Goal: Information Seeking & Learning: Learn about a topic

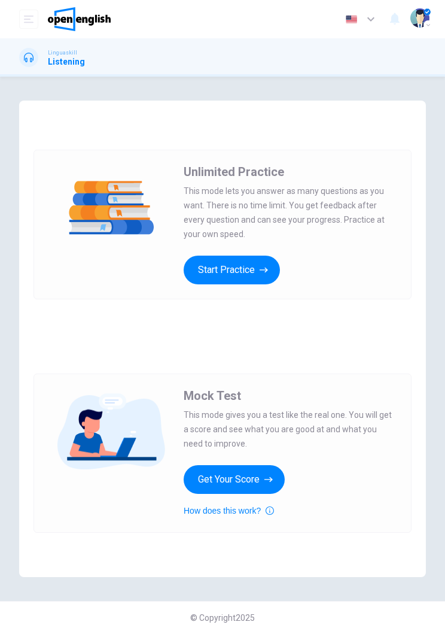
click at [257, 266] on button "Start Practice" at bounding box center [232, 270] width 96 height 29
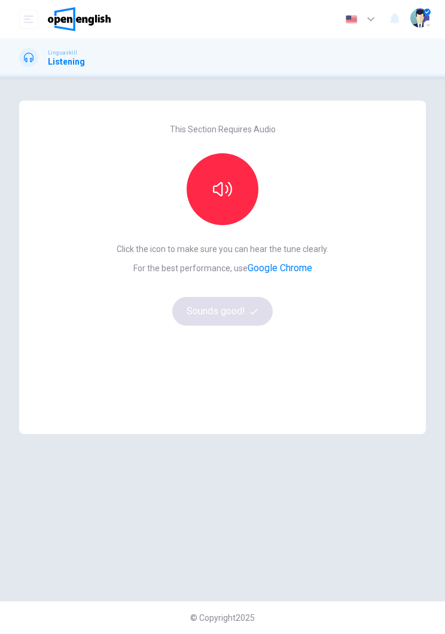
click at [235, 186] on button "button" at bounding box center [223, 189] width 72 height 72
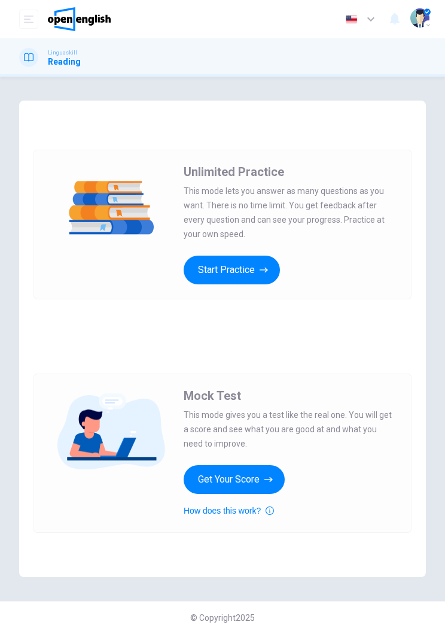
click at [264, 272] on icon "button" at bounding box center [264, 270] width 8 height 12
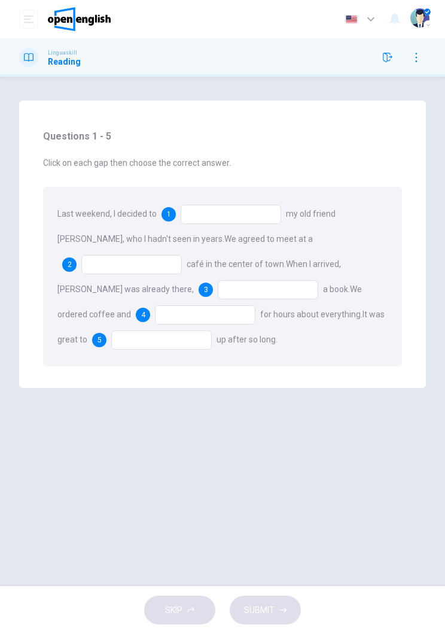
click at [182, 218] on div at bounding box center [231, 214] width 101 height 19
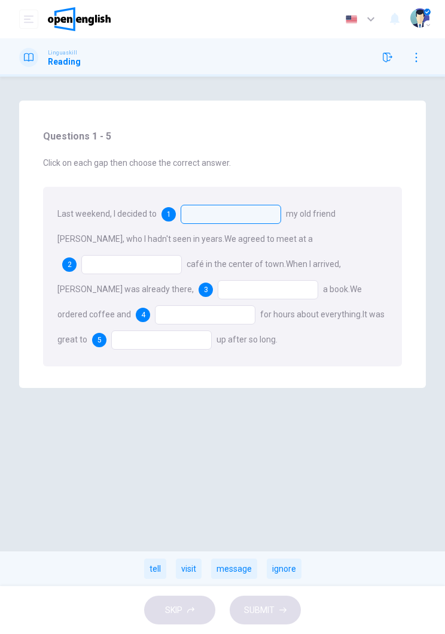
click at [192, 565] on div "visit" at bounding box center [189, 568] width 26 height 20
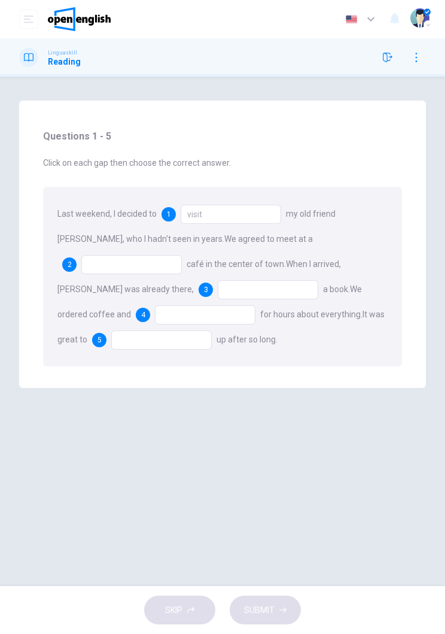
click at [72, 260] on span "2" at bounding box center [70, 264] width 4 height 8
click at [77, 257] on div "2" at bounding box center [69, 264] width 14 height 14
click at [263, 605] on div "SKIP SUBMIT" at bounding box center [222, 610] width 445 height 48
click at [77, 257] on div "2" at bounding box center [69, 264] width 14 height 14
click at [182, 255] on div at bounding box center [131, 264] width 101 height 19
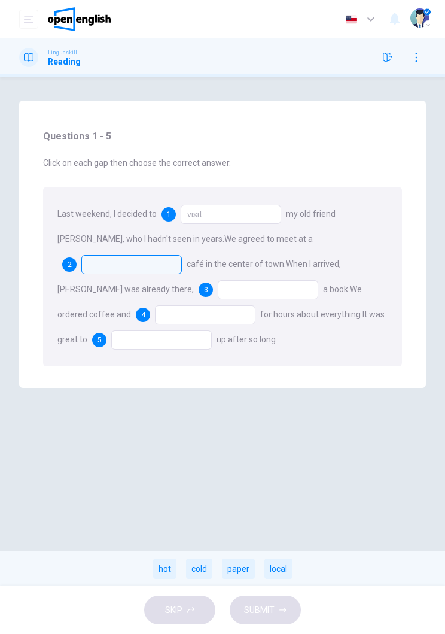
click at [287, 567] on div "local" at bounding box center [279, 568] width 28 height 20
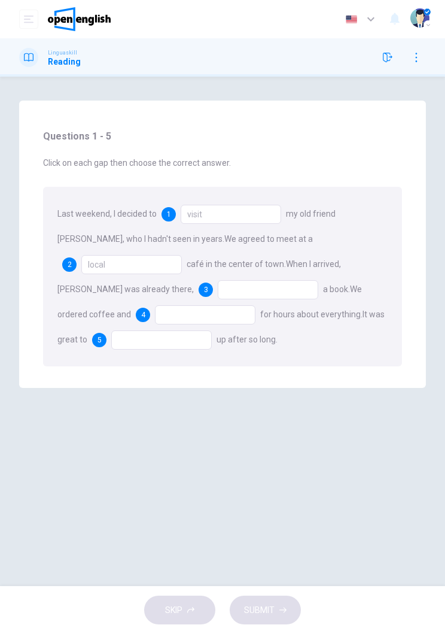
click at [218, 298] on div at bounding box center [268, 289] width 101 height 19
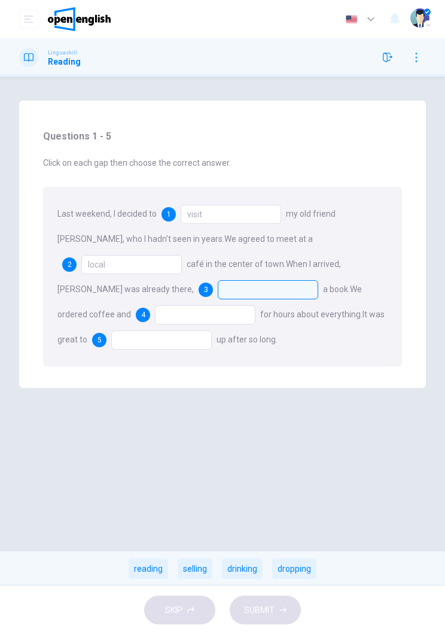
click at [148, 571] on div "reading" at bounding box center [149, 568] width 40 height 20
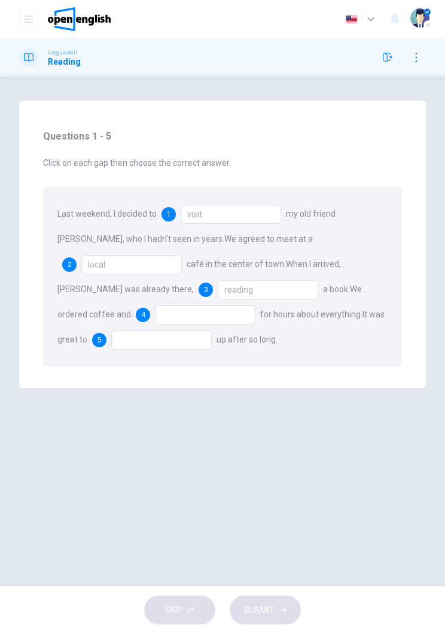
click at [155, 320] on div at bounding box center [205, 314] width 101 height 19
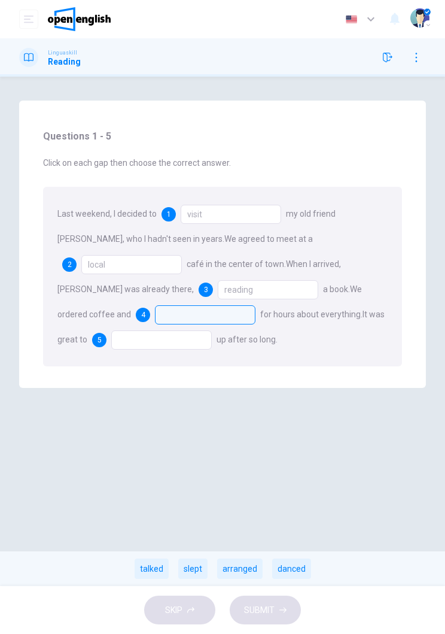
click at [157, 574] on div "talked" at bounding box center [152, 568] width 34 height 20
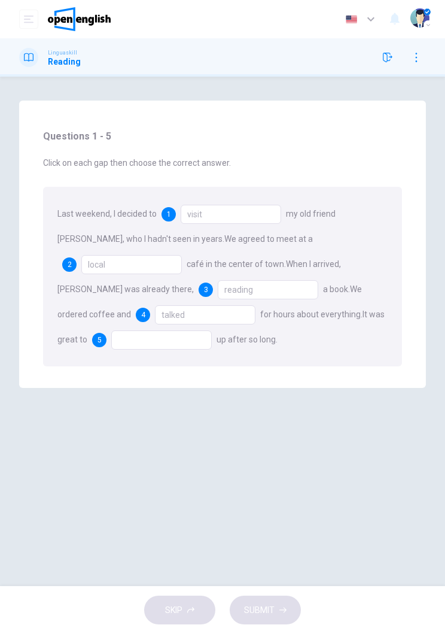
click at [160, 348] on div at bounding box center [161, 339] width 101 height 19
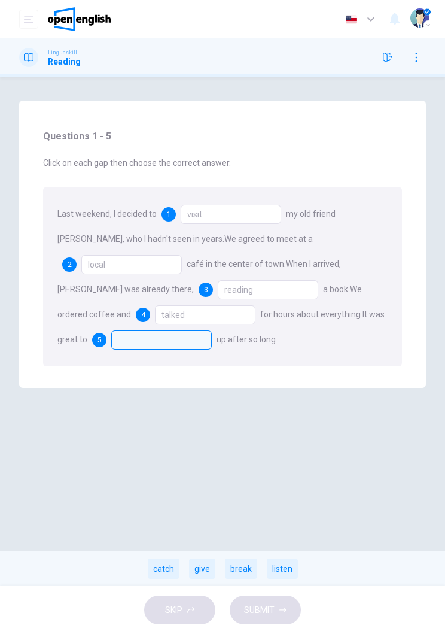
click at [162, 571] on div "catch" at bounding box center [164, 568] width 32 height 20
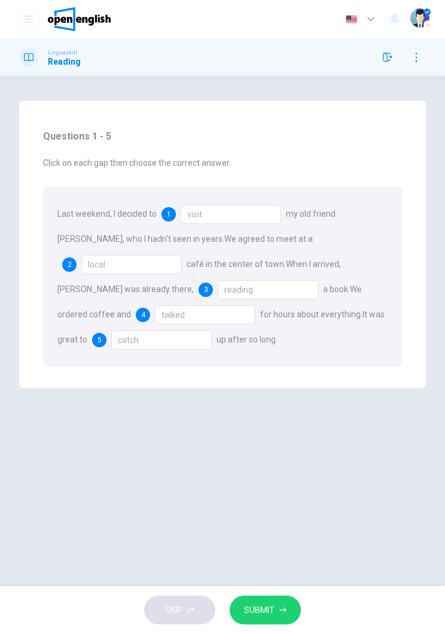
click at [278, 597] on button "SUBMIT" at bounding box center [265, 610] width 71 height 29
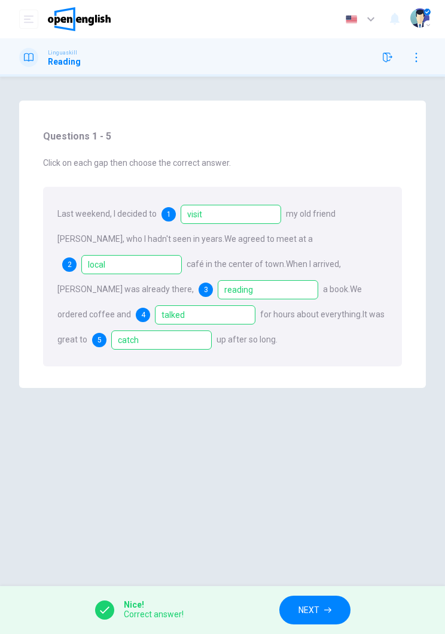
click at [326, 615] on button "NEXT" at bounding box center [315, 610] width 71 height 29
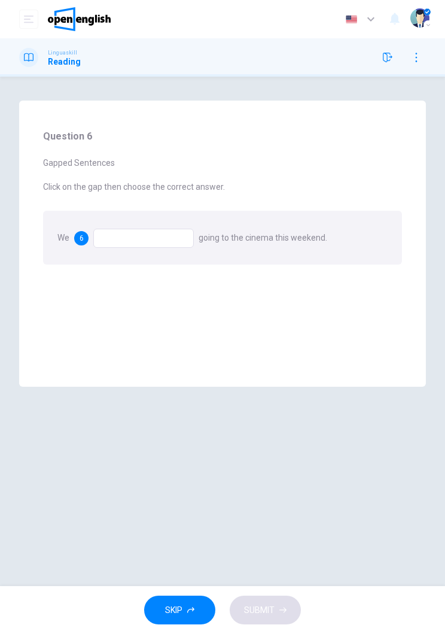
click at [155, 237] on div at bounding box center [143, 238] width 101 height 19
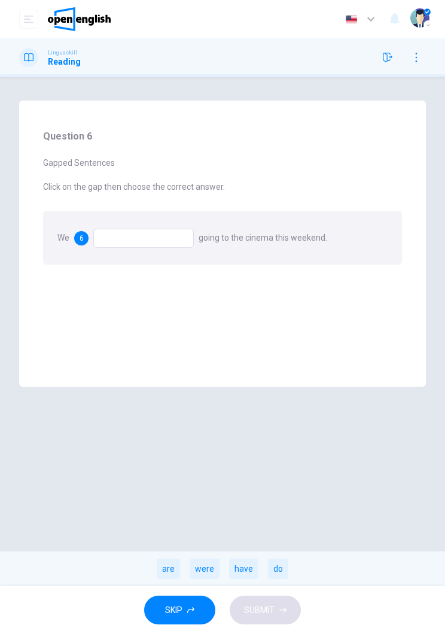
click at [172, 569] on div "are" at bounding box center [168, 568] width 23 height 20
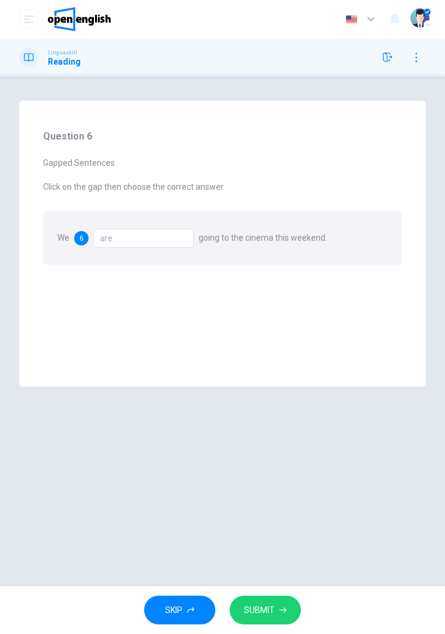
click at [272, 622] on button "SUBMIT" at bounding box center [265, 610] width 71 height 29
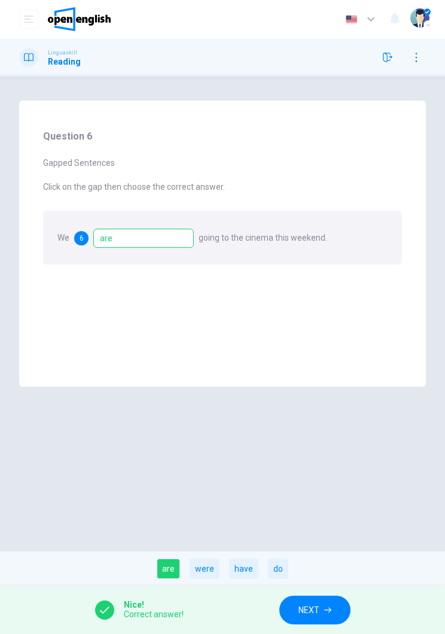
click at [323, 618] on button "NEXT" at bounding box center [315, 610] width 71 height 29
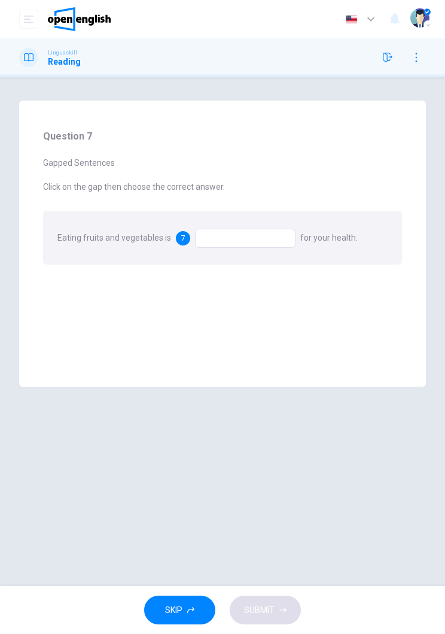
click at [244, 239] on div at bounding box center [245, 238] width 101 height 19
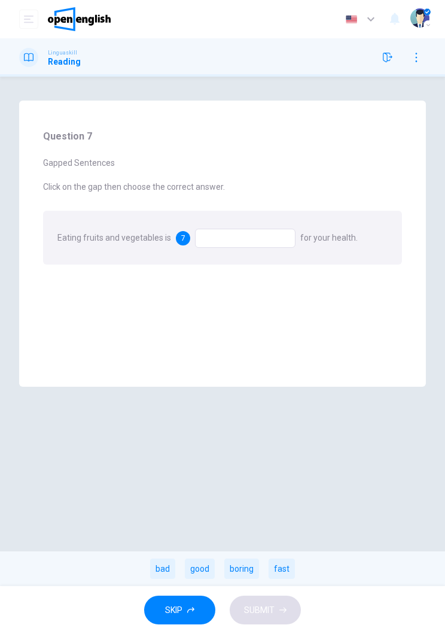
click at [201, 572] on div "good" at bounding box center [200, 568] width 30 height 20
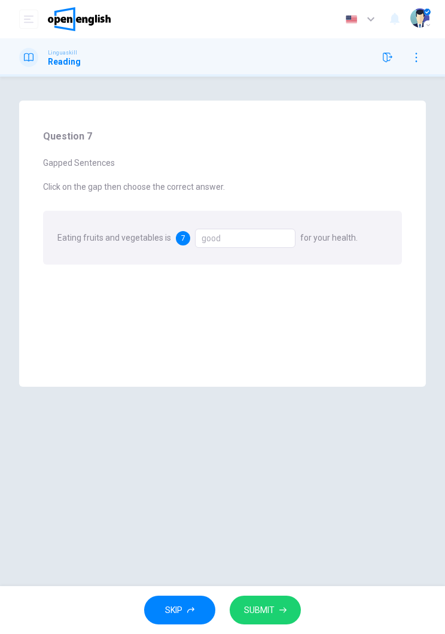
click at [275, 610] on span "SUBMIT" at bounding box center [259, 610] width 31 height 15
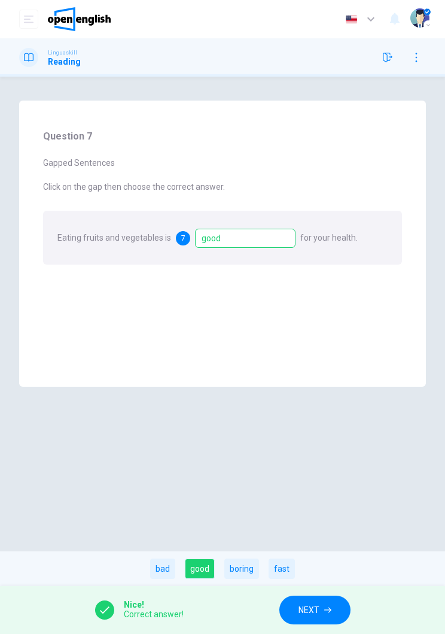
click at [312, 623] on button "NEXT" at bounding box center [315, 610] width 71 height 29
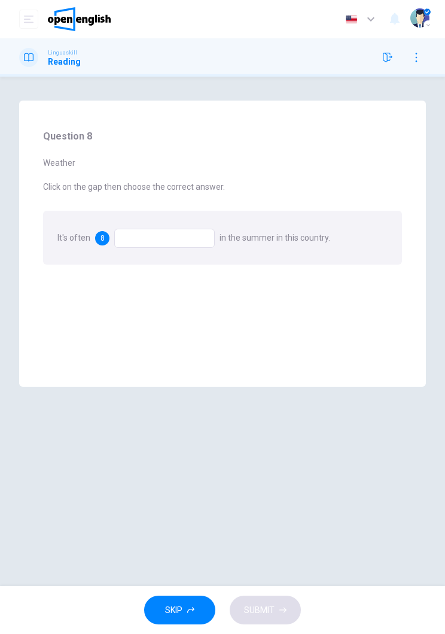
click at [181, 229] on div at bounding box center [164, 238] width 101 height 19
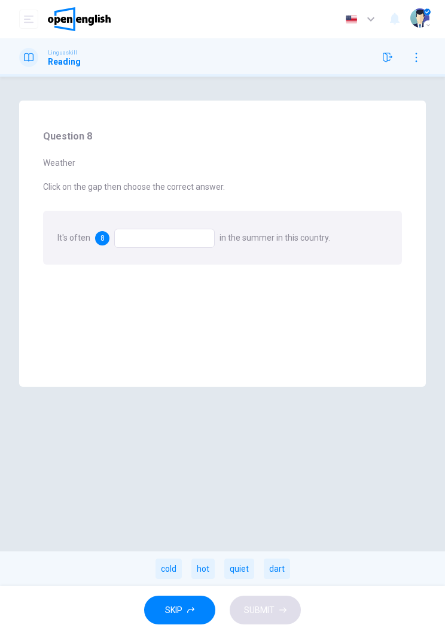
click at [190, 240] on div at bounding box center [164, 238] width 101 height 19
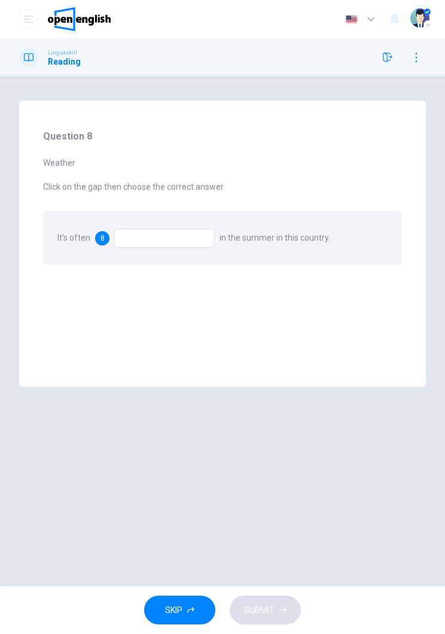
click at [181, 238] on div at bounding box center [164, 238] width 101 height 19
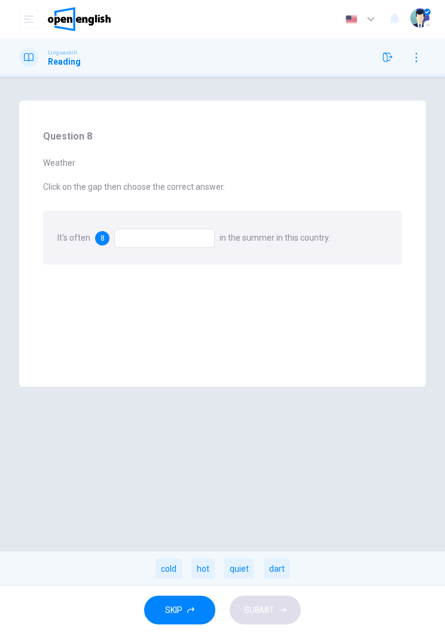
click at [343, 454] on div "Question 8 Weather Click on the gap then choose the correct answer. It's often …" at bounding box center [222, 331] width 445 height 461
click at [353, 448] on div "Question 8 Weather Click on the gap then choose the correct answer. It's often …" at bounding box center [222, 331] width 445 height 461
click at [345, 452] on div "Question 8 Weather Click on the gap then choose the correct answer. It's often …" at bounding box center [222, 331] width 445 height 461
click at [332, 463] on div "Question 8 Weather Click on the gap then choose the correct answer. It's often …" at bounding box center [222, 331] width 445 height 461
click at [169, 570] on div "cold" at bounding box center [169, 568] width 26 height 20
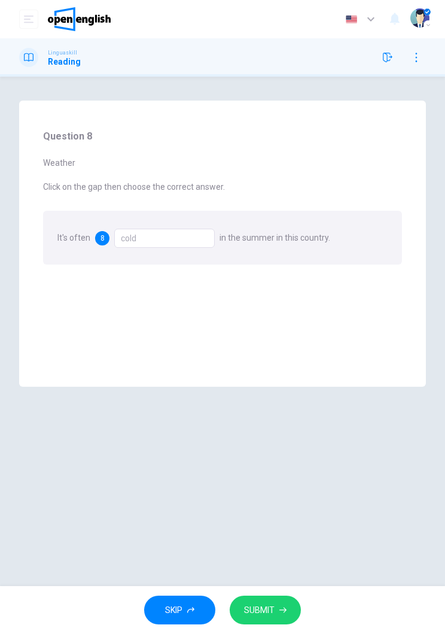
click at [188, 242] on div "cold" at bounding box center [164, 238] width 101 height 19
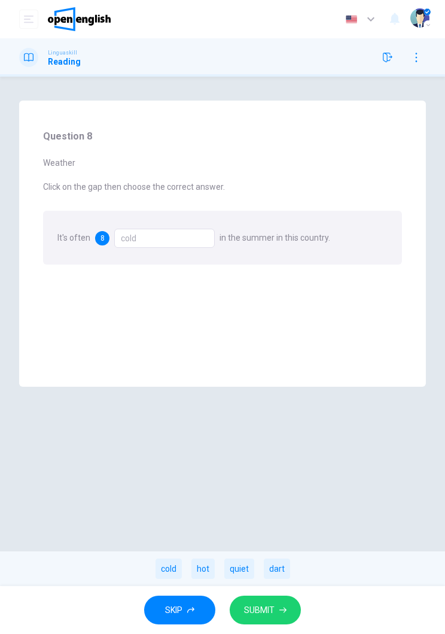
click at [207, 566] on div "hot" at bounding box center [203, 568] width 23 height 20
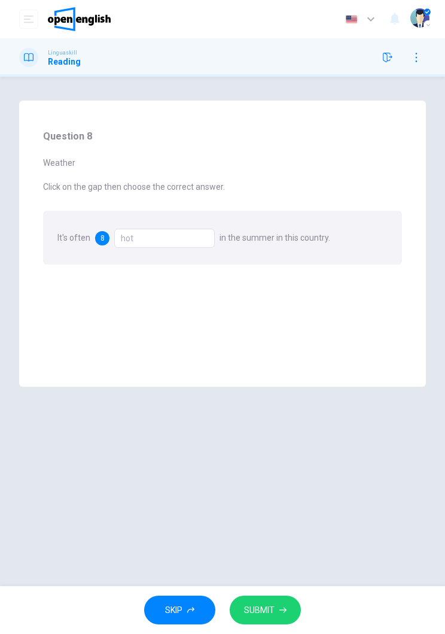
click at [273, 603] on span "SUBMIT" at bounding box center [259, 610] width 31 height 15
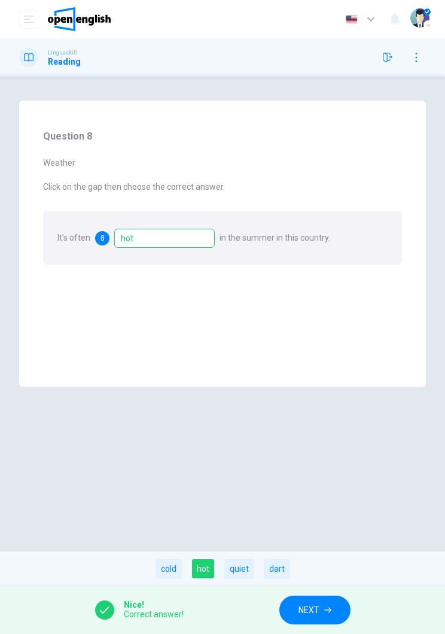
click at [315, 605] on span "NEXT" at bounding box center [309, 610] width 21 height 15
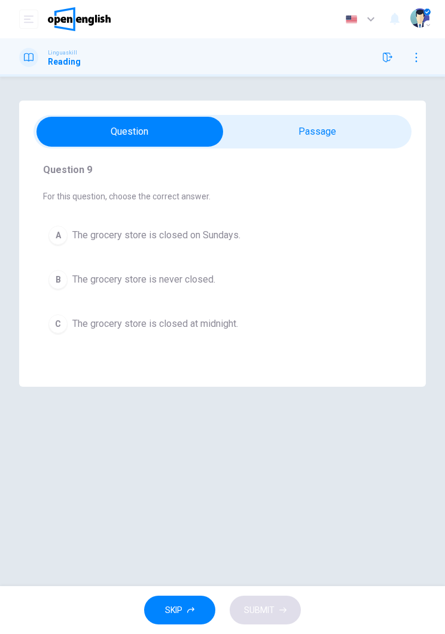
click at [205, 283] on span "The grocery store is never closed." at bounding box center [143, 279] width 143 height 14
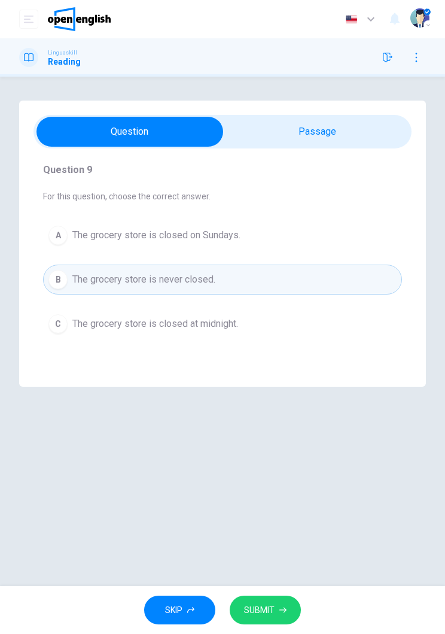
click at [289, 608] on button "SUBMIT" at bounding box center [265, 610] width 71 height 29
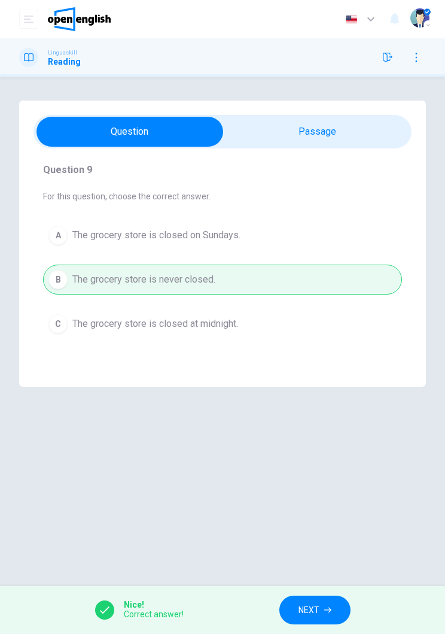
click at [315, 609] on span "NEXT" at bounding box center [309, 610] width 21 height 15
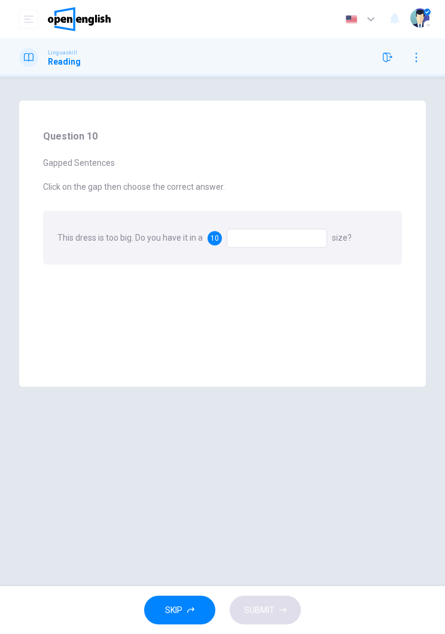
click at [288, 237] on div at bounding box center [277, 238] width 101 height 19
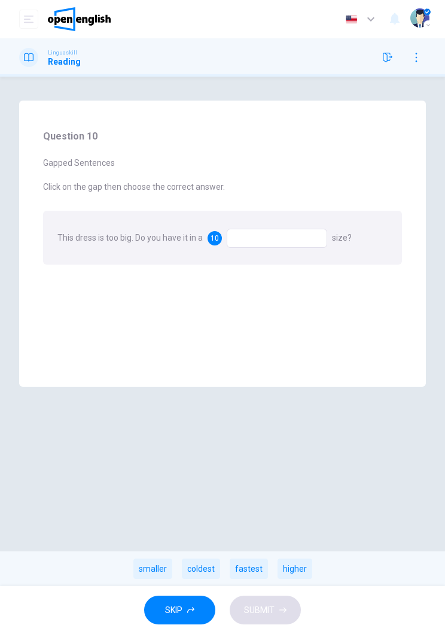
click at [302, 573] on div "higher" at bounding box center [295, 568] width 35 height 20
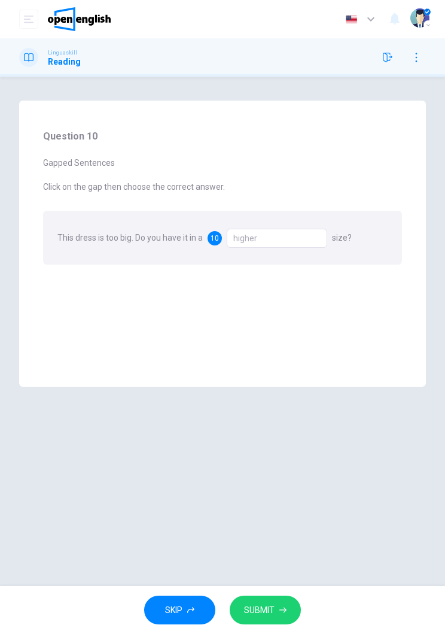
click at [277, 609] on button "SUBMIT" at bounding box center [265, 610] width 71 height 29
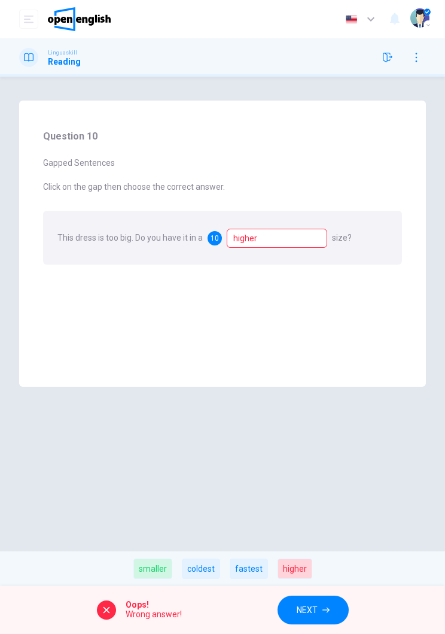
click at [156, 572] on div "smaller" at bounding box center [152, 568] width 39 height 20
click at [284, 245] on div "higher" at bounding box center [277, 238] width 101 height 19
click at [163, 566] on div "smaller" at bounding box center [152, 568] width 39 height 20
click at [331, 622] on button "NEXT" at bounding box center [313, 610] width 71 height 29
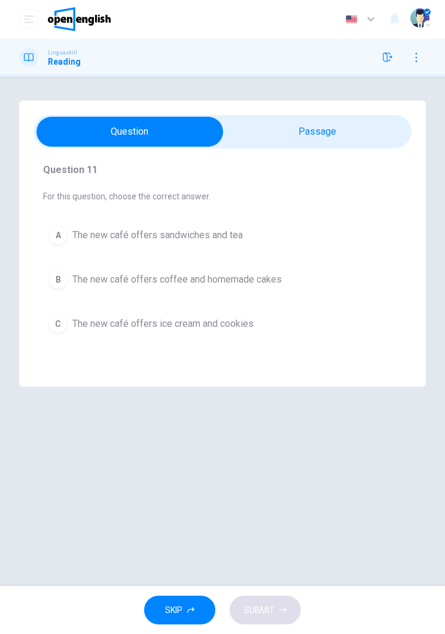
click at [326, 288] on button "B The new café offers coffee and homemade cakes" at bounding box center [222, 280] width 359 height 30
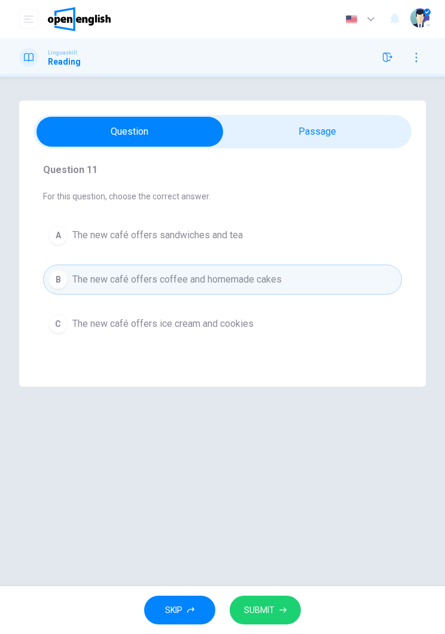
click at [284, 613] on icon "button" at bounding box center [283, 609] width 7 height 7
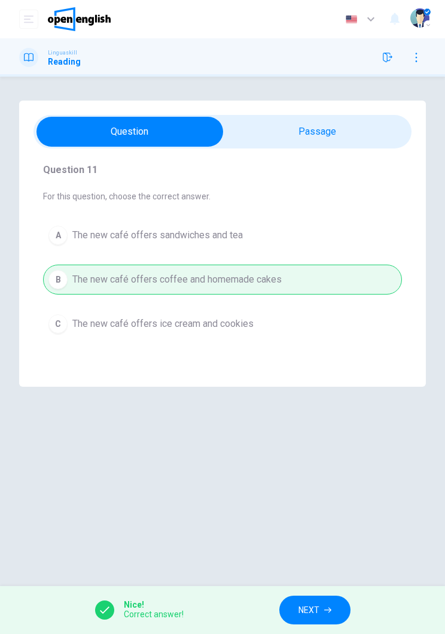
click at [314, 609] on span "NEXT" at bounding box center [309, 610] width 21 height 15
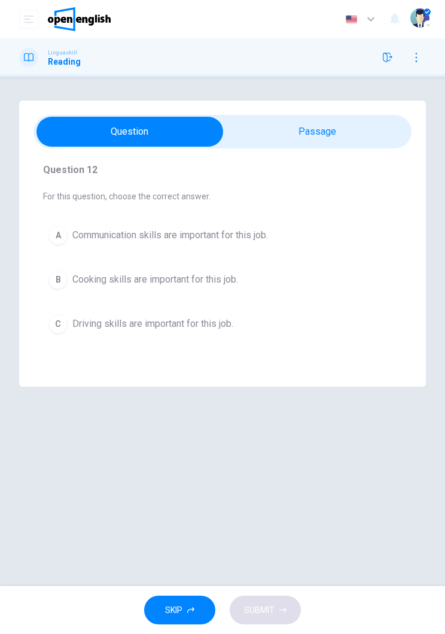
click at [300, 229] on button "A Communication skills are important for this job." at bounding box center [222, 235] width 359 height 30
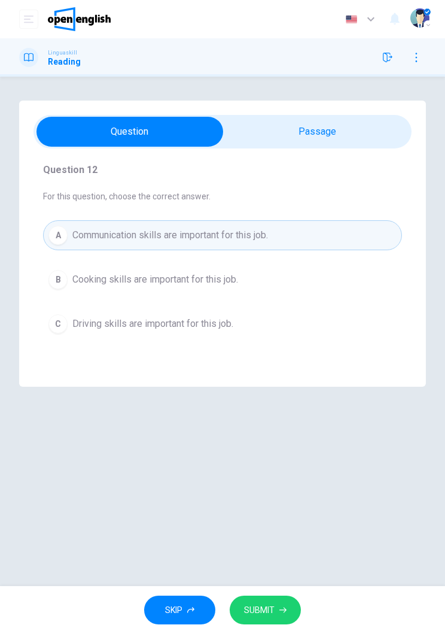
click at [263, 624] on button "SUBMIT" at bounding box center [265, 610] width 71 height 29
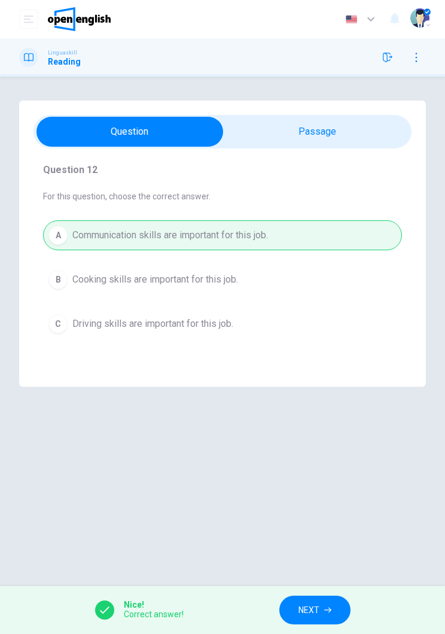
click at [305, 609] on span "NEXT" at bounding box center [309, 610] width 21 height 15
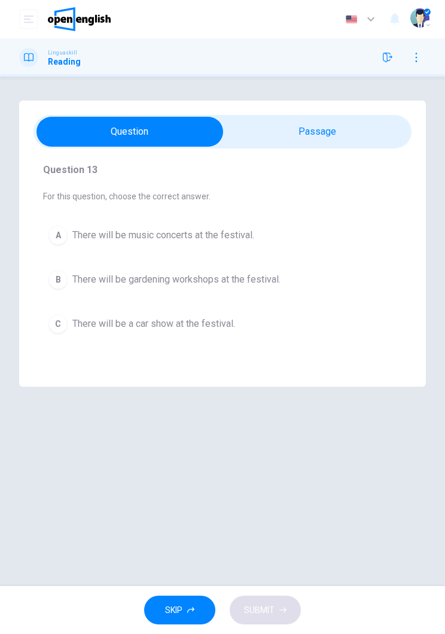
click at [300, 283] on button "B There will be gardening workshops at the festival." at bounding box center [222, 280] width 359 height 30
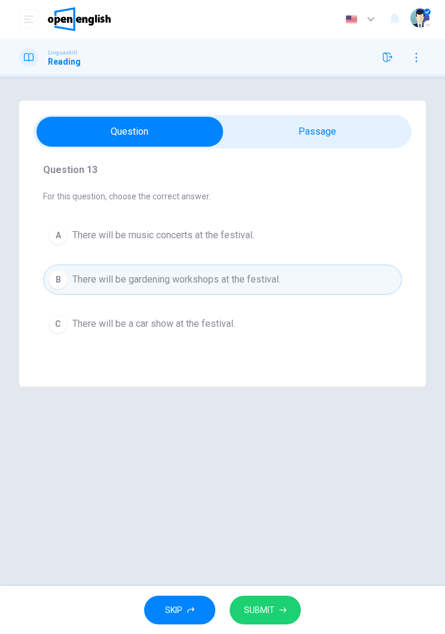
click at [284, 620] on button "SUBMIT" at bounding box center [265, 610] width 71 height 29
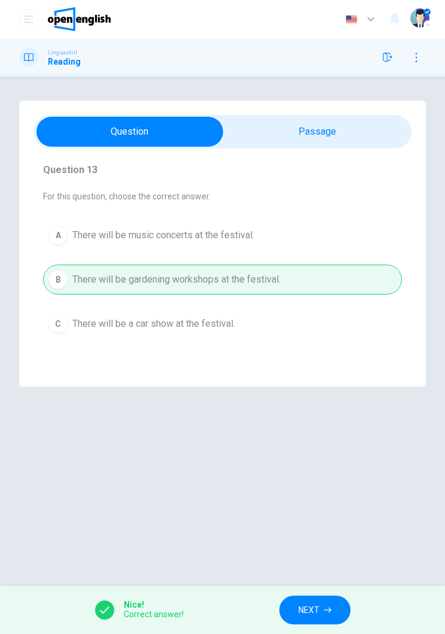
click at [318, 617] on button "NEXT" at bounding box center [315, 610] width 71 height 29
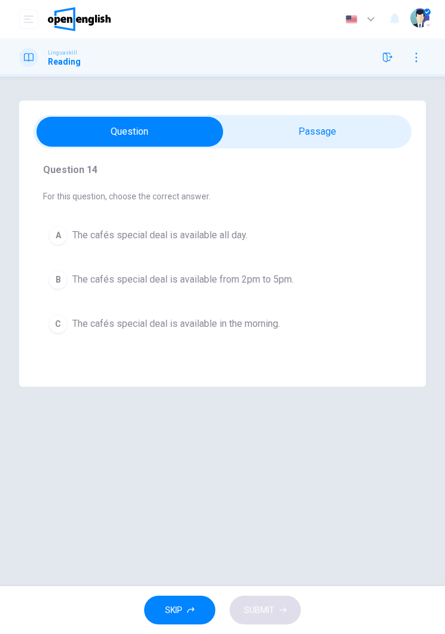
click at [293, 283] on span "The cafés special deal is available from 2pm to 5pm." at bounding box center [182, 279] width 221 height 14
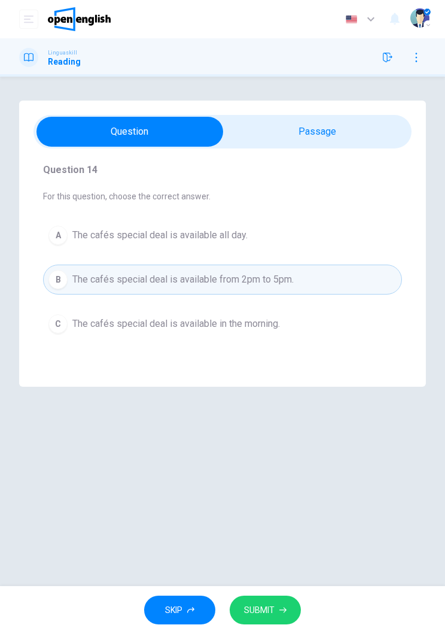
click at [286, 611] on icon "button" at bounding box center [283, 610] width 7 height 5
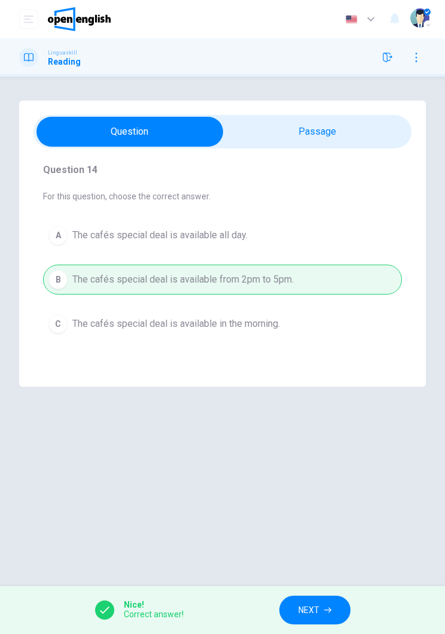
click at [314, 623] on button "NEXT" at bounding box center [315, 610] width 71 height 29
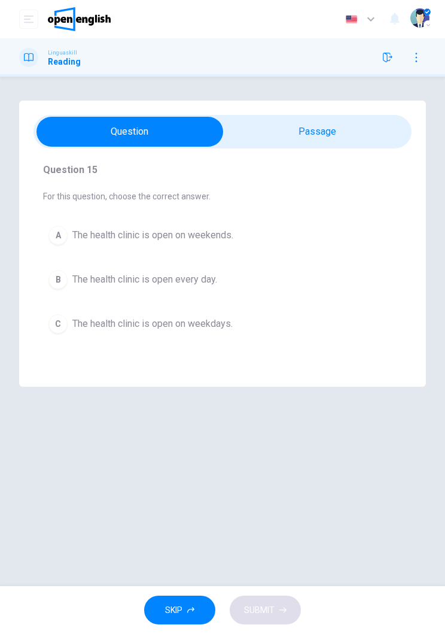
click at [435, 394] on div "Health Clinic Hours The community health clinic is open from 9 am to 5 pm on we…" at bounding box center [222, 331] width 445 height 461
click at [273, 325] on button "C The health clinic is open on weekdays." at bounding box center [222, 324] width 359 height 30
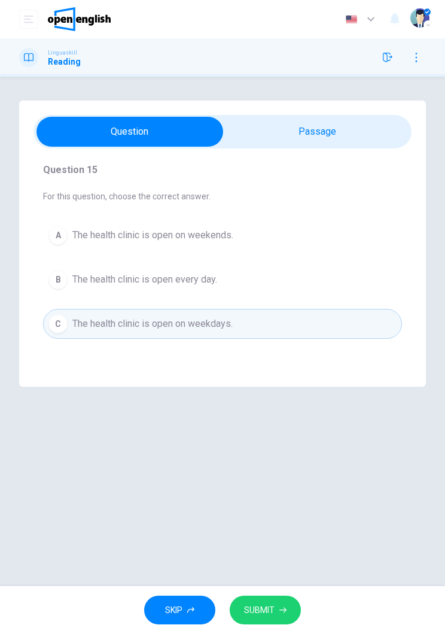
click at [280, 599] on button "SUBMIT" at bounding box center [265, 610] width 71 height 29
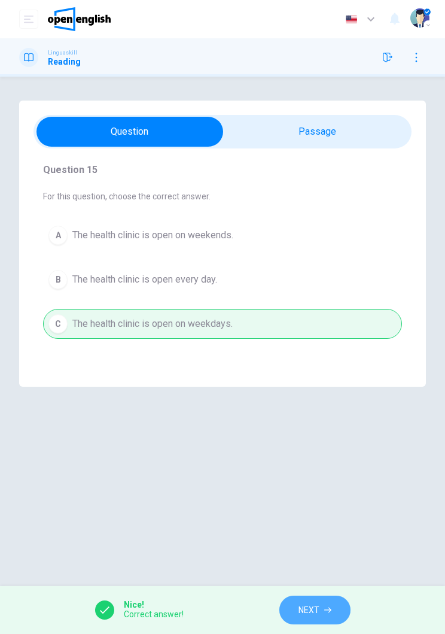
click at [334, 606] on button "NEXT" at bounding box center [315, 610] width 71 height 29
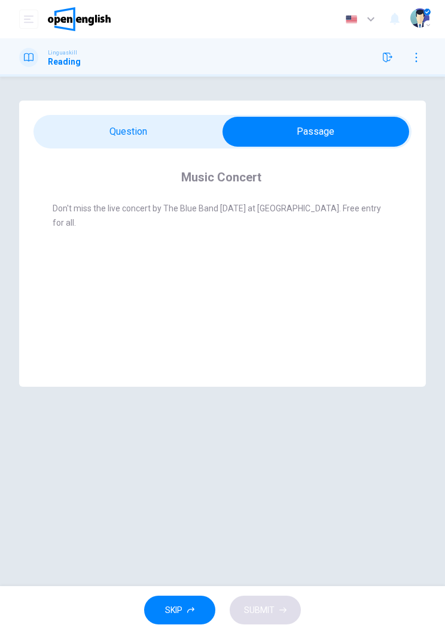
click at [104, 112] on div "Music Concert Don't miss the live concert by The Blue Band this Saturday at Cit…" at bounding box center [222, 244] width 407 height 286
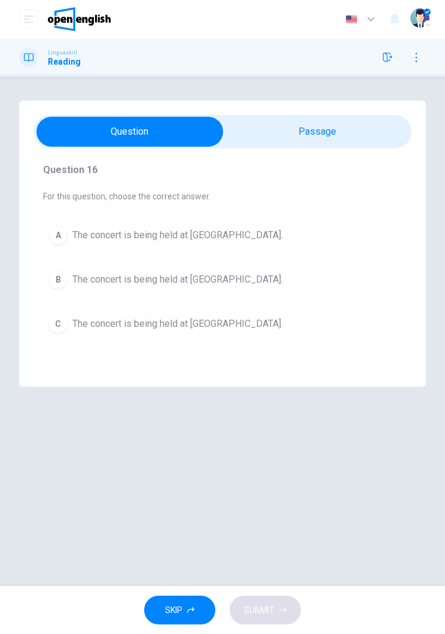
click at [298, 325] on button "C The concert is being held at City Park." at bounding box center [222, 324] width 359 height 30
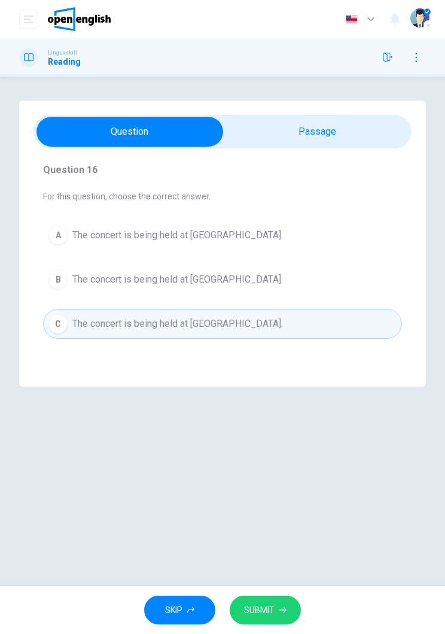
click at [284, 576] on div "Music Concert Don't miss the live concert by The Blue Band this Saturday at Cit…" at bounding box center [222, 331] width 445 height 509
click at [286, 603] on button "SUBMIT" at bounding box center [265, 610] width 71 height 29
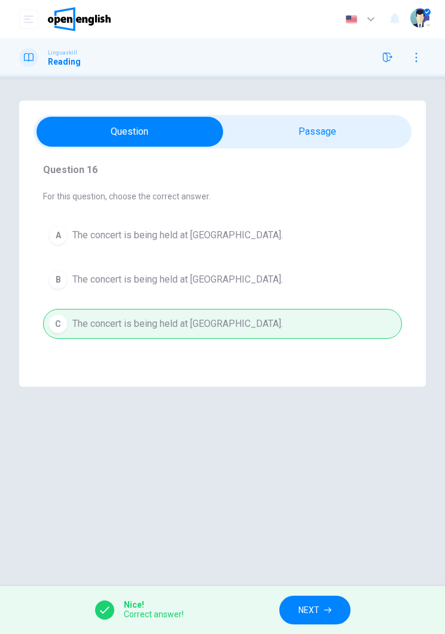
click at [323, 606] on button "NEXT" at bounding box center [315, 610] width 71 height 29
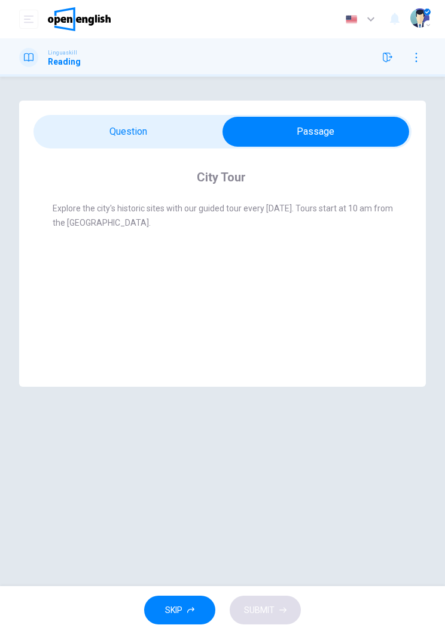
click at [102, 105] on div "City Tour Explore the city's historic sites with our guided tour every Saturday…" at bounding box center [222, 244] width 407 height 286
click at [110, 111] on div "City Tour Explore the city's historic sites with our guided tour every Saturday…" at bounding box center [222, 244] width 407 height 286
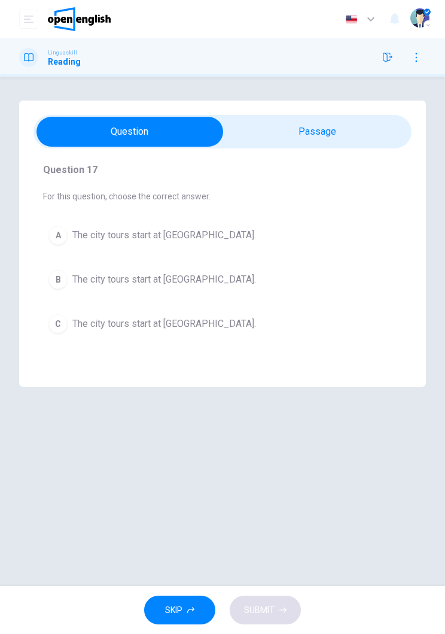
click at [117, 214] on div "Question 17 For this question, choose the correct answer. A The city tours star…" at bounding box center [223, 251] width 378 height 190
click at [120, 235] on span "The city tours start at City Museum." at bounding box center [164, 235] width 184 height 14
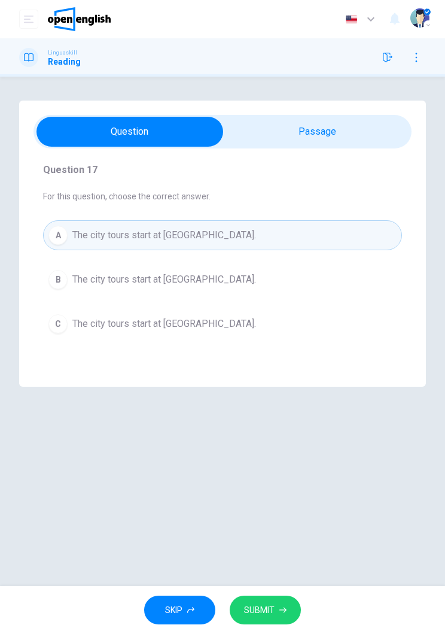
click at [298, 614] on button "SUBMIT" at bounding box center [265, 610] width 71 height 29
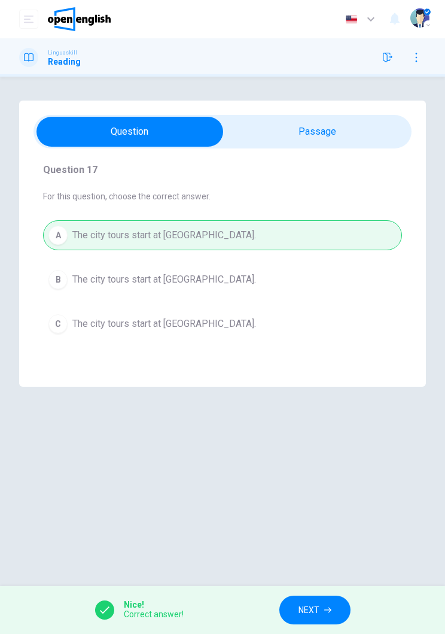
click at [325, 602] on button "NEXT" at bounding box center [315, 610] width 71 height 29
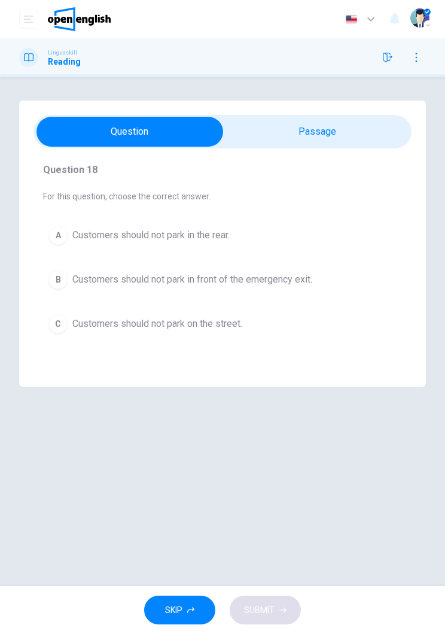
click at [326, 289] on button "B Customers should not park in front of the emergency exit." at bounding box center [222, 280] width 359 height 30
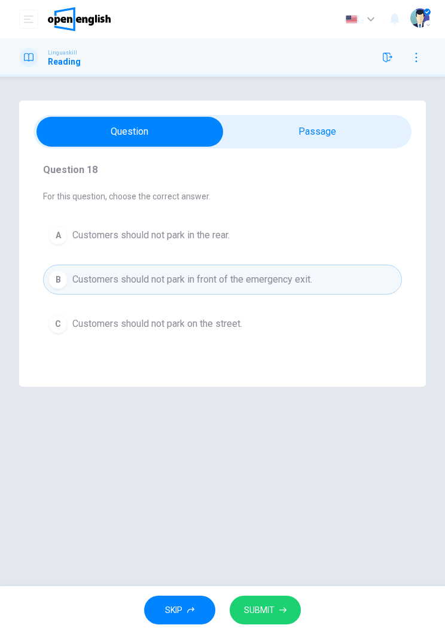
click at [287, 581] on div "Car Parking CLICK TO ZOOM Question 18 For this question, choose the correct ans…" at bounding box center [222, 331] width 445 height 509
click at [289, 590] on div "SKIP SUBMIT" at bounding box center [222, 610] width 445 height 48
click at [284, 587] on div "SKIP SUBMIT" at bounding box center [222, 610] width 445 height 48
click at [286, 605] on button "SUBMIT" at bounding box center [265, 610] width 71 height 29
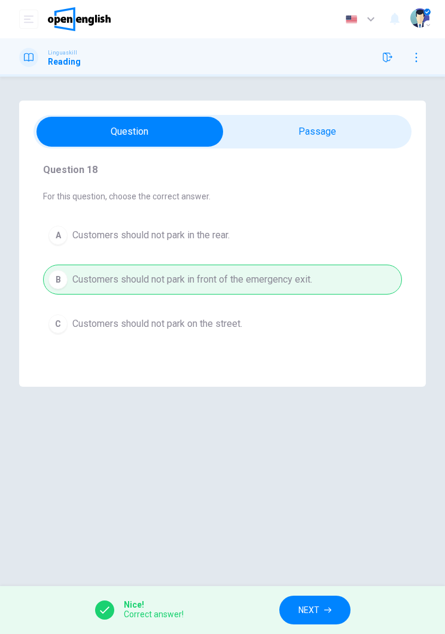
click at [320, 597] on button "NEXT" at bounding box center [315, 610] width 71 height 29
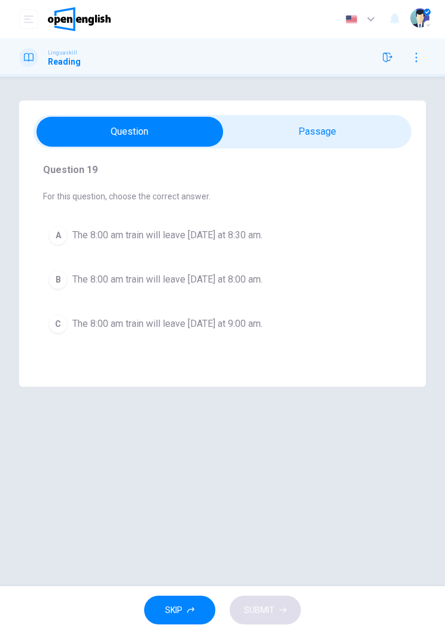
click at [305, 275] on button "B The 8:00 am train will leave tomorrow at 8:00 am." at bounding box center [222, 280] width 359 height 30
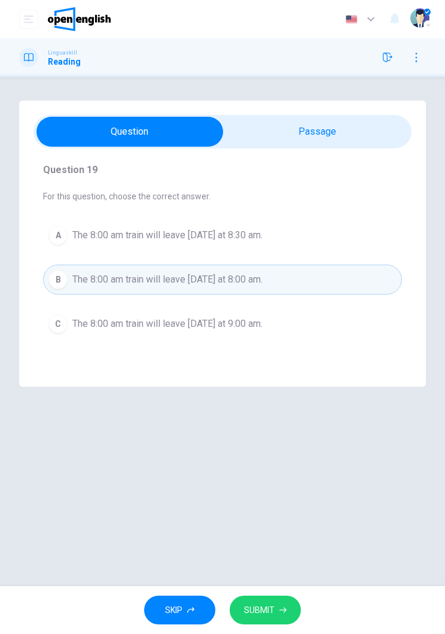
click at [277, 611] on button "SUBMIT" at bounding box center [265, 610] width 71 height 29
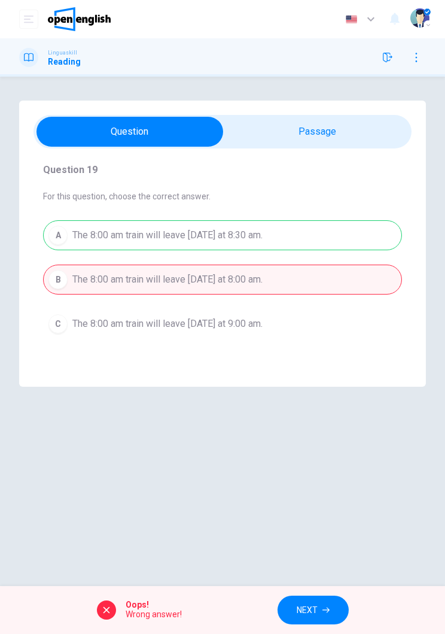
click at [321, 620] on button "NEXT" at bounding box center [313, 610] width 71 height 29
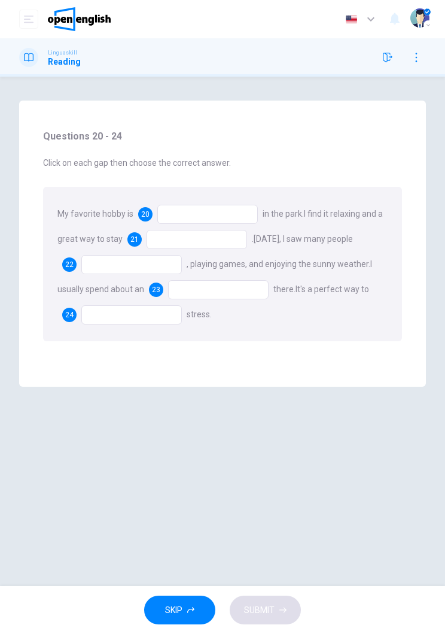
click at [207, 209] on div at bounding box center [207, 214] width 101 height 19
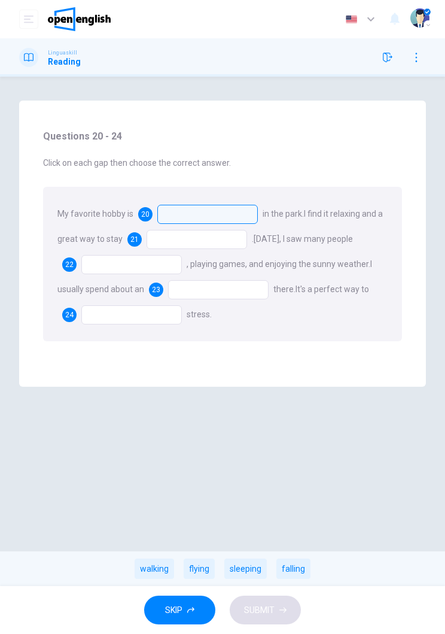
click at [162, 572] on div "walking" at bounding box center [155, 568] width 40 height 20
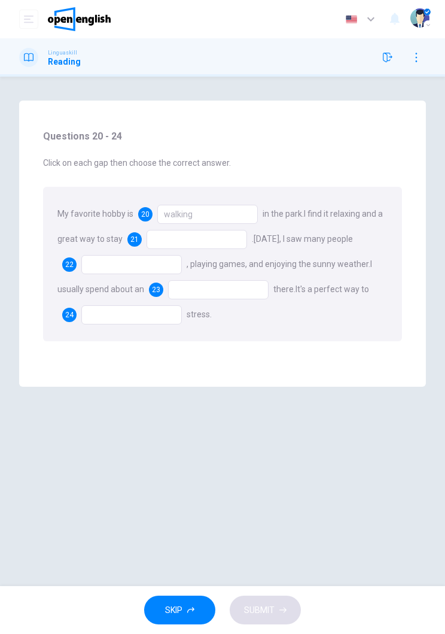
click at [175, 242] on div at bounding box center [197, 239] width 101 height 19
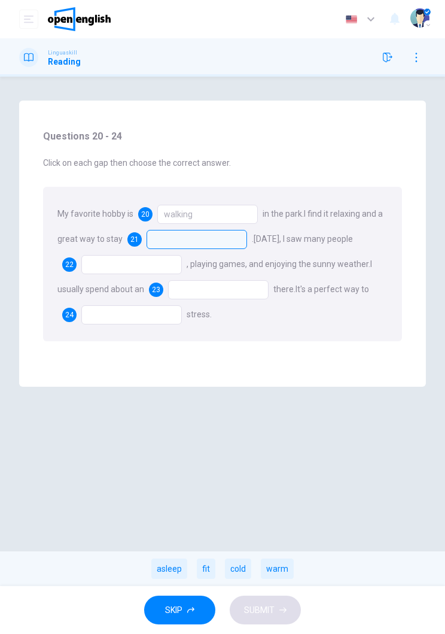
click at [208, 567] on div "fit" at bounding box center [206, 568] width 19 height 20
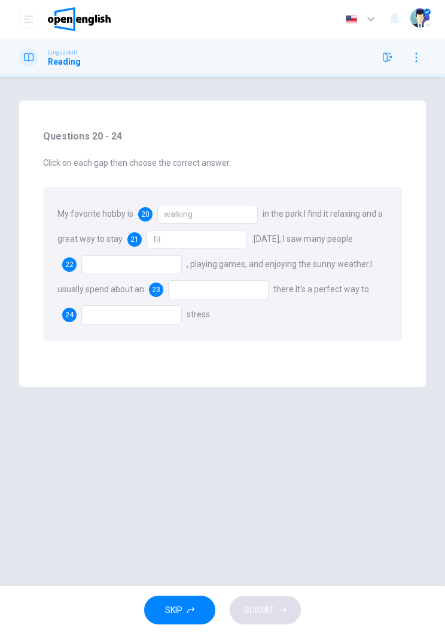
click at [133, 269] on div at bounding box center [131, 264] width 101 height 19
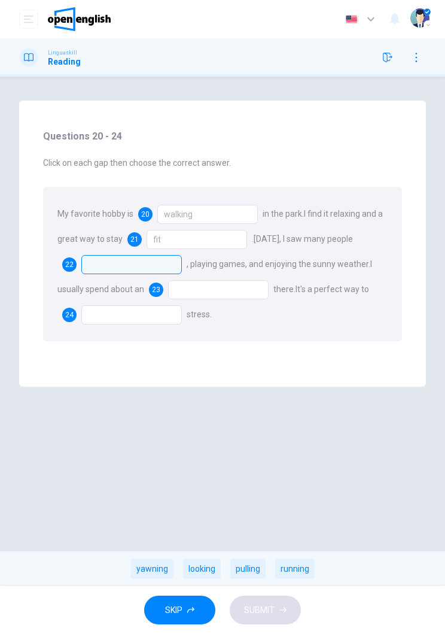
click at [160, 573] on div "yawning" at bounding box center [152, 568] width 42 height 20
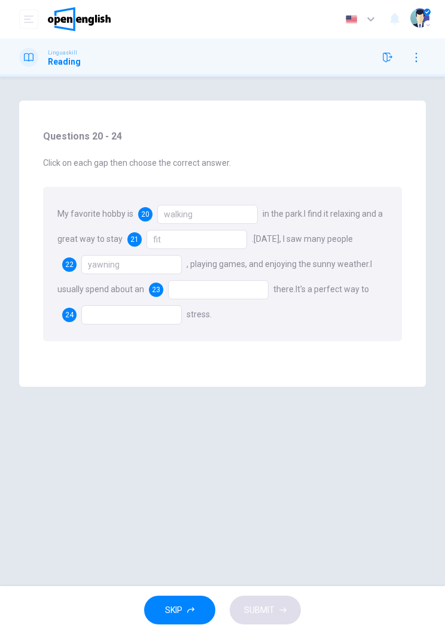
click at [217, 289] on div at bounding box center [218, 289] width 101 height 19
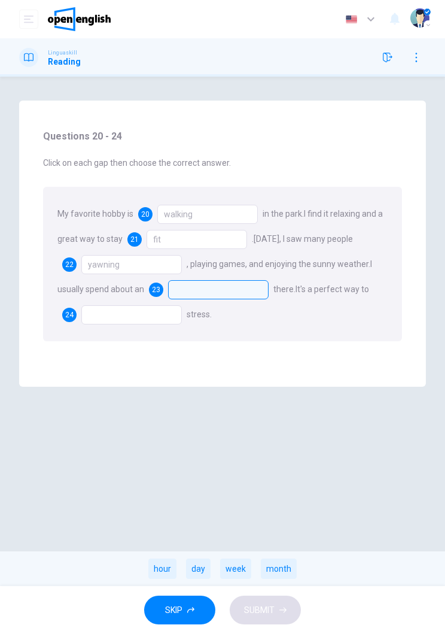
click at [208, 567] on div "day" at bounding box center [198, 568] width 25 height 20
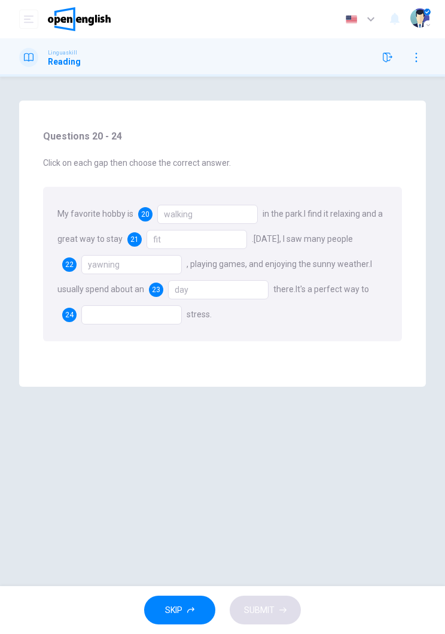
click at [259, 291] on div "day" at bounding box center [218, 289] width 101 height 19
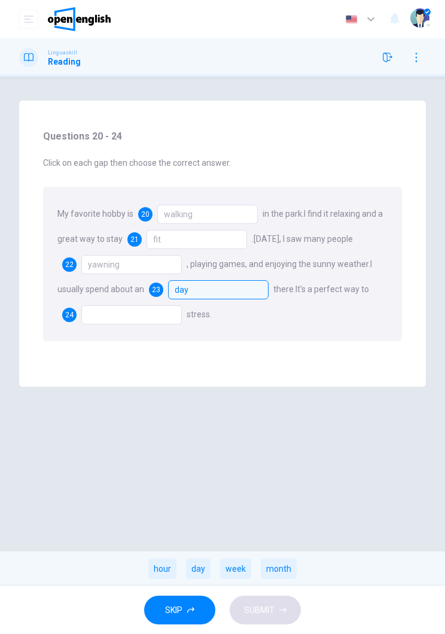
click at [136, 323] on div at bounding box center [131, 314] width 101 height 19
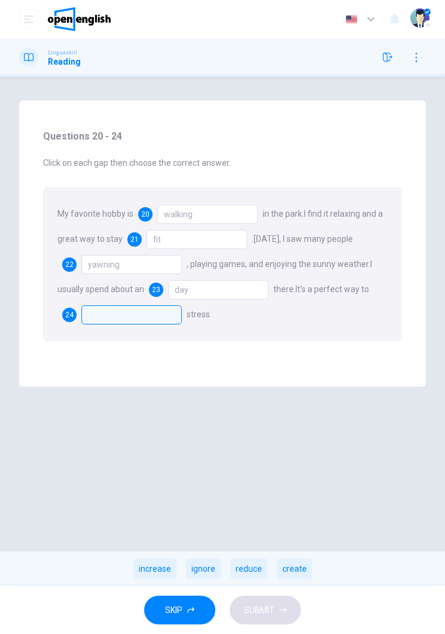
click at [248, 573] on div "reduce" at bounding box center [248, 568] width 37 height 20
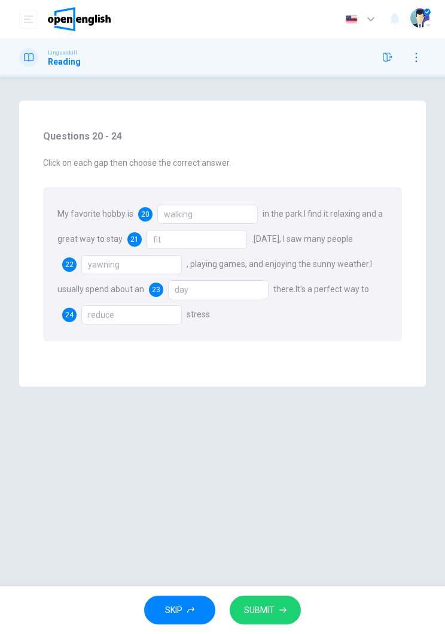
click at [273, 620] on button "SUBMIT" at bounding box center [265, 610] width 71 height 29
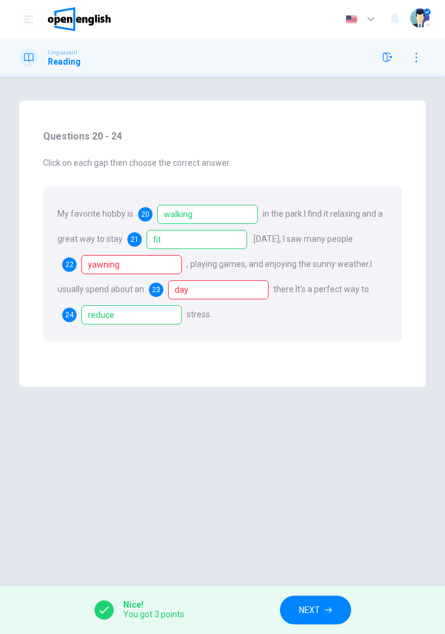
click at [112, 259] on div "yawning" at bounding box center [131, 264] width 101 height 19
click at [238, 274] on div "My favorite hobby is 20 walking in the park. I find it relaxing and a great way…" at bounding box center [222, 264] width 359 height 154
click at [227, 296] on div "day" at bounding box center [218, 289] width 101 height 19
click at [297, 293] on div "hour" at bounding box center [301, 289] width 46 height 19
click at [333, 618] on button "NEXT" at bounding box center [315, 610] width 71 height 29
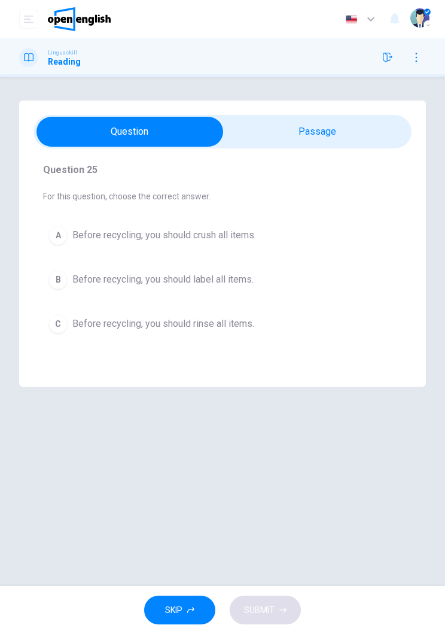
click at [285, 282] on button "B Before recycling, you should label all items." at bounding box center [222, 280] width 359 height 30
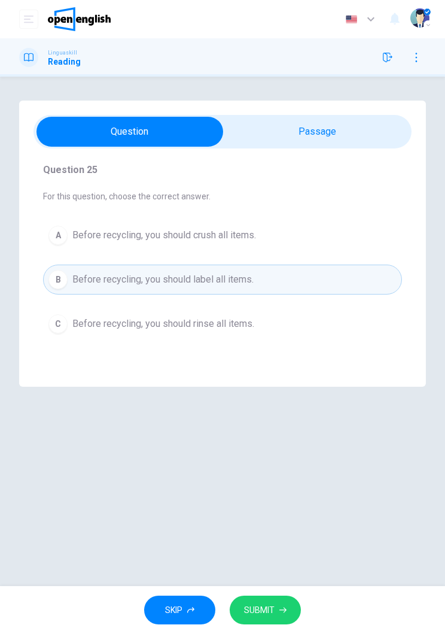
click at [282, 609] on icon "button" at bounding box center [283, 609] width 7 height 7
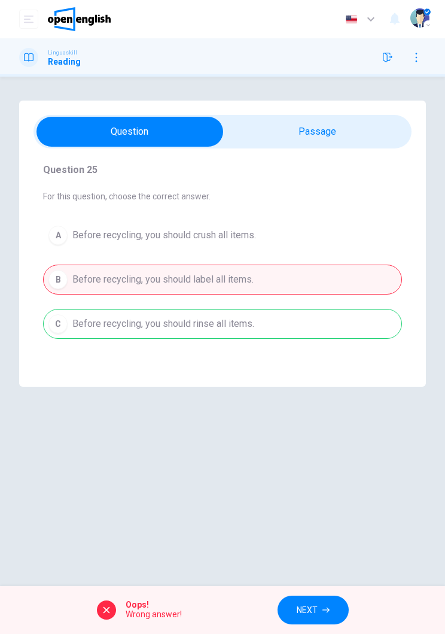
click at [321, 326] on div "A Before recycling, you should crush all items. B Before recycling, you should …" at bounding box center [222, 279] width 359 height 119
click at [356, 326] on div "A Before recycling, you should crush all items. B Before recycling, you should …" at bounding box center [222, 279] width 359 height 119
click at [314, 621] on button "NEXT" at bounding box center [313, 610] width 71 height 29
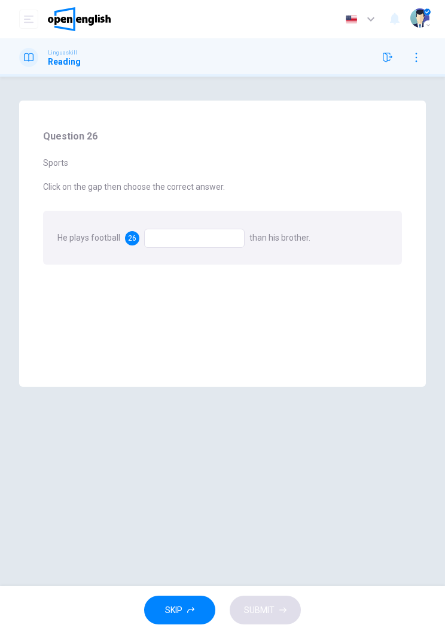
click at [206, 243] on div at bounding box center [194, 238] width 101 height 19
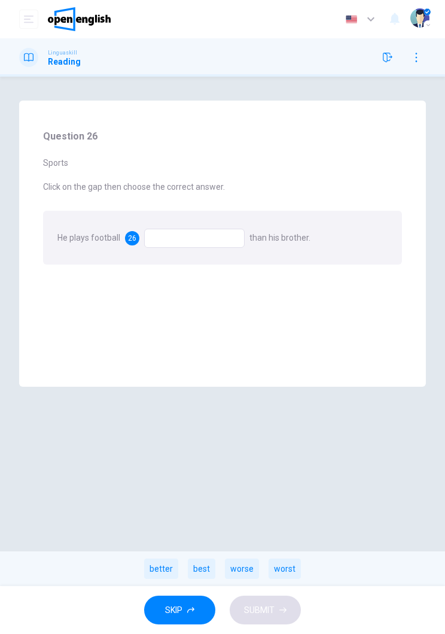
click at [297, 563] on div "worst" at bounding box center [285, 568] width 32 height 20
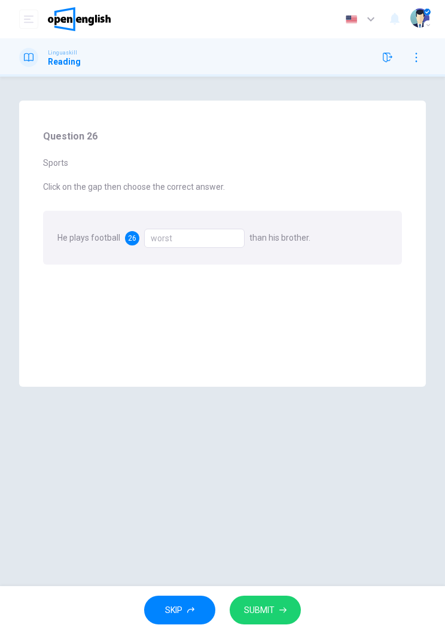
click at [286, 608] on icon "button" at bounding box center [283, 609] width 7 height 7
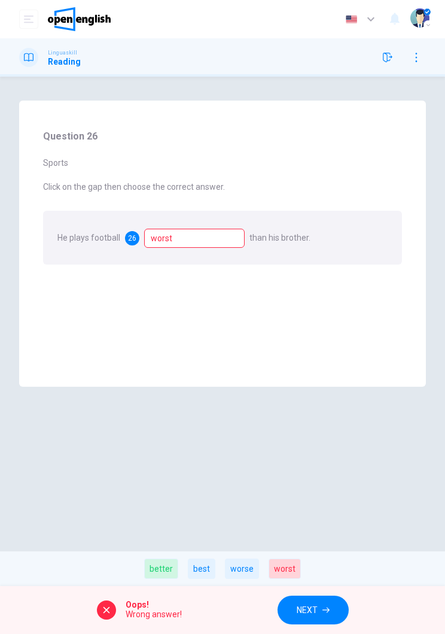
click at [318, 606] on button "NEXT" at bounding box center [313, 610] width 71 height 29
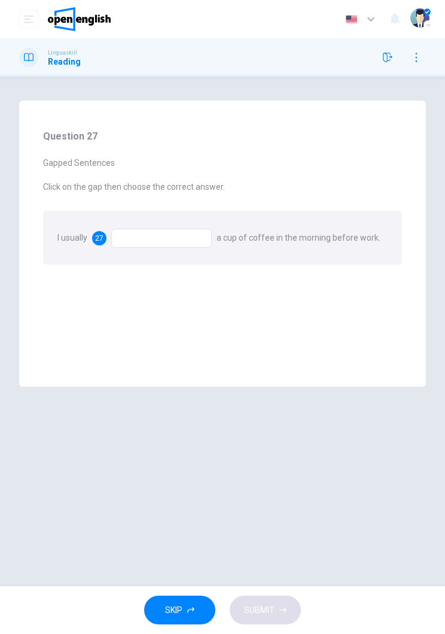
click at [181, 246] on div at bounding box center [161, 238] width 101 height 19
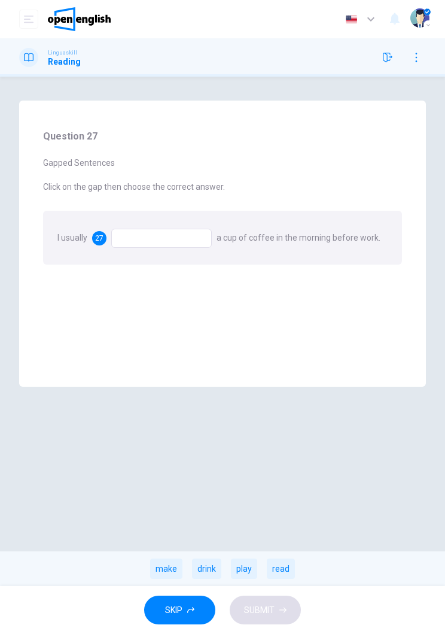
click at [211, 566] on div "drink" at bounding box center [206, 568] width 29 height 20
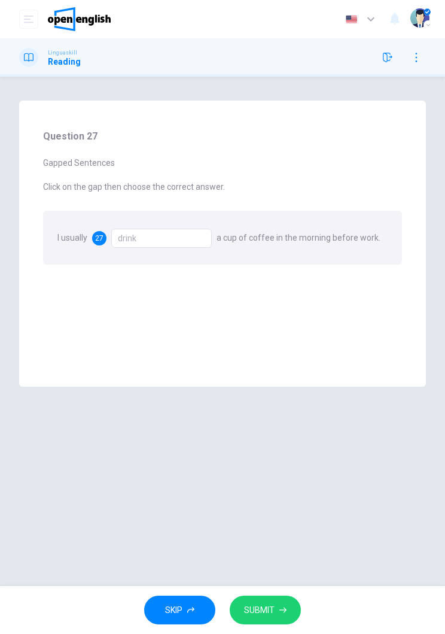
click at [284, 621] on button "SUBMIT" at bounding box center [265, 610] width 71 height 29
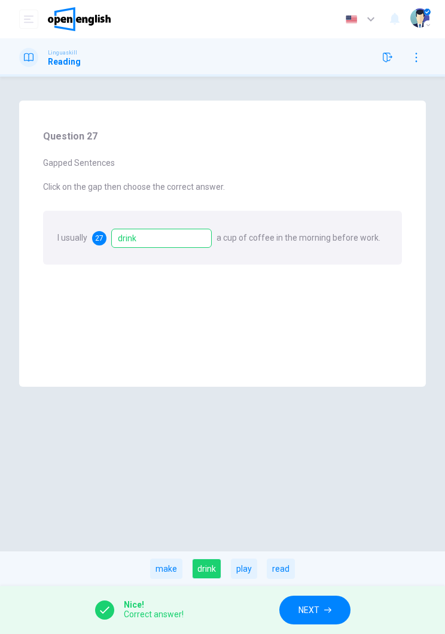
click at [314, 623] on button "NEXT" at bounding box center [315, 610] width 71 height 29
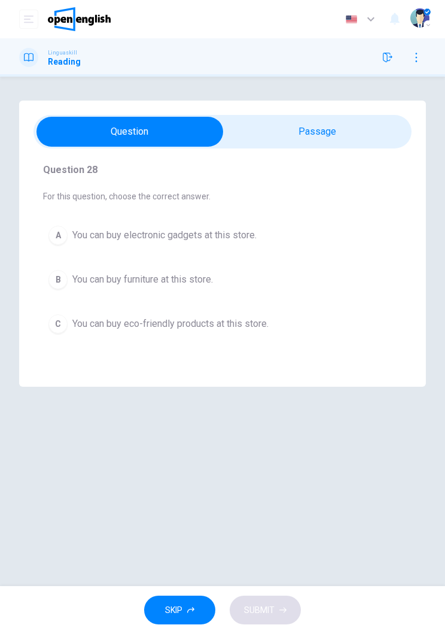
click at [288, 318] on button "C You can buy eco-friendly products at this store." at bounding box center [222, 324] width 359 height 30
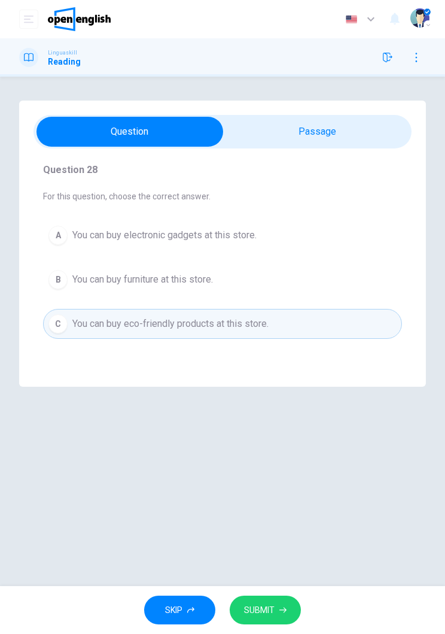
click at [262, 607] on span "SUBMIT" at bounding box center [259, 610] width 31 height 15
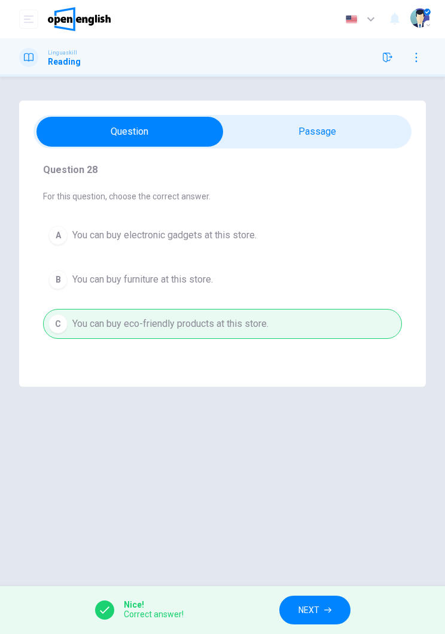
click at [306, 623] on button "NEXT" at bounding box center [315, 610] width 71 height 29
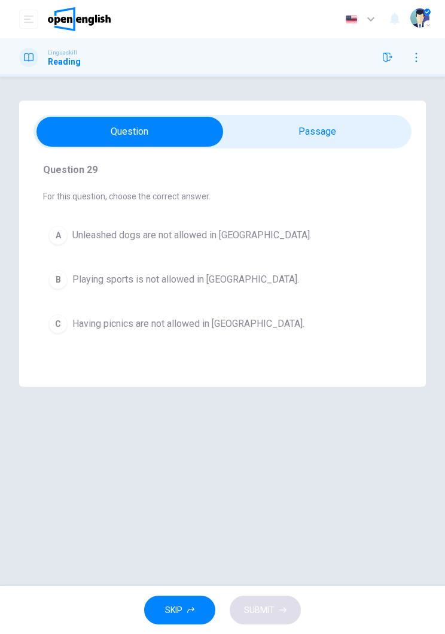
click at [263, 245] on button "A Unleashed dogs are not allowed in City Park." at bounding box center [222, 235] width 359 height 30
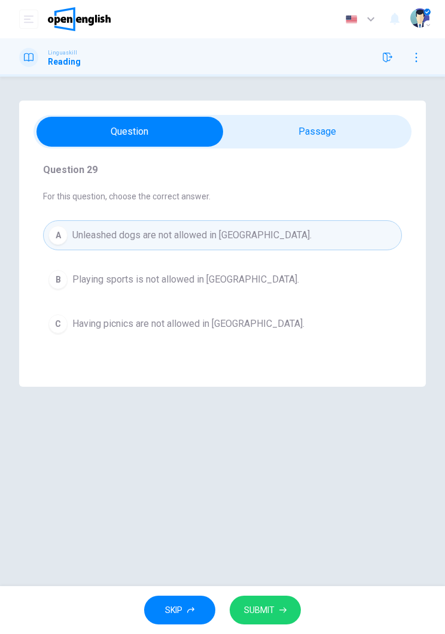
click at [291, 621] on button "SUBMIT" at bounding box center [265, 610] width 71 height 29
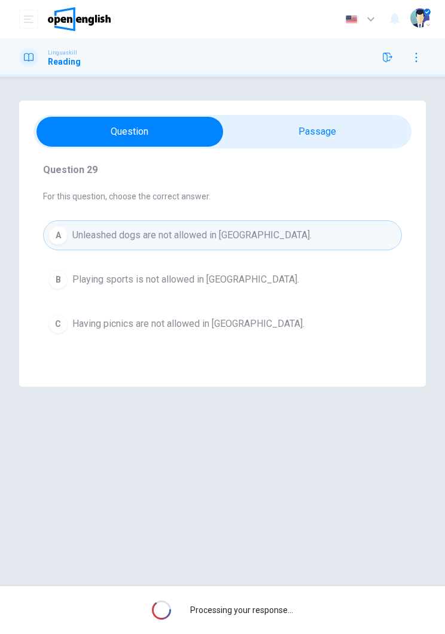
click at [294, 609] on div "Processing your response..." at bounding box center [222, 610] width 445 height 48
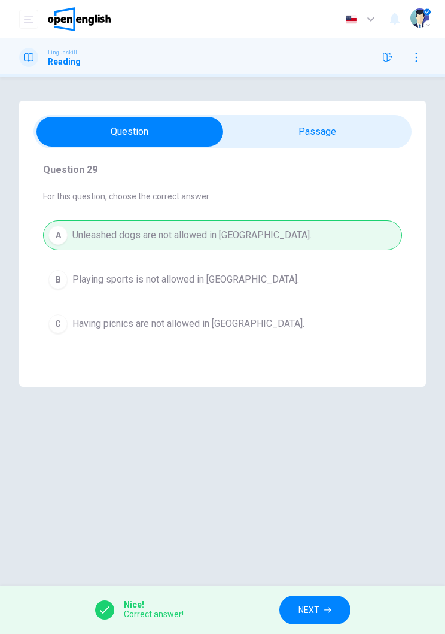
click at [324, 605] on button "NEXT" at bounding box center [315, 610] width 71 height 29
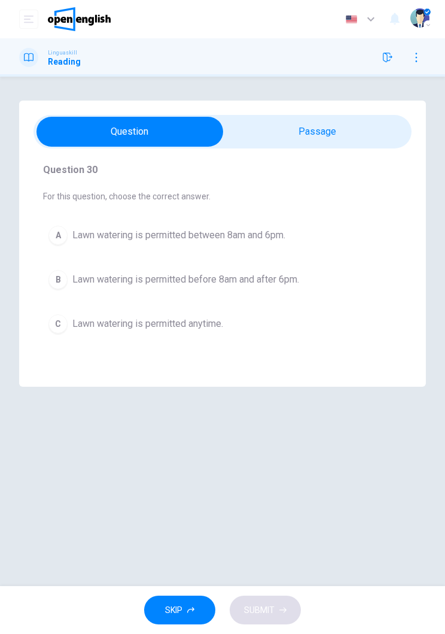
click at [91, 233] on span "Lawn watering is permitted between 8am and 6pm." at bounding box center [178, 235] width 213 height 14
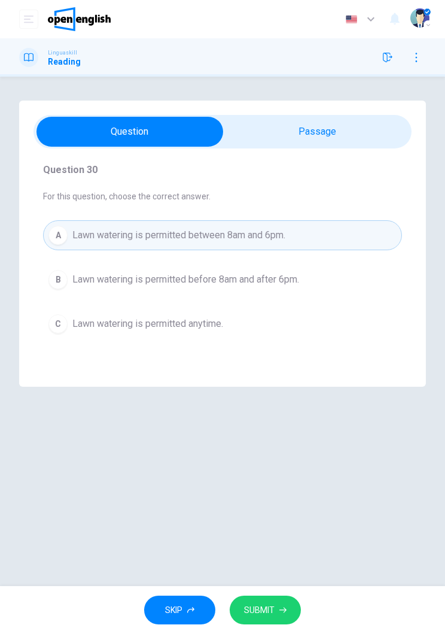
click at [283, 602] on button "SUBMIT" at bounding box center [265, 610] width 71 height 29
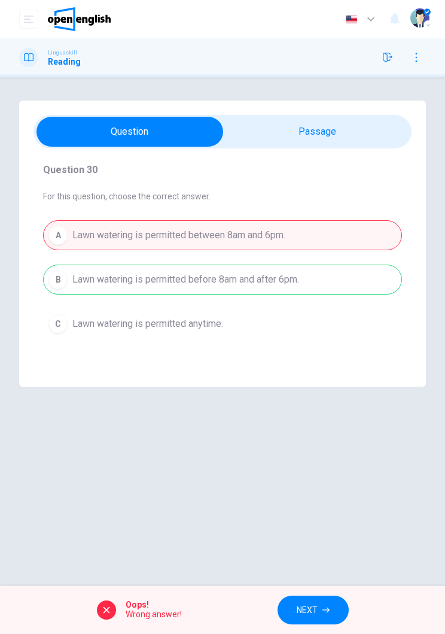
click at [322, 601] on button "NEXT" at bounding box center [313, 610] width 71 height 29
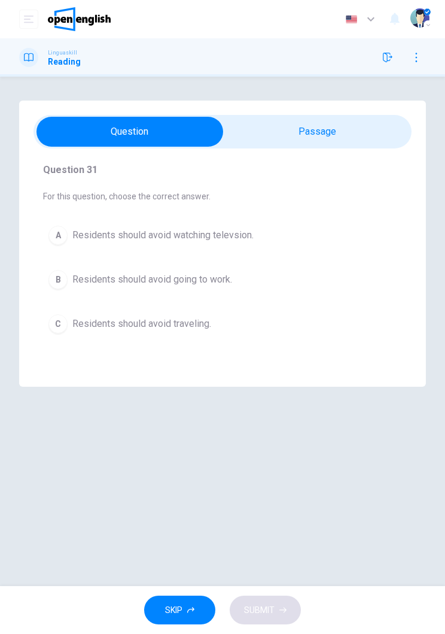
click at [150, 320] on span "Residents should avoid traveling." at bounding box center [141, 324] width 139 height 14
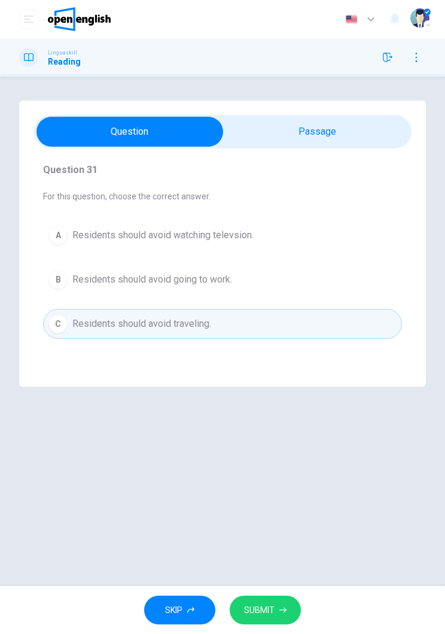
click at [294, 619] on button "SUBMIT" at bounding box center [265, 610] width 71 height 29
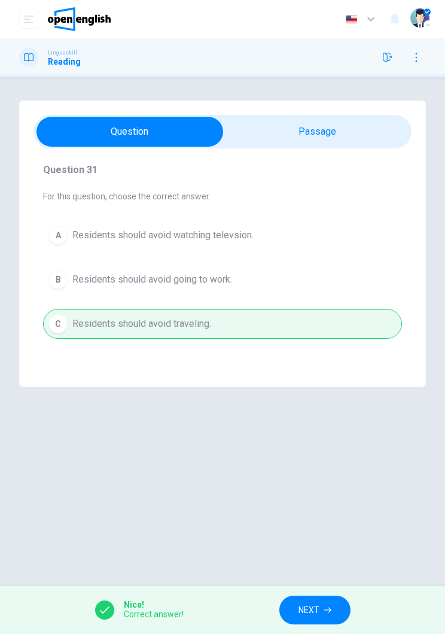
click at [310, 622] on button "NEXT" at bounding box center [315, 610] width 71 height 29
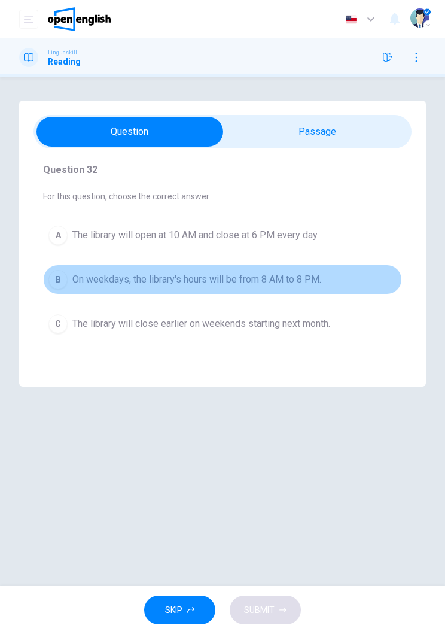
click at [99, 274] on span "On weekdays, the library's hours will be from 8 AM to 8 PM." at bounding box center [196, 279] width 249 height 14
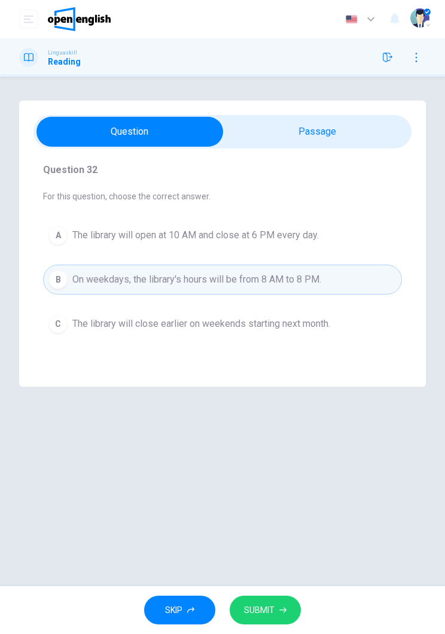
click at [295, 609] on button "SUBMIT" at bounding box center [265, 610] width 71 height 29
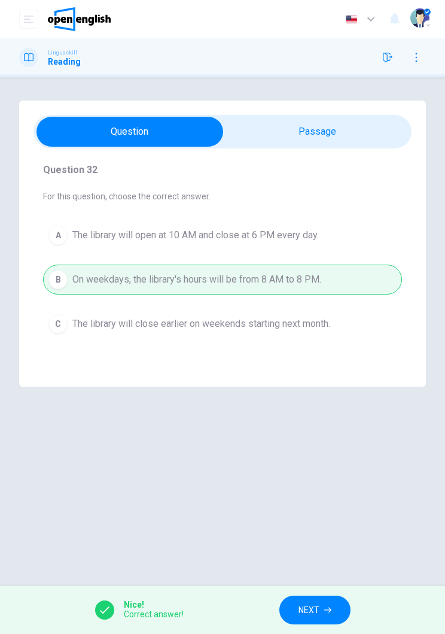
click at [330, 621] on button "NEXT" at bounding box center [315, 610] width 71 height 29
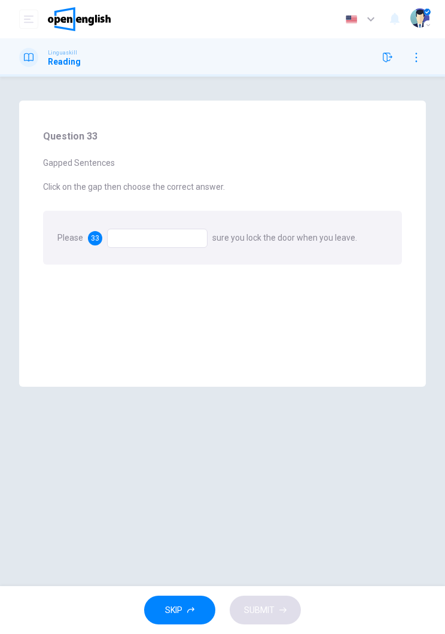
click at [154, 223] on div "Please 33 sure you lock the door when you leave." at bounding box center [222, 238] width 359 height 54
click at [144, 232] on div at bounding box center [157, 238] width 101 height 19
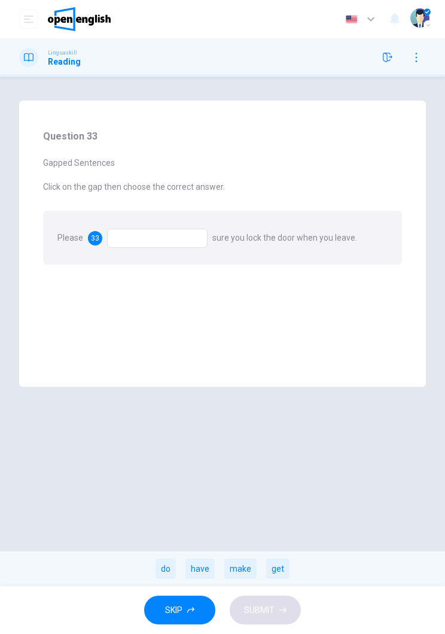
click at [253, 573] on div "make" at bounding box center [240, 568] width 32 height 20
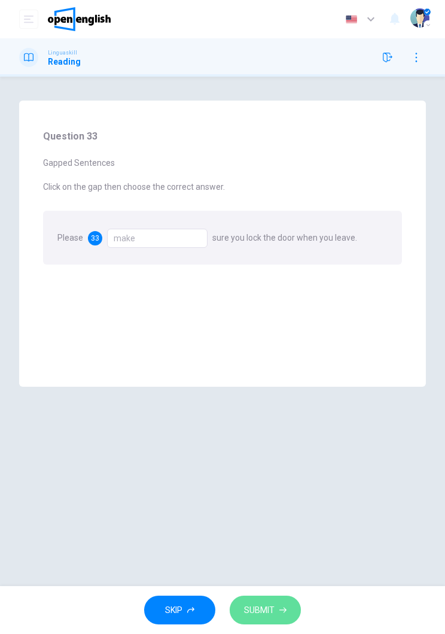
click at [281, 608] on icon "button" at bounding box center [283, 609] width 7 height 7
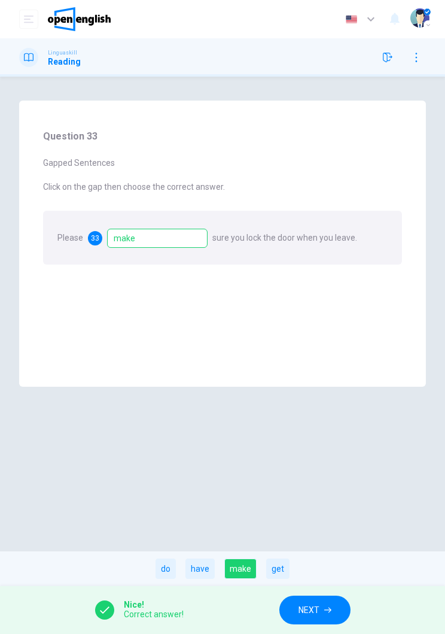
click at [317, 618] on button "NEXT" at bounding box center [315, 610] width 71 height 29
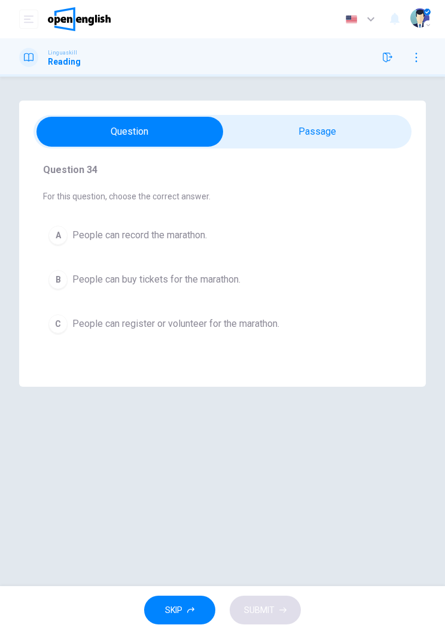
click at [143, 320] on span "People can register or volunteer for the marathon." at bounding box center [175, 324] width 207 height 14
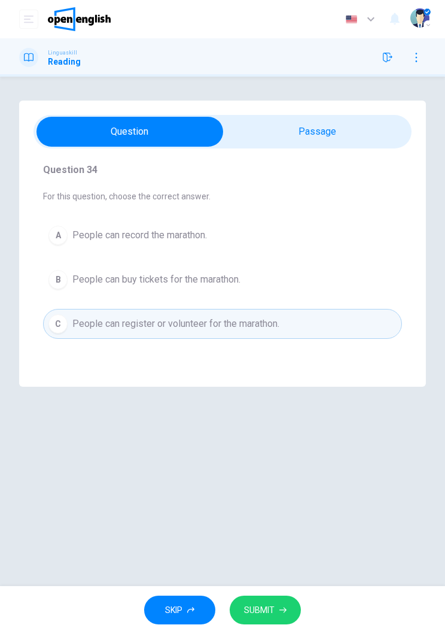
click at [286, 607] on icon "button" at bounding box center [283, 609] width 7 height 7
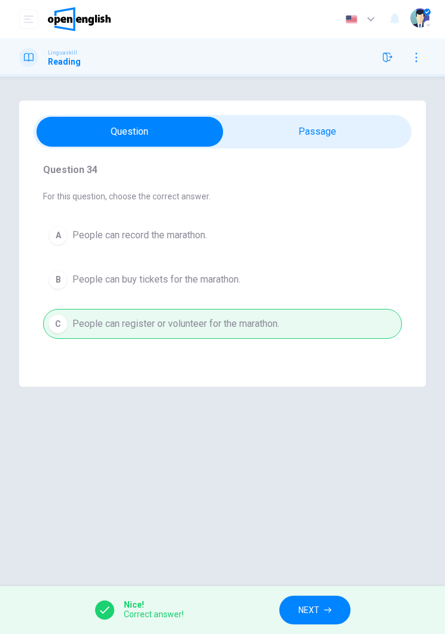
click at [326, 624] on button "NEXT" at bounding box center [315, 610] width 71 height 29
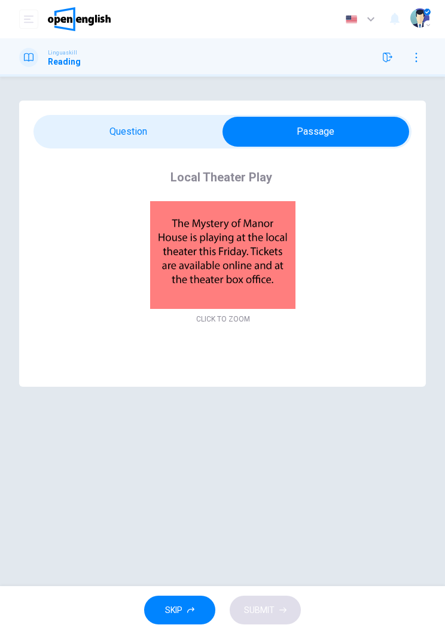
click at [211, 248] on img at bounding box center [223, 255] width 341 height 108
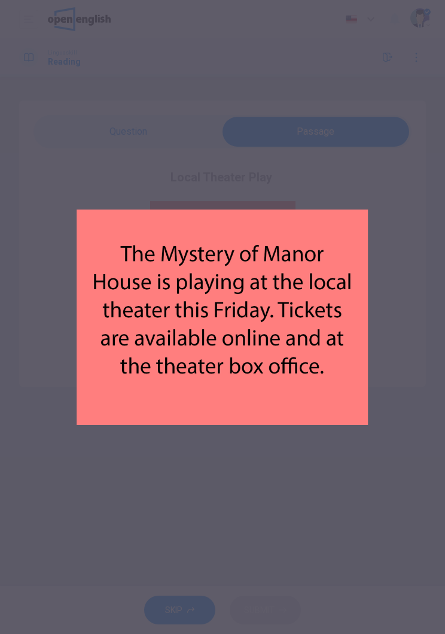
click at [162, 292] on img at bounding box center [222, 316] width 401 height 215
click at [165, 294] on img at bounding box center [222, 316] width 401 height 215
click at [172, 282] on img at bounding box center [222, 316] width 401 height 215
click at [171, 281] on img at bounding box center [222, 316] width 401 height 215
click at [177, 293] on img at bounding box center [222, 316] width 401 height 215
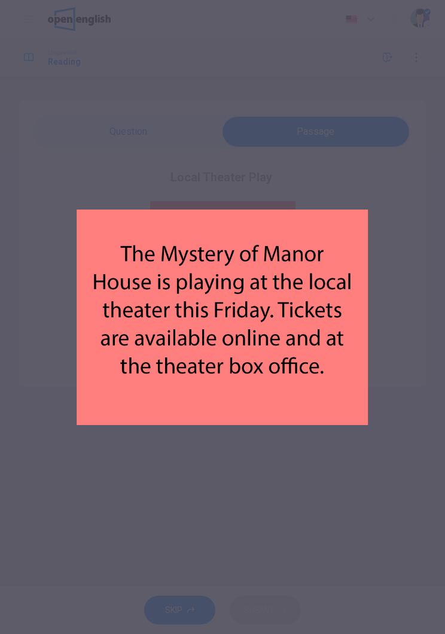
click at [184, 266] on img at bounding box center [222, 316] width 401 height 215
click at [163, 145] on div at bounding box center [222, 317] width 445 height 634
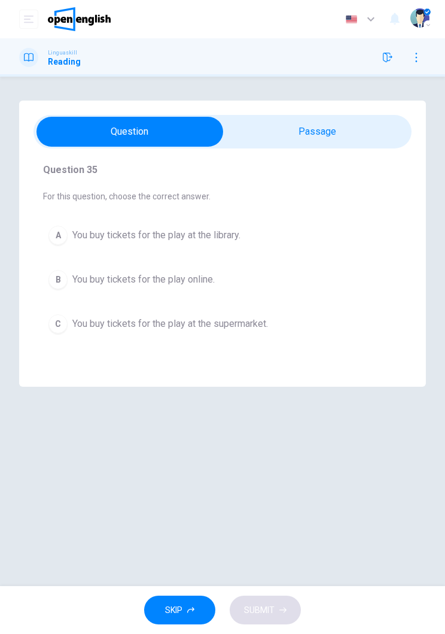
click at [212, 275] on span "You buy tickets for the play online." at bounding box center [143, 279] width 142 height 14
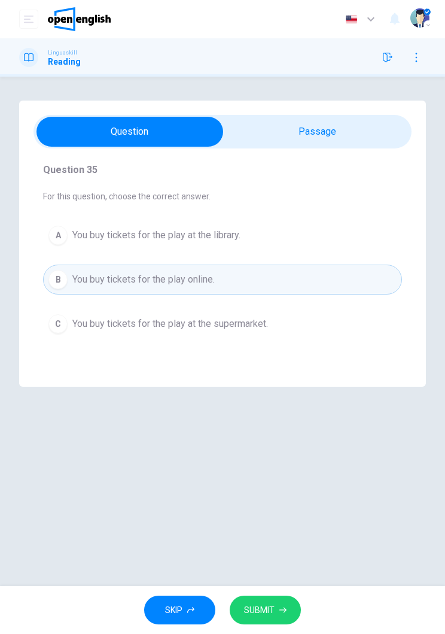
click at [270, 609] on span "SUBMIT" at bounding box center [259, 610] width 31 height 15
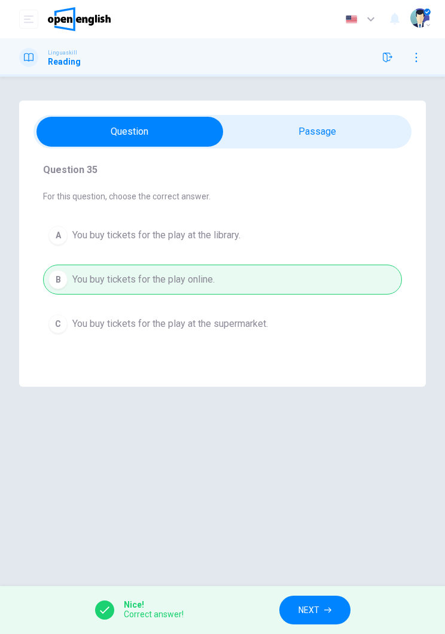
click at [323, 596] on button "NEXT" at bounding box center [315, 610] width 71 height 29
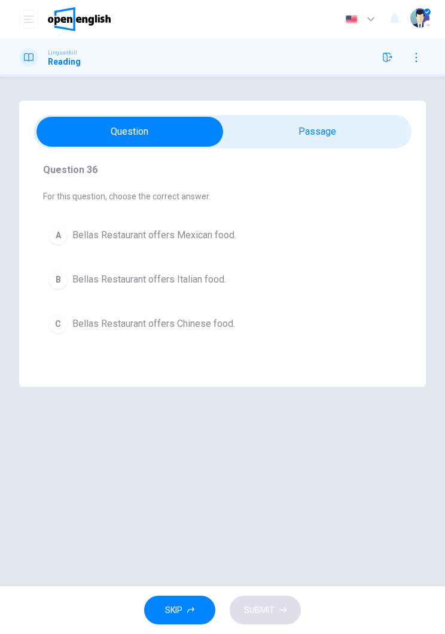
click at [303, 280] on button "B Bellas Restaurant offers Italian food." at bounding box center [222, 280] width 359 height 30
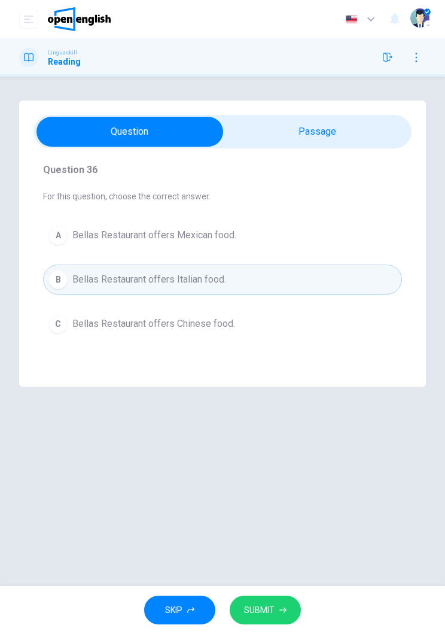
click at [289, 597] on button "SUBMIT" at bounding box center [265, 610] width 71 height 29
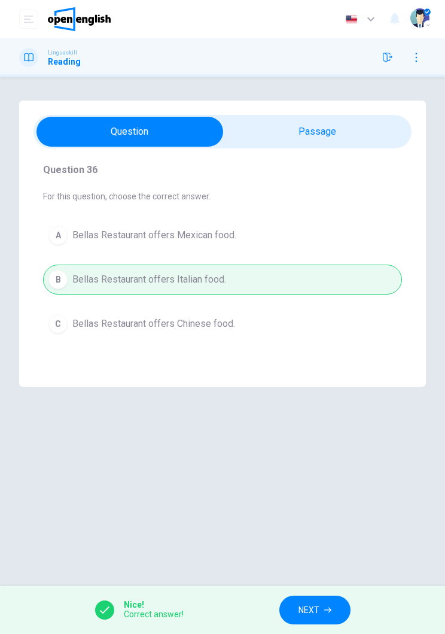
click at [330, 597] on button "NEXT" at bounding box center [315, 610] width 71 height 29
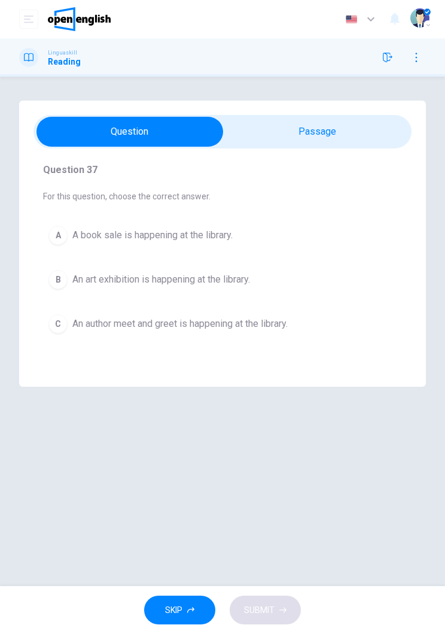
click at [288, 326] on span "An author meet and greet is happening at the library." at bounding box center [179, 324] width 215 height 14
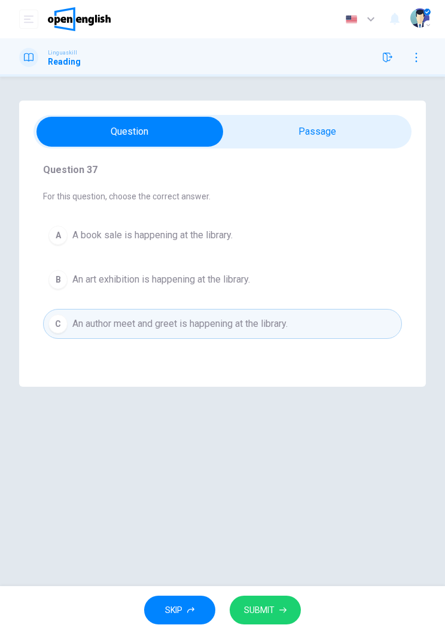
click at [294, 599] on button "SUBMIT" at bounding box center [265, 610] width 71 height 29
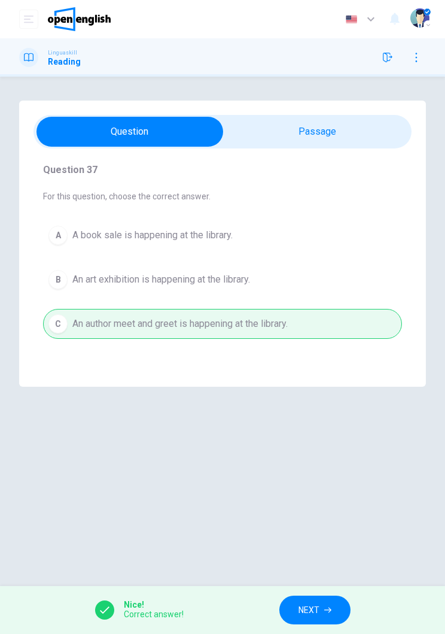
click at [321, 597] on button "NEXT" at bounding box center [315, 610] width 71 height 29
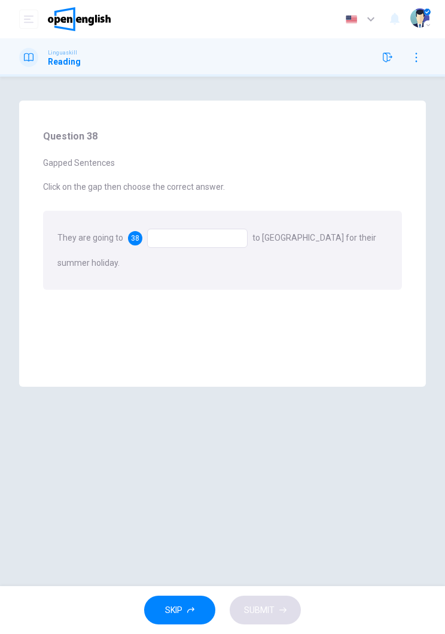
click at [221, 238] on div at bounding box center [197, 238] width 101 height 19
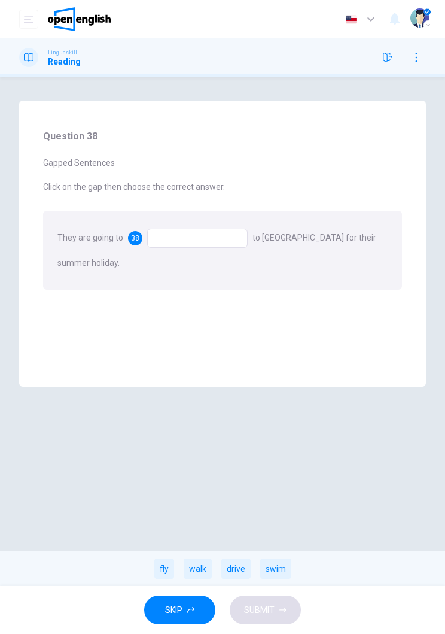
click at [286, 571] on div "swim" at bounding box center [275, 568] width 31 height 20
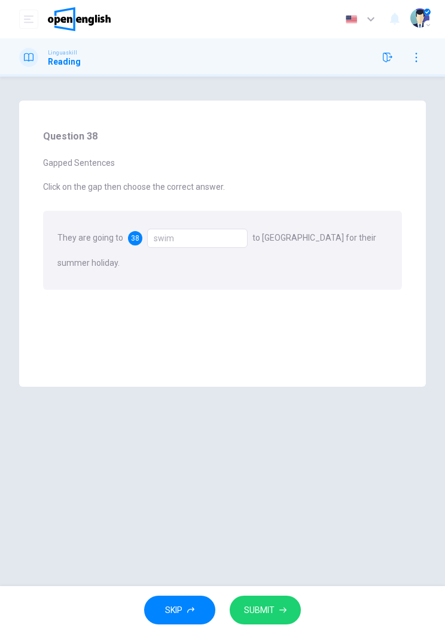
click at [212, 232] on div "swim" at bounding box center [197, 238] width 101 height 19
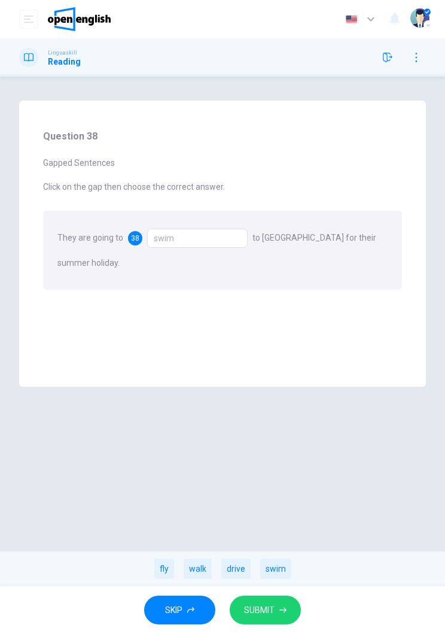
click at [238, 569] on div "drive" at bounding box center [235, 568] width 29 height 20
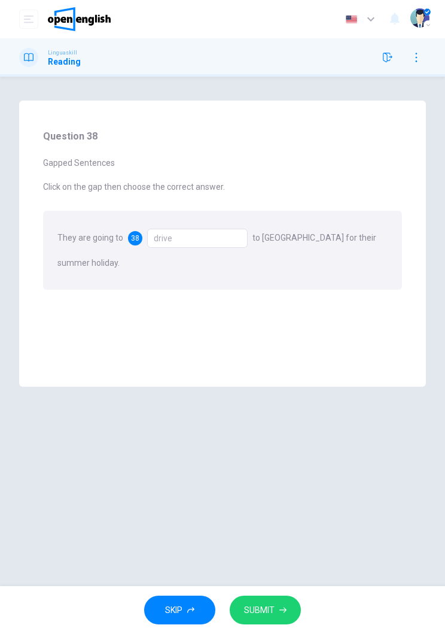
click at [277, 606] on button "SUBMIT" at bounding box center [265, 610] width 71 height 29
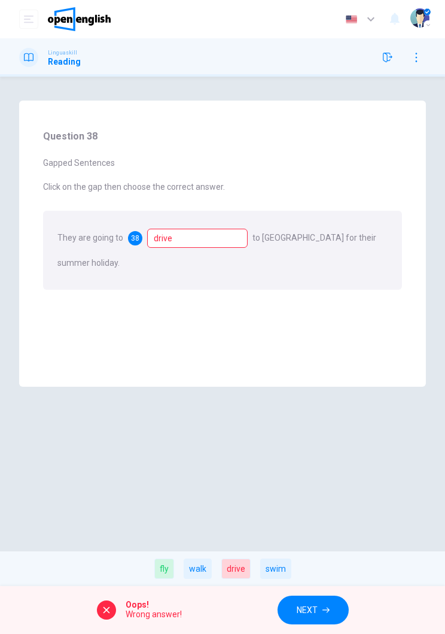
click at [326, 613] on icon "button" at bounding box center [326, 609] width 7 height 7
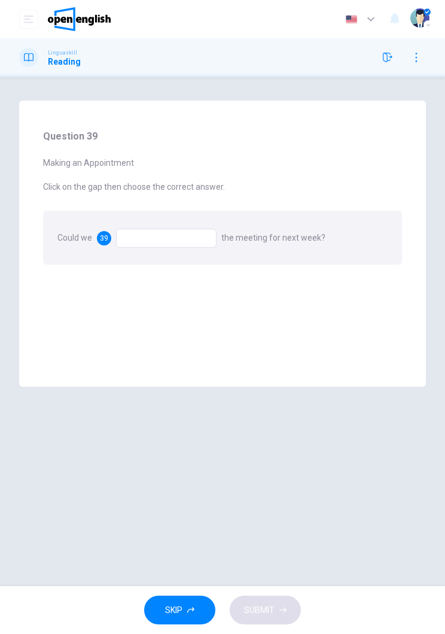
click at [182, 242] on div at bounding box center [166, 238] width 101 height 19
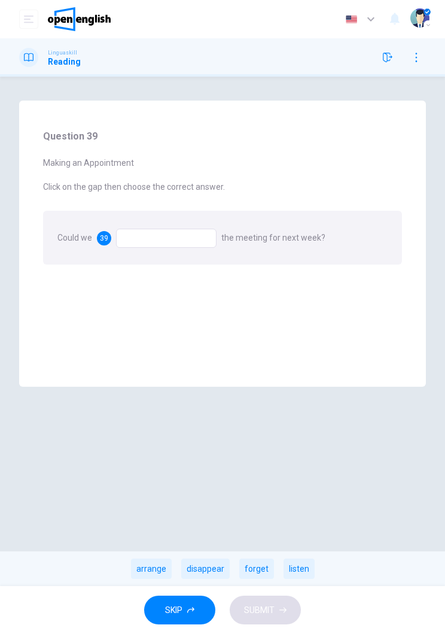
click at [263, 573] on div "forget" at bounding box center [256, 568] width 35 height 20
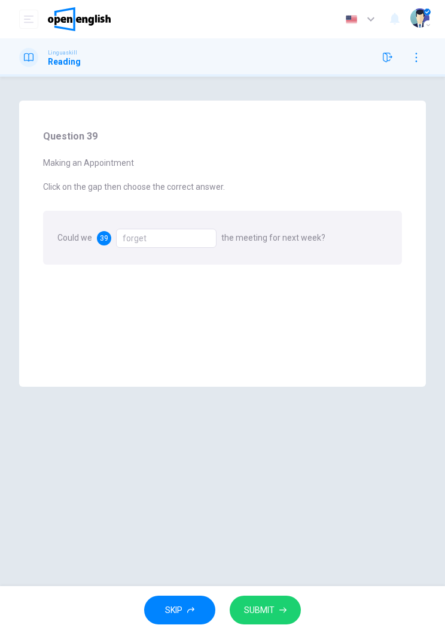
click at [180, 247] on div "forget" at bounding box center [166, 238] width 101 height 19
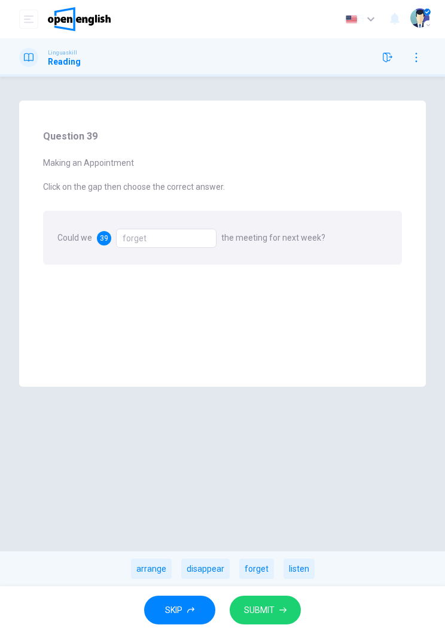
click at [174, 561] on div "arrange disappear forget listen" at bounding box center [222, 568] width 445 height 35
click at [263, 605] on span "SUBMIT" at bounding box center [259, 610] width 31 height 15
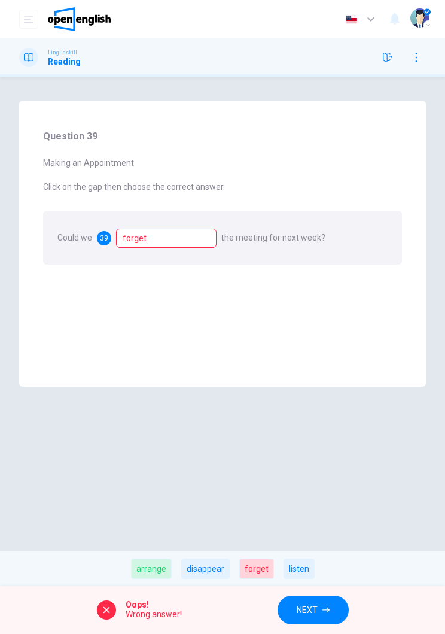
click at [162, 566] on div "arrange" at bounding box center [151, 568] width 41 height 20
click at [329, 621] on button "NEXT" at bounding box center [313, 610] width 71 height 29
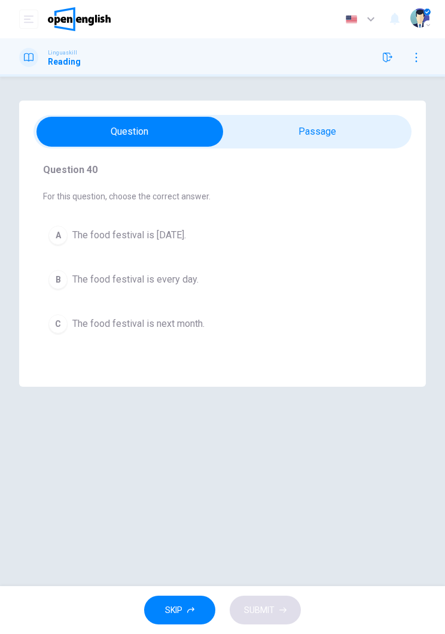
click at [186, 238] on span "The food festival is next Saturday." at bounding box center [129, 235] width 114 height 14
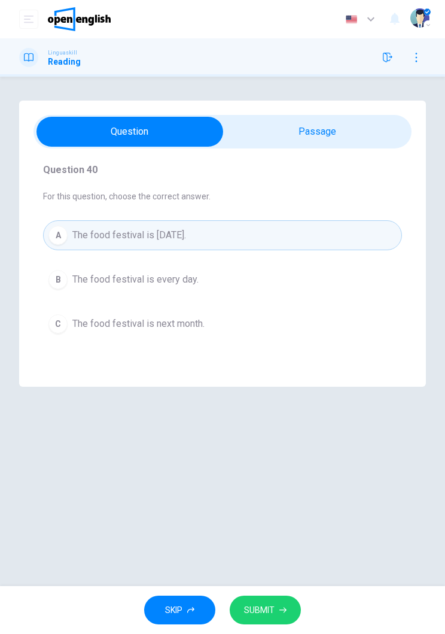
click at [285, 622] on button "SUBMIT" at bounding box center [265, 610] width 71 height 29
click at [297, 598] on div "SKIP SUBMIT" at bounding box center [222, 610] width 445 height 48
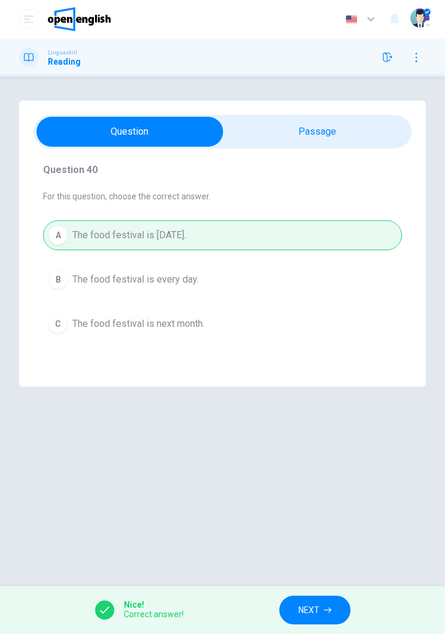
click at [320, 600] on button "NEXT" at bounding box center [315, 610] width 71 height 29
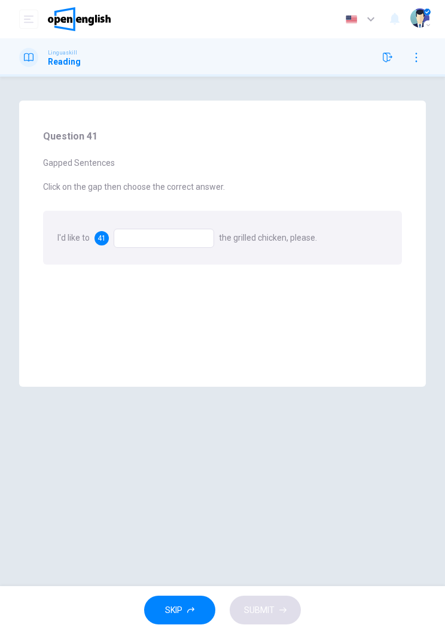
click at [178, 232] on div at bounding box center [164, 238] width 101 height 19
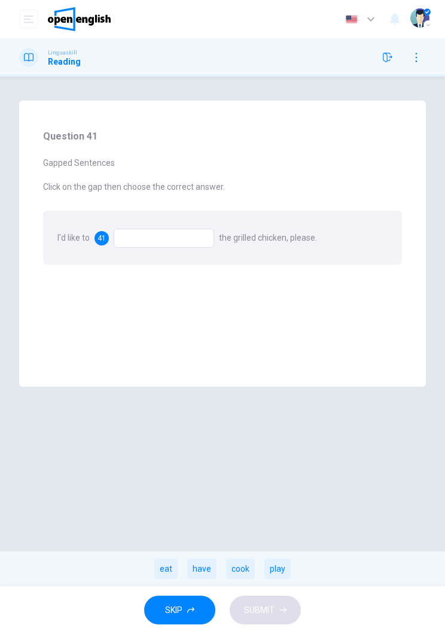
click at [242, 563] on div "cook" at bounding box center [240, 568] width 29 height 20
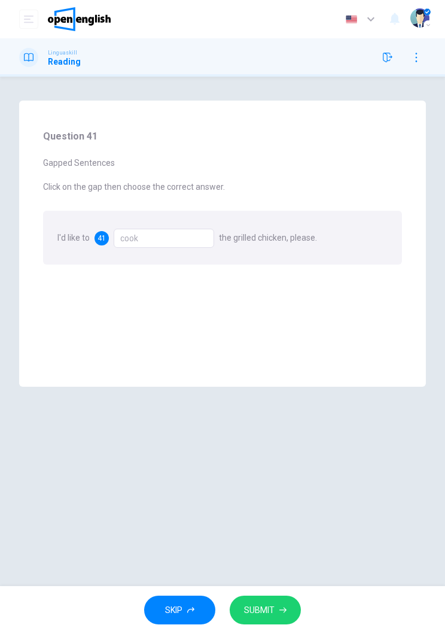
click at [281, 607] on icon "button" at bounding box center [283, 609] width 7 height 7
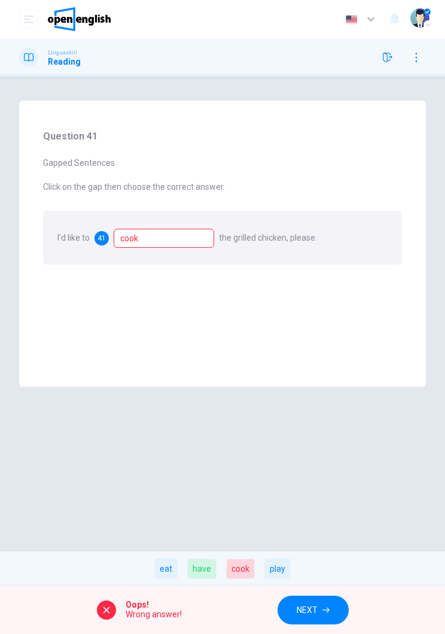
click at [213, 570] on div "have" at bounding box center [201, 568] width 29 height 20
click at [331, 605] on button "NEXT" at bounding box center [313, 610] width 71 height 29
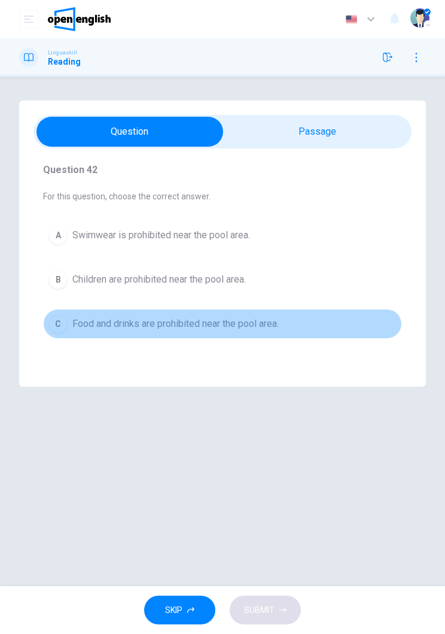
click at [221, 329] on span "Food and drinks are prohibited near the pool area." at bounding box center [175, 324] width 207 height 14
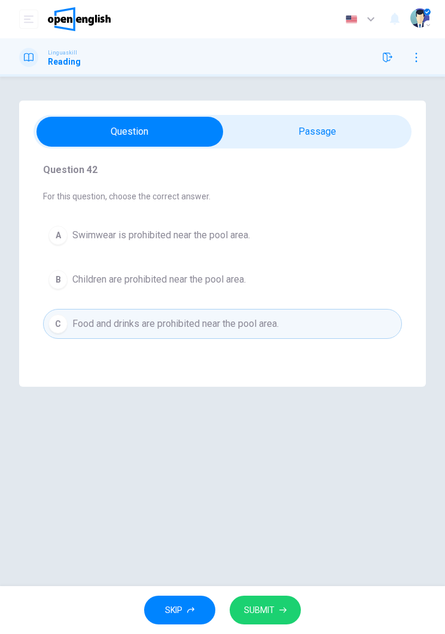
click at [284, 622] on button "SUBMIT" at bounding box center [265, 610] width 71 height 29
click at [281, 603] on div "SKIP SUBMIT" at bounding box center [222, 610] width 445 height 48
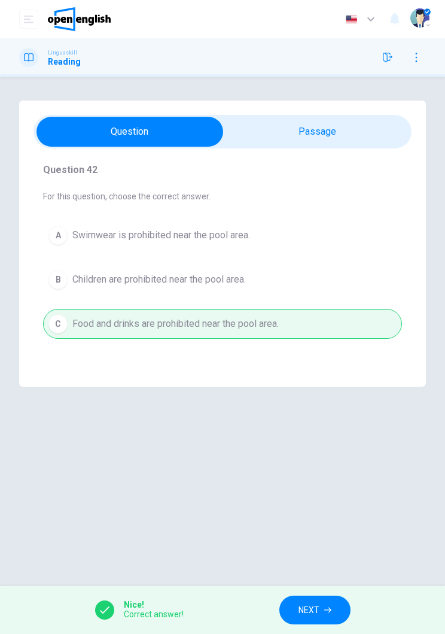
click at [314, 603] on span "NEXT" at bounding box center [309, 610] width 21 height 15
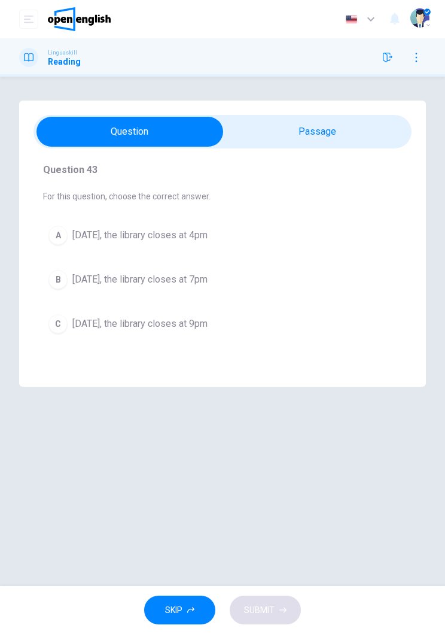
click at [208, 232] on span "On Saturday, the library closes at 4pm" at bounding box center [139, 235] width 135 height 14
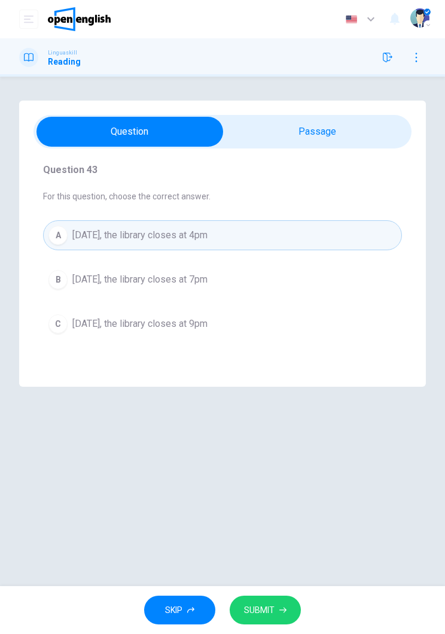
click at [271, 602] on button "SUBMIT" at bounding box center [265, 610] width 71 height 29
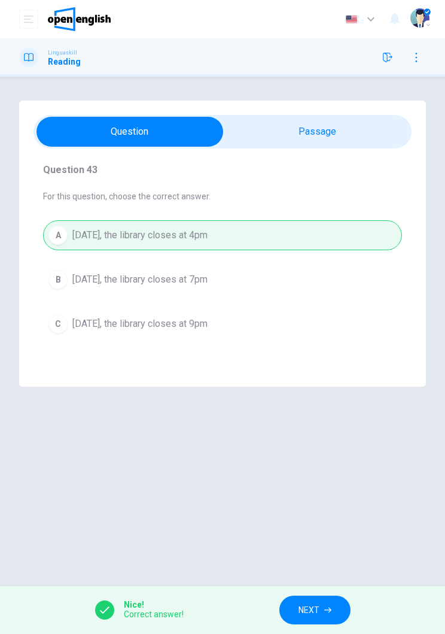
click at [284, 611] on button "NEXT" at bounding box center [315, 610] width 71 height 29
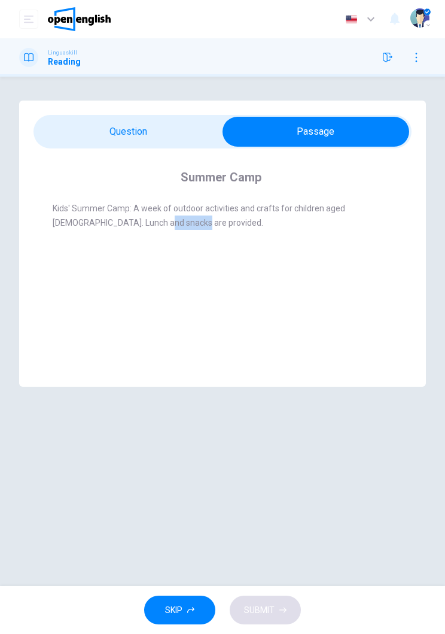
click at [338, 256] on div "Summer Camp Kids' Summer Camp: A week of outdoor activities and crafts for chil…" at bounding box center [223, 205] width 378 height 115
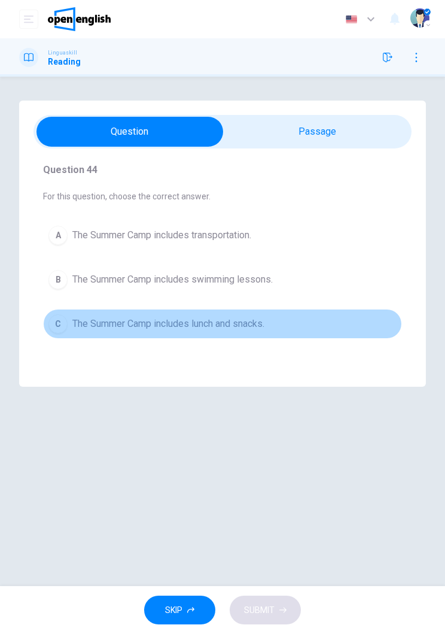
click at [247, 323] on span "The Summer Camp includes lunch and snacks." at bounding box center [168, 324] width 192 height 14
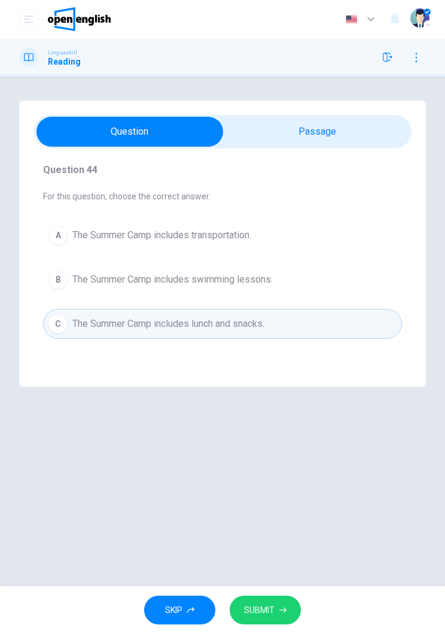
click at [276, 613] on button "SUBMIT" at bounding box center [265, 610] width 71 height 29
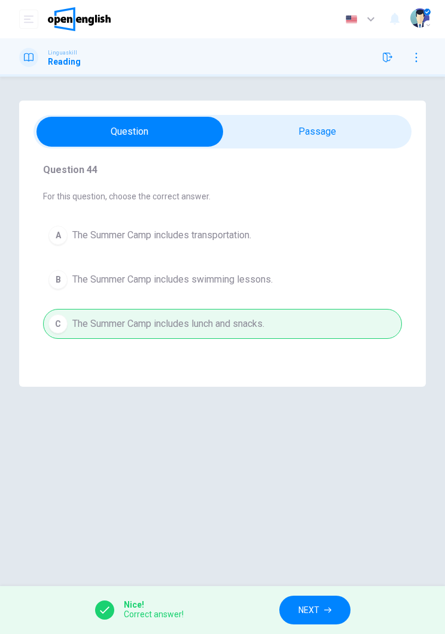
click at [321, 596] on button "NEXT" at bounding box center [315, 610] width 71 height 29
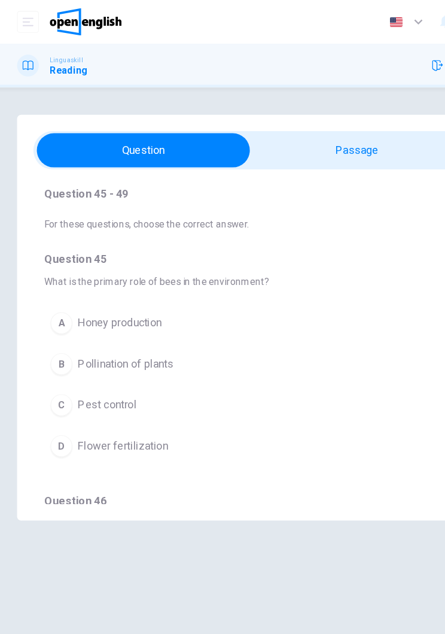
click at [117, 315] on span "Pollination of plants" at bounding box center [114, 319] width 84 height 14
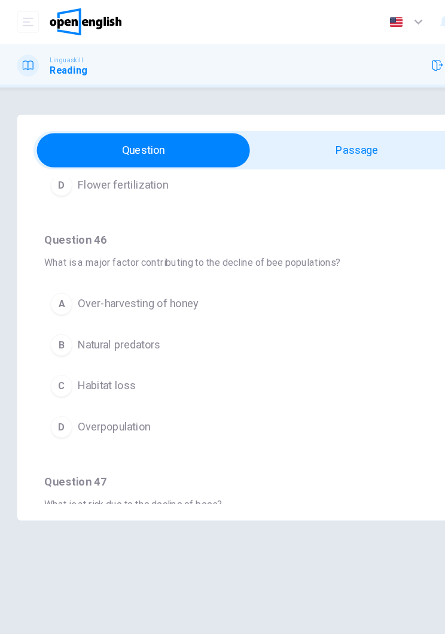
scroll to position [233, 0]
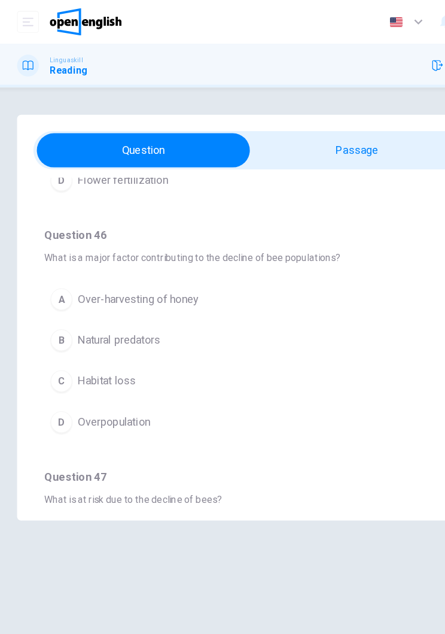
click at [217, 275] on button "A Over-harvesting of honey" at bounding box center [222, 262] width 359 height 30
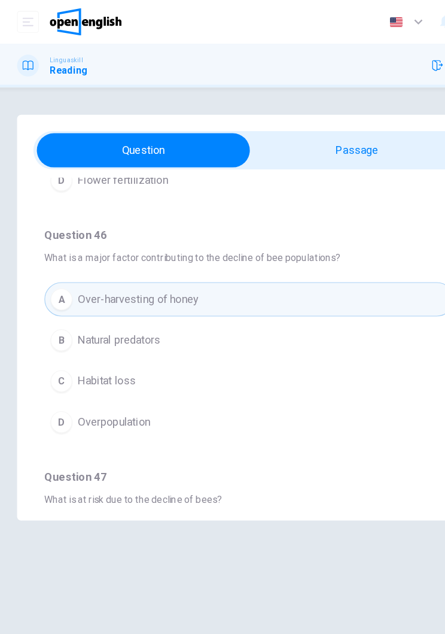
click at [183, 378] on button "D Overpopulation" at bounding box center [222, 370] width 359 height 30
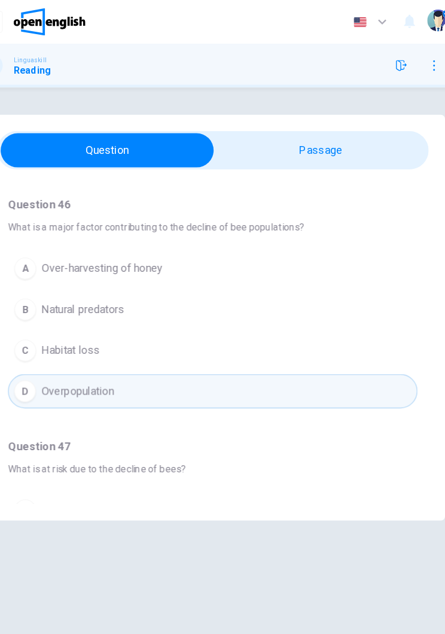
scroll to position [261, 0]
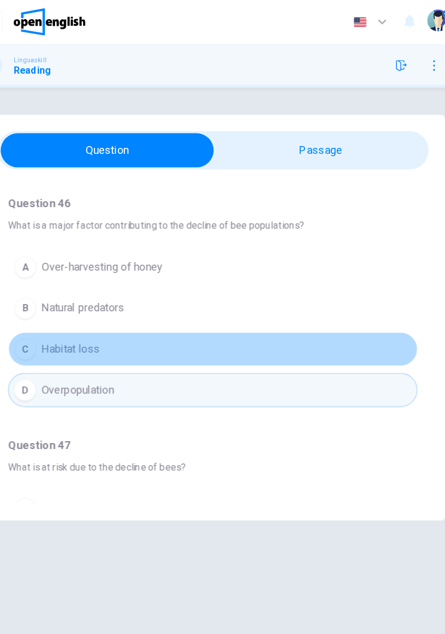
click at [189, 314] on button "C Habitat loss" at bounding box center [222, 306] width 359 height 30
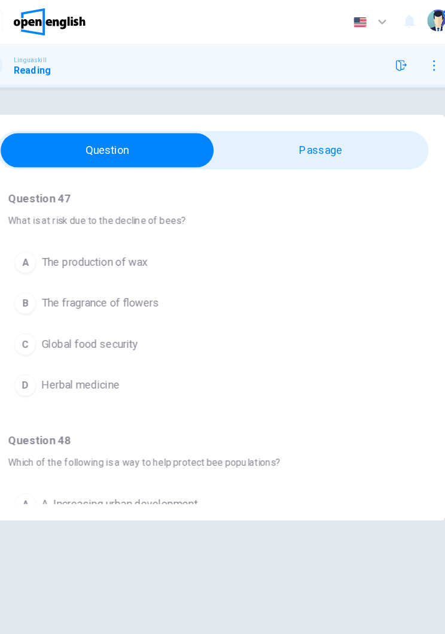
scroll to position [478, 0]
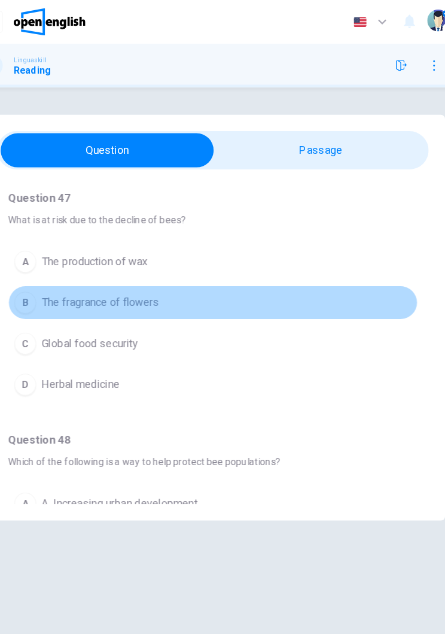
click at [175, 272] on button "B The fragrance of flowers" at bounding box center [222, 265] width 359 height 30
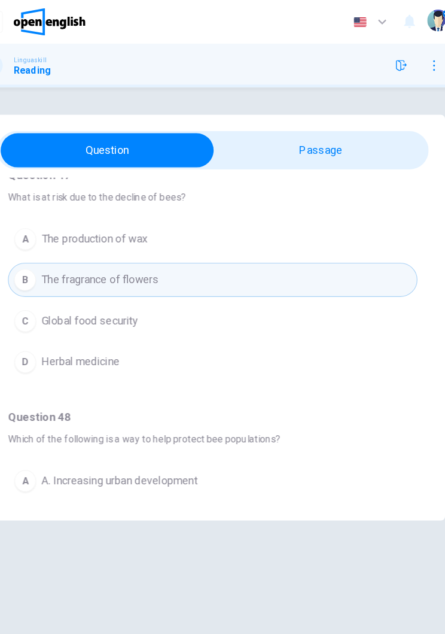
scroll to position [498, 0]
click at [158, 283] on button "C Global food security" at bounding box center [222, 281] width 359 height 30
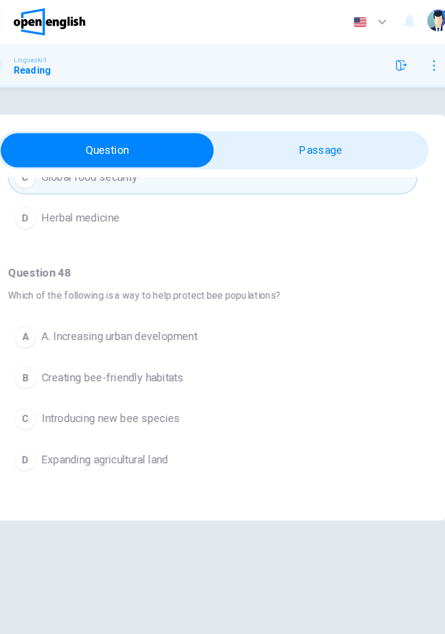
scroll to position [624, 0]
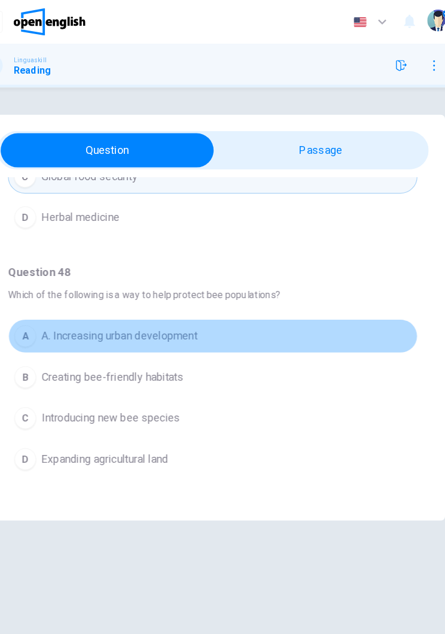
click at [207, 294] on button "A A. Increasing urban development" at bounding box center [222, 295] width 359 height 30
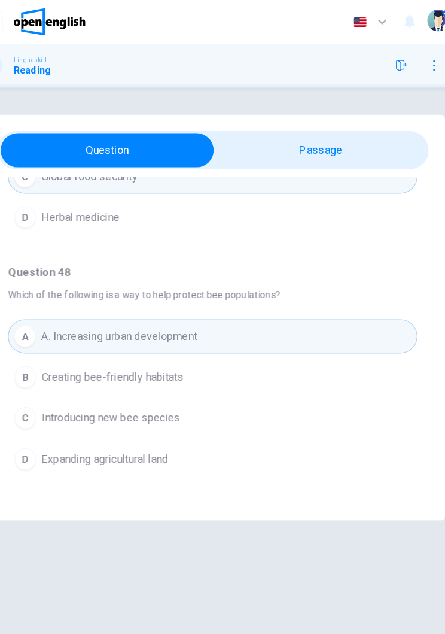
click at [211, 331] on button "B Creating bee-friendly habitats" at bounding box center [222, 330] width 359 height 30
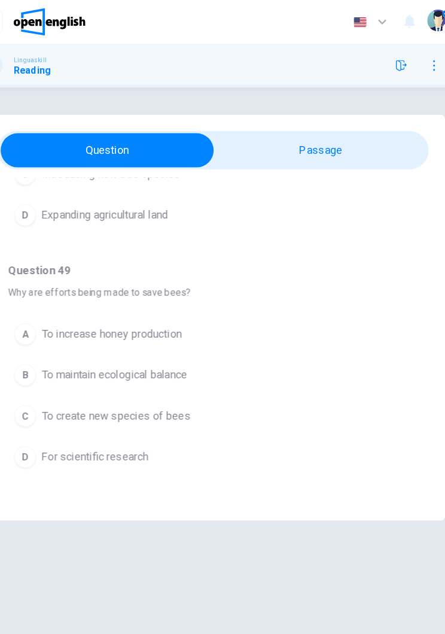
scroll to position [838, 0]
click at [202, 366] on button "C To create new species of bees" at bounding box center [222, 365] width 359 height 30
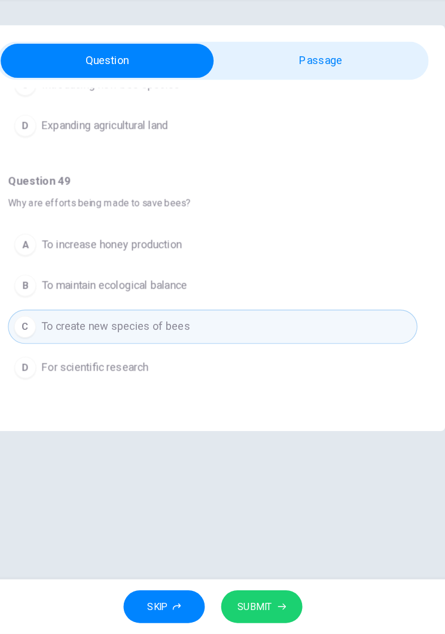
click at [244, 603] on span "SUBMIT" at bounding box center [259, 610] width 31 height 15
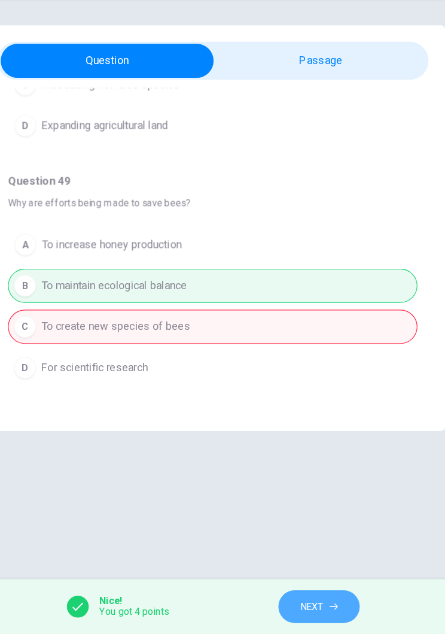
click at [299, 596] on button "NEXT" at bounding box center [315, 610] width 71 height 29
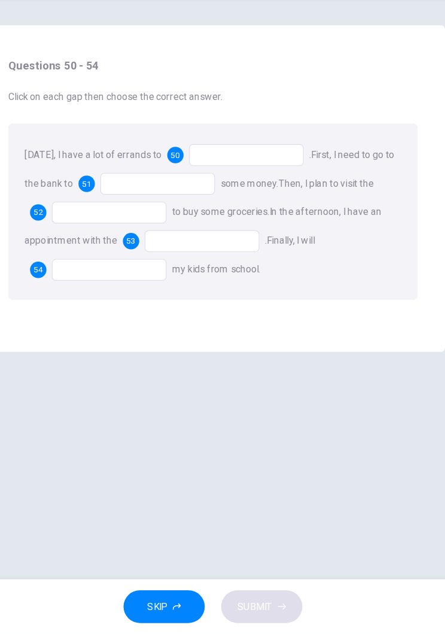
scroll to position [0, 0]
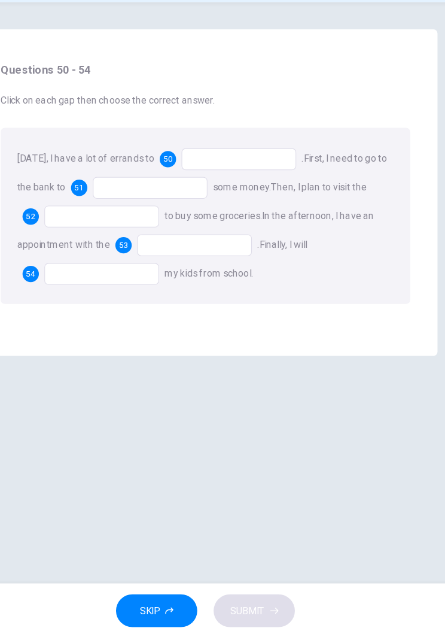
click at [202, 205] on div at bounding box center [252, 214] width 101 height 19
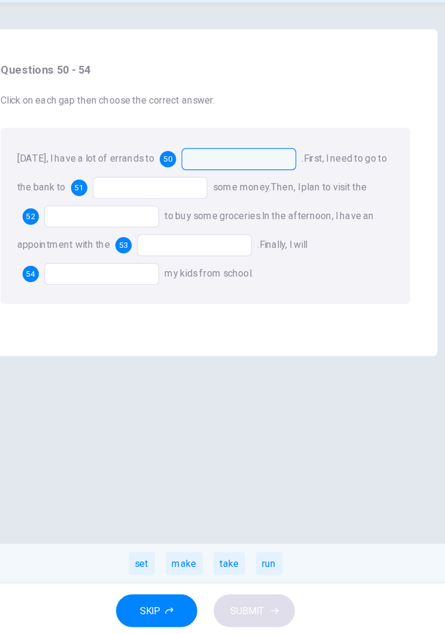
click at [223, 187] on div "Today, I have a lot of errands to 50 . set make take run First, I need to go to…" at bounding box center [222, 264] width 359 height 154
click at [188, 558] on div "make" at bounding box center [204, 568] width 32 height 20
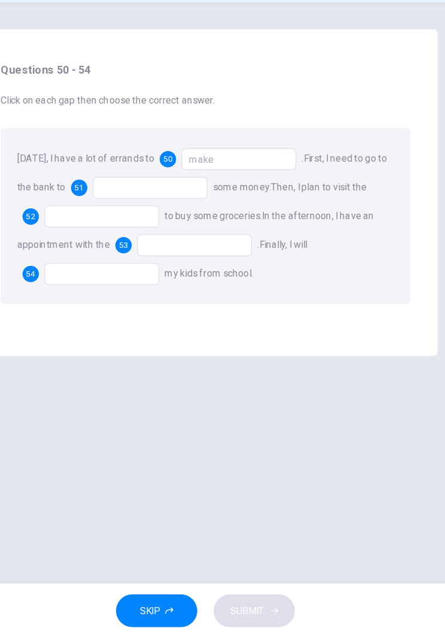
click at [227, 205] on div "make" at bounding box center [252, 214] width 101 height 19
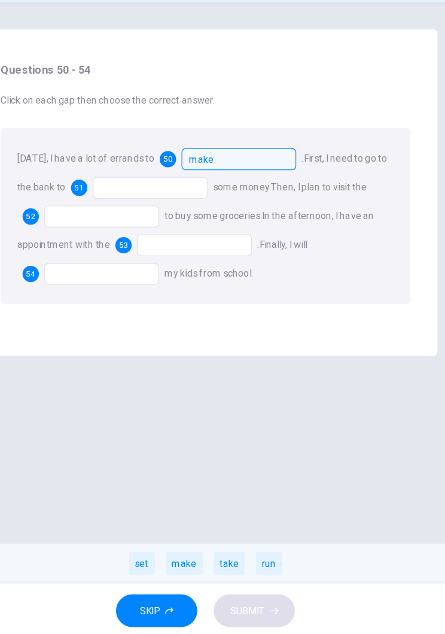
click at [138, 230] on div at bounding box center [174, 239] width 101 height 19
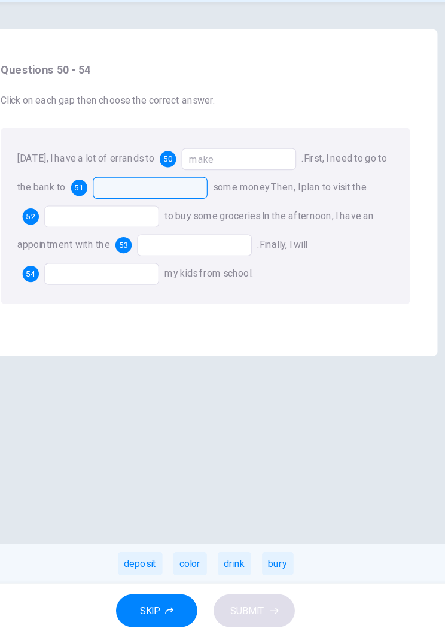
click at [140, 230] on div at bounding box center [174, 239] width 101 height 19
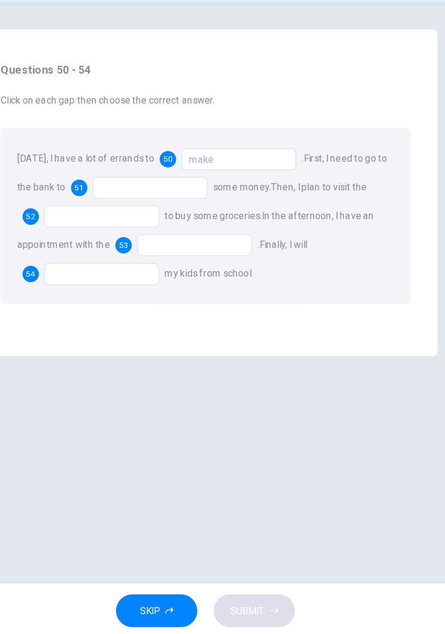
click at [141, 230] on div at bounding box center [174, 239] width 101 height 19
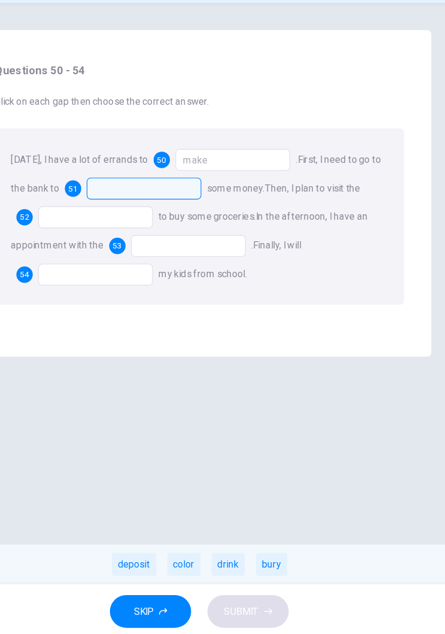
click at [146, 558] on div "deposit" at bounding box center [165, 568] width 39 height 20
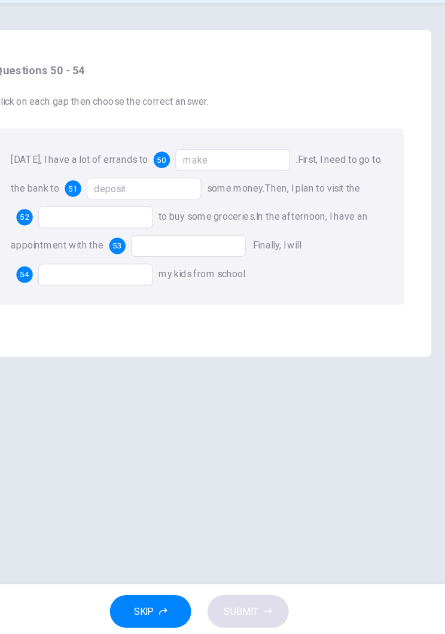
click at [81, 255] on div at bounding box center [131, 264] width 101 height 19
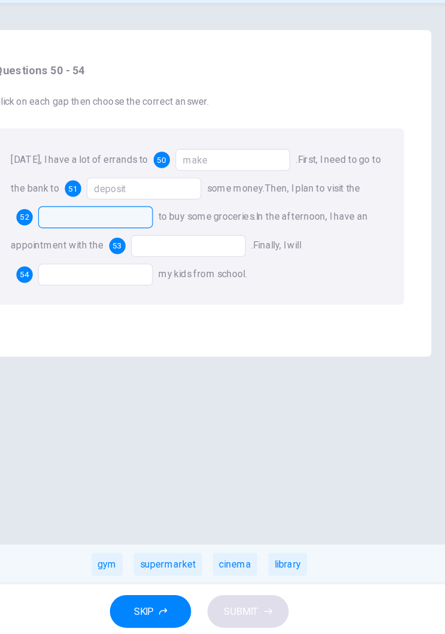
click at [165, 558] on div "supermarket" at bounding box center [195, 568] width 60 height 20
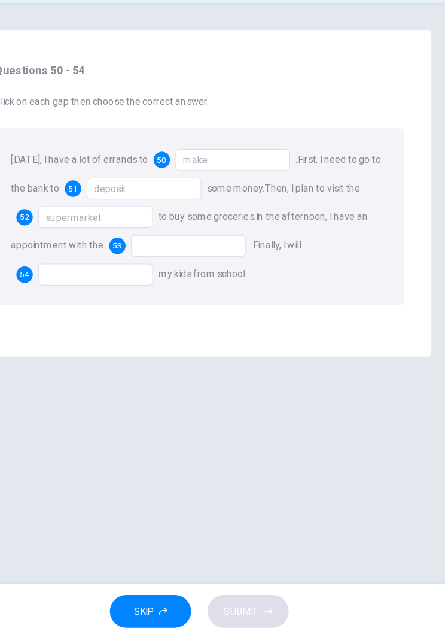
click at [180, 280] on div at bounding box center [213, 289] width 101 height 19
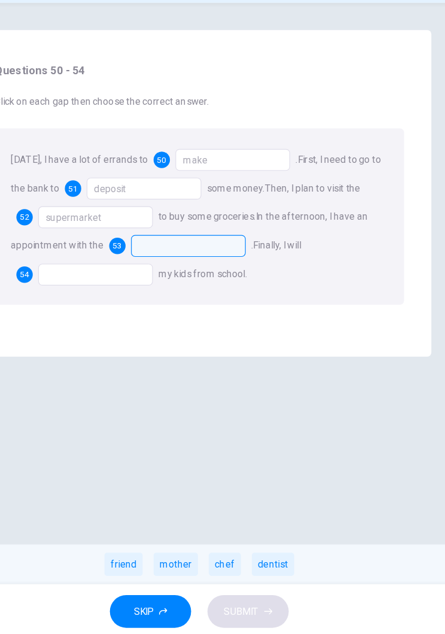
click at [269, 558] on div "dentist" at bounding box center [287, 568] width 37 height 20
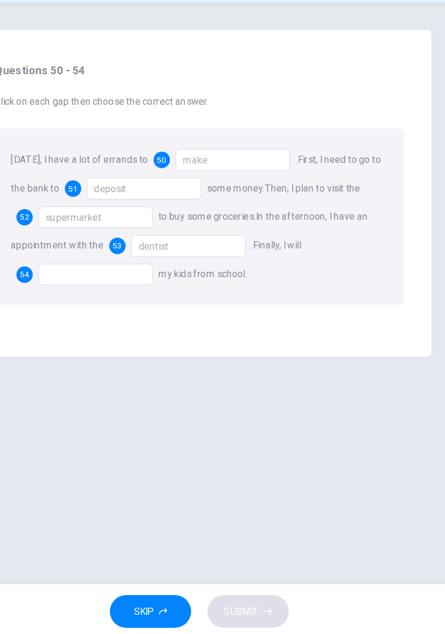
click at [108, 305] on div at bounding box center [131, 314] width 101 height 19
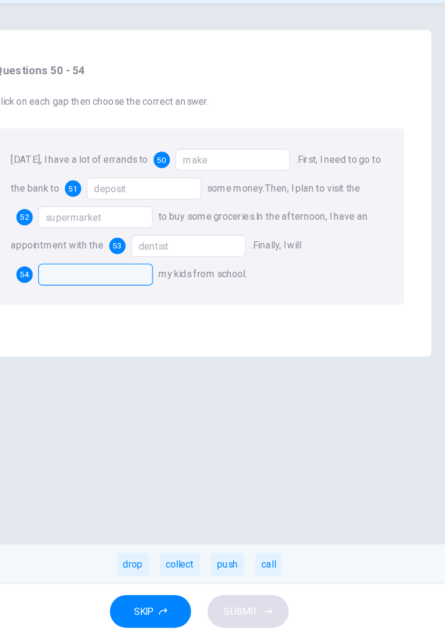
click at [150, 558] on div "drop" at bounding box center [164, 568] width 28 height 20
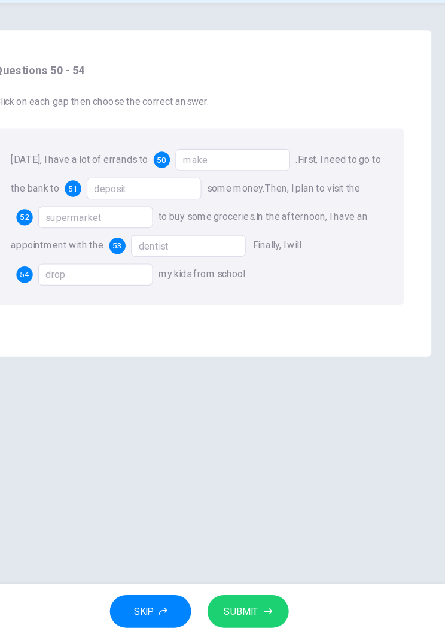
click at [171, 280] on div "dentist" at bounding box center [213, 289] width 101 height 19
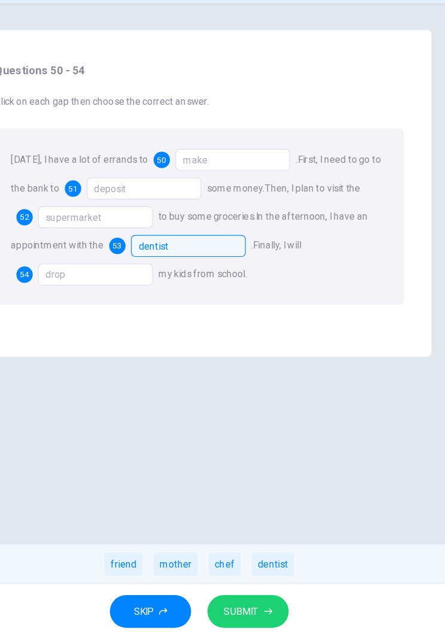
click at [190, 280] on div "dentist" at bounding box center [213, 289] width 101 height 19
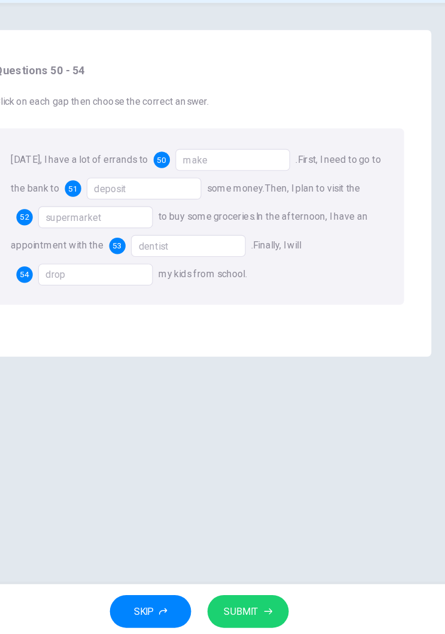
click at [187, 280] on div "dentist" at bounding box center [213, 289] width 101 height 19
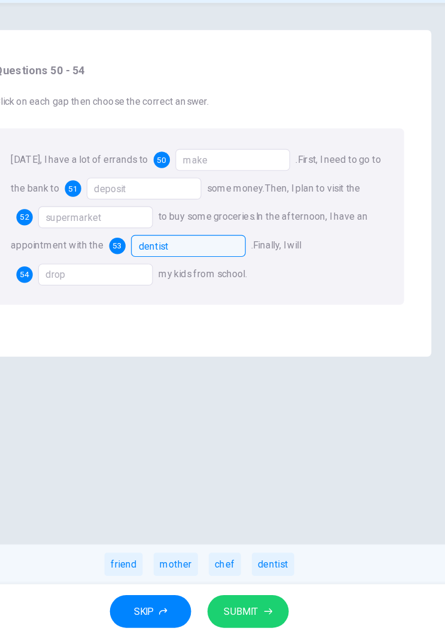
click at [216, 551] on div "friend mother chef dentist" at bounding box center [222, 568] width 445 height 35
click at [231, 558] on div "chef" at bounding box center [245, 568] width 28 height 20
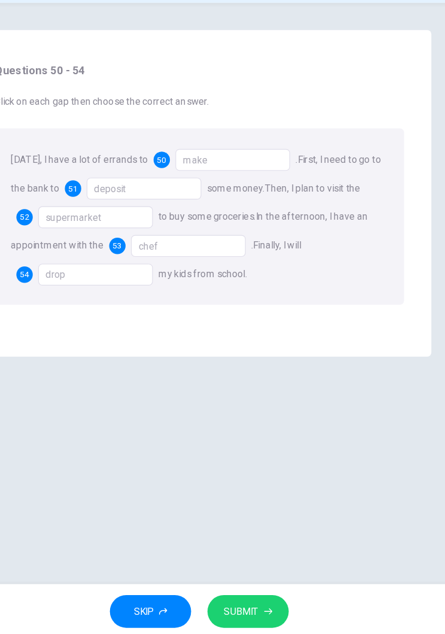
click at [238, 596] on button "SUBMIT" at bounding box center [265, 610] width 71 height 29
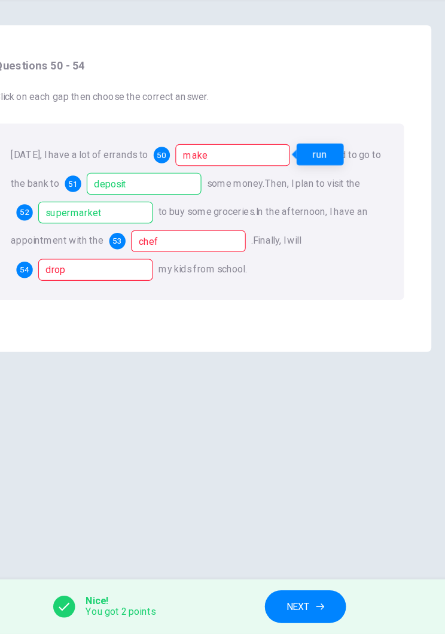
click at [212, 205] on div "make" at bounding box center [252, 214] width 101 height 19
click at [308, 204] on div "run" at bounding box center [328, 213] width 41 height 19
click at [189, 280] on div "chef" at bounding box center [213, 289] width 101 height 19
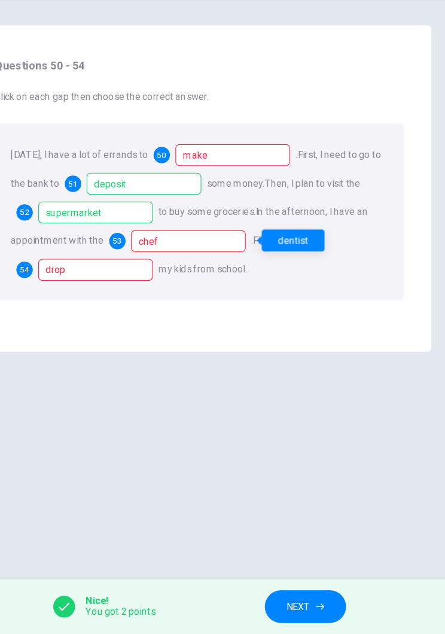
click at [273, 217] on div "Today, I have a lot of errands to 50 make . First, I need to go to the bank to …" at bounding box center [222, 264] width 359 height 154
click at [100, 305] on div "drop" at bounding box center [131, 314] width 101 height 19
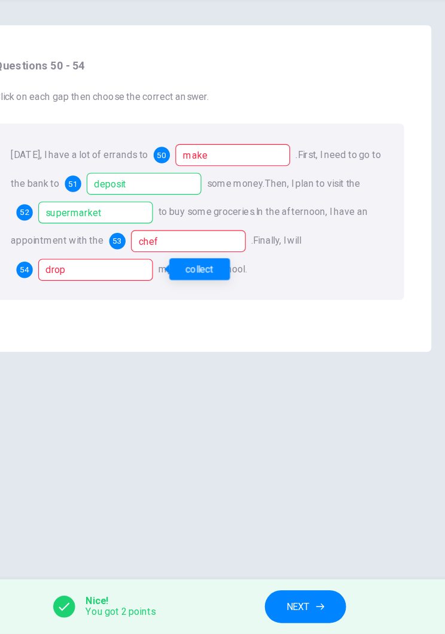
click at [280, 596] on button "NEXT" at bounding box center [315, 610] width 71 height 29
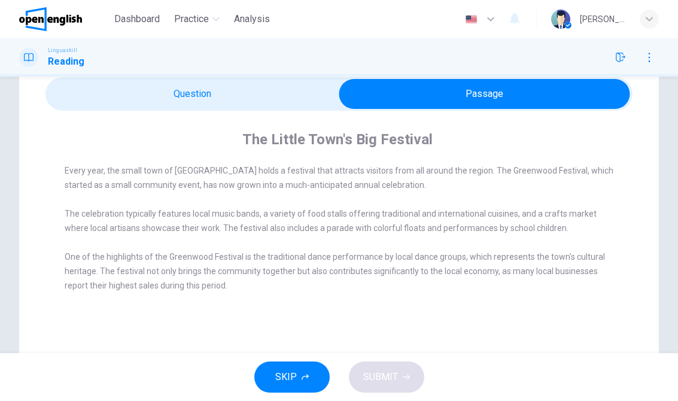
scroll to position [57, 0]
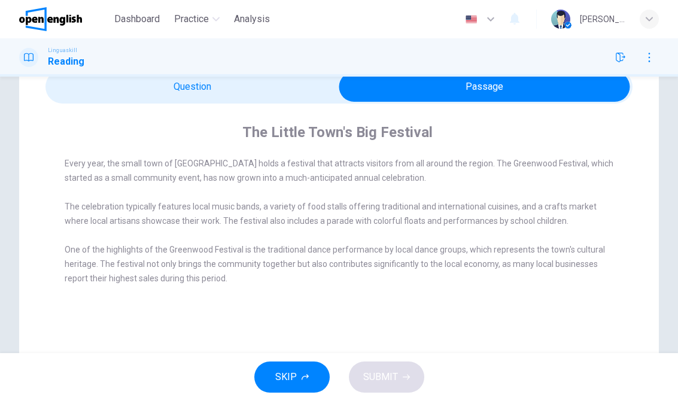
click at [305, 226] on span "The celebration typically features local music bands, a variety of food stalls …" at bounding box center [331, 214] width 532 height 24
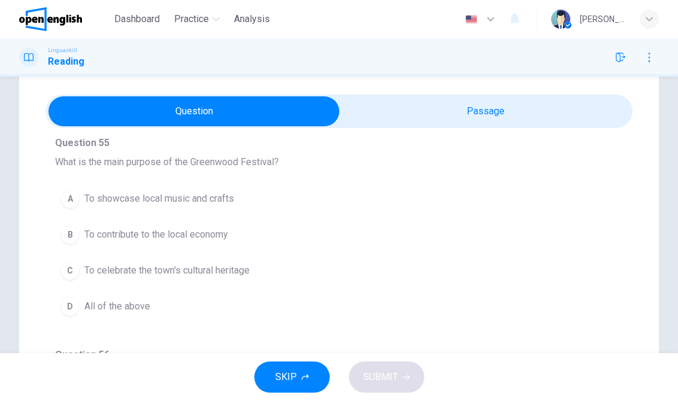
scroll to position [84, 0]
click at [248, 267] on span "To celebrate the town's cultural heritage" at bounding box center [166, 270] width 165 height 14
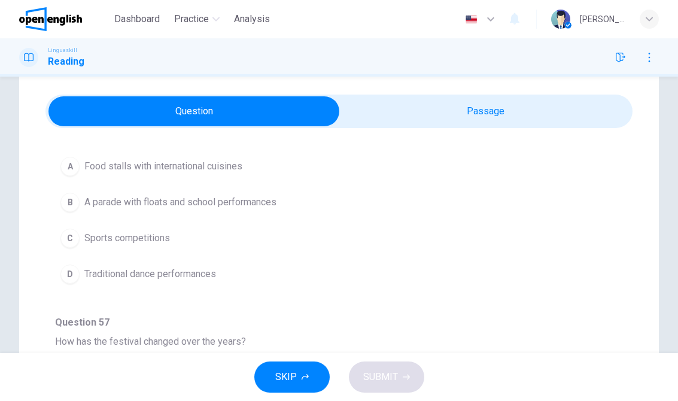
scroll to position [329, 0]
click at [267, 245] on button "C Sports competitions" at bounding box center [339, 236] width 568 height 30
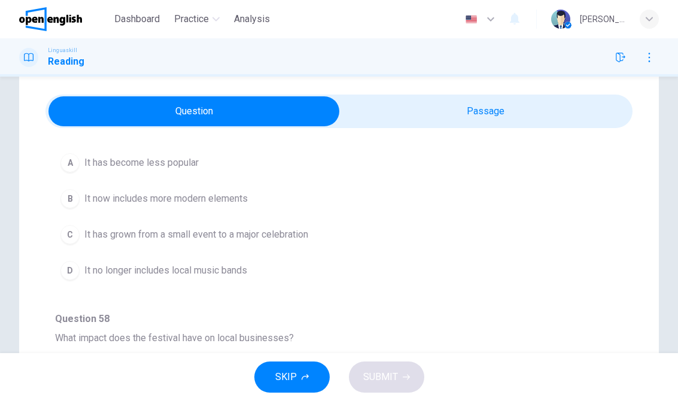
scroll to position [543, 0]
click at [285, 199] on button "B It now includes more modern elements" at bounding box center [339, 198] width 568 height 30
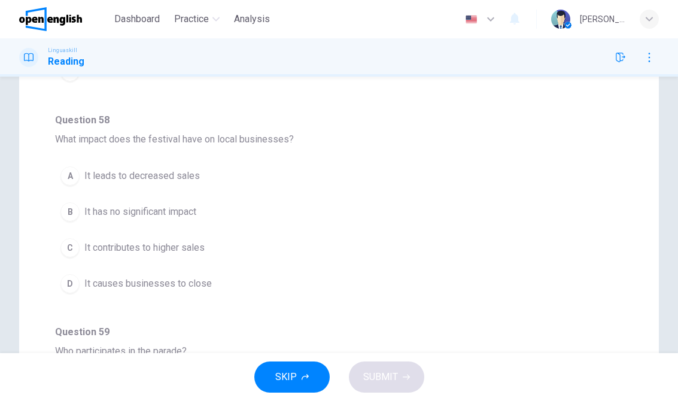
scroll to position [111, 0]
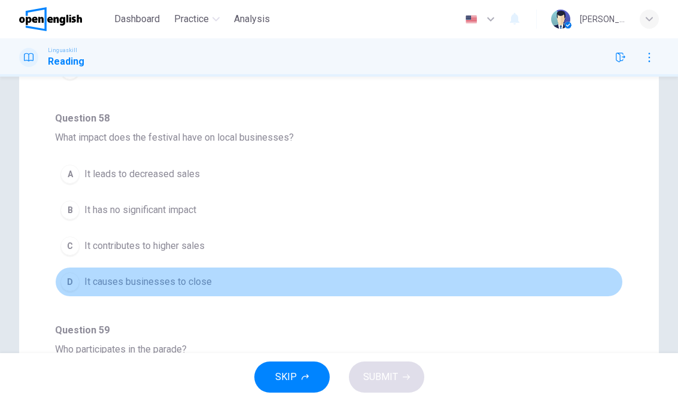
click at [259, 289] on button "D It causes businesses to close" at bounding box center [339, 282] width 568 height 30
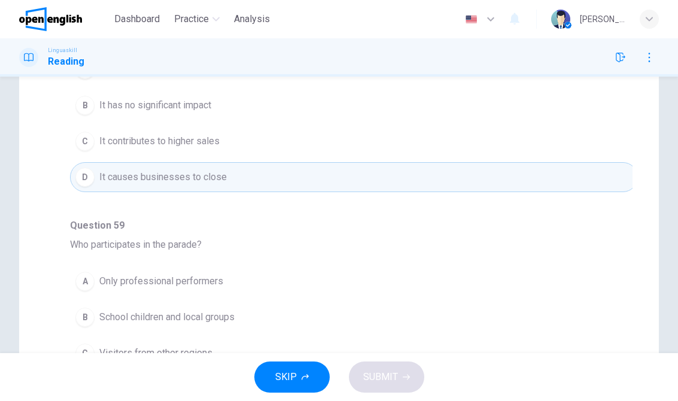
scroll to position [216, 0]
click at [155, 306] on button "B School children and local groups" at bounding box center [354, 317] width 568 height 30
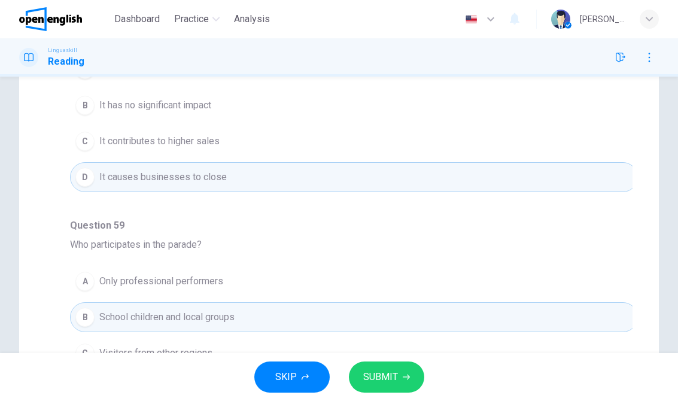
click at [403, 371] on button "SUBMIT" at bounding box center [386, 377] width 75 height 31
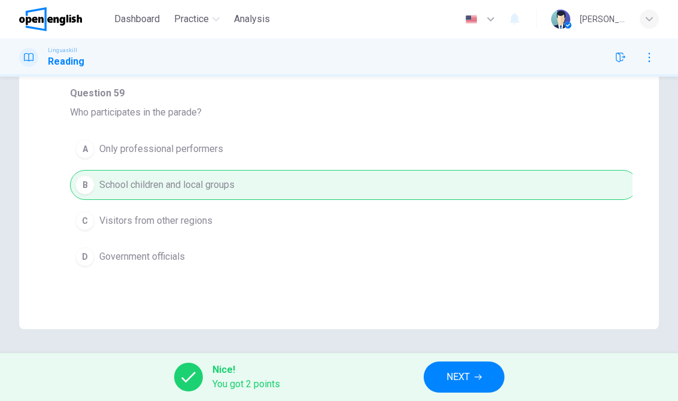
scroll to position [348, 0]
click at [445, 374] on button "NEXT" at bounding box center [464, 377] width 81 height 31
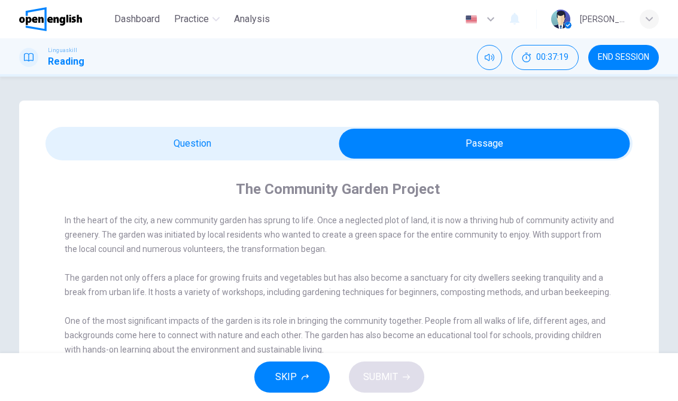
scroll to position [0, 0]
click at [310, 371] on button "SKIP" at bounding box center [291, 377] width 75 height 31
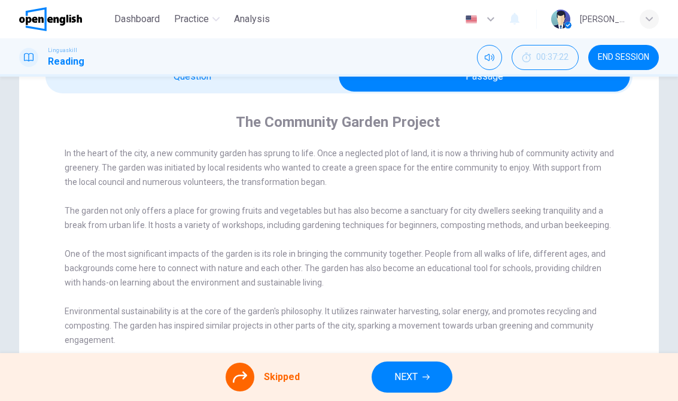
scroll to position [74, 0]
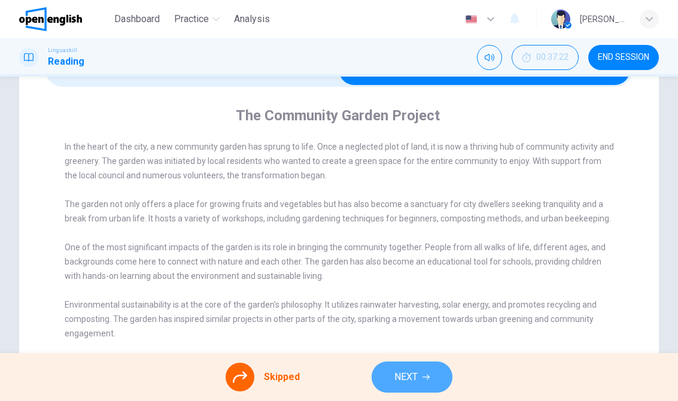
click at [396, 362] on button "NEXT" at bounding box center [412, 377] width 81 height 31
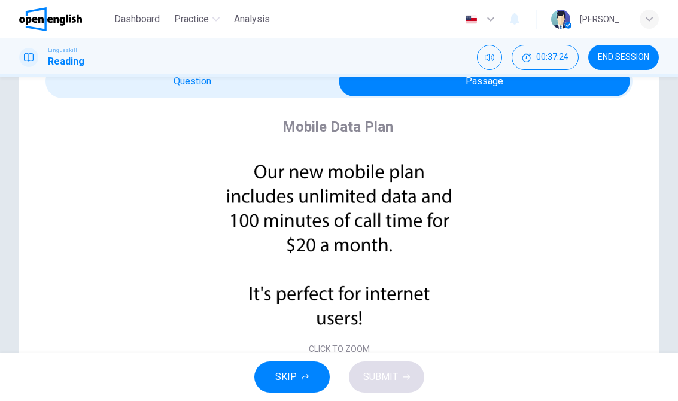
scroll to position [63, 0]
click at [404, 225] on img at bounding box center [339, 243] width 254 height 187
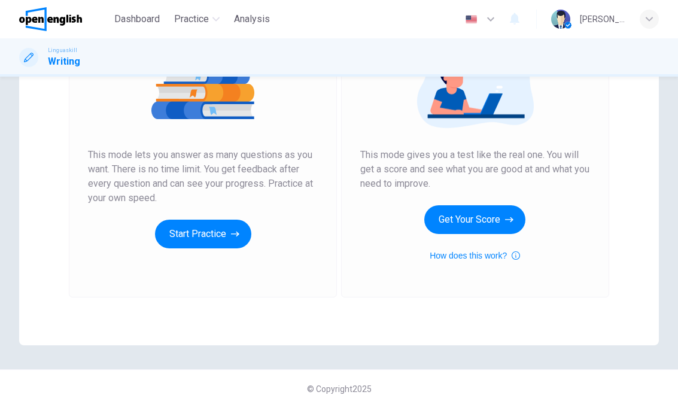
scroll to position [172, 0]
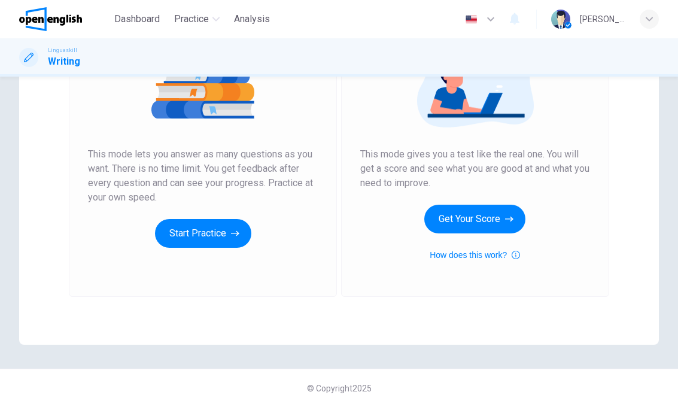
click at [206, 239] on button "Start Practice" at bounding box center [203, 233] width 96 height 29
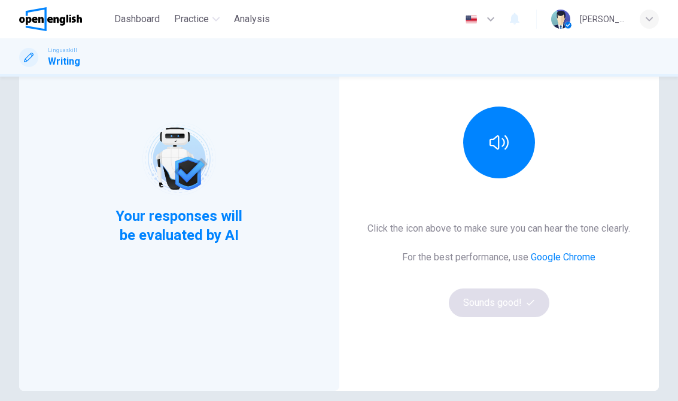
scroll to position [111, 0]
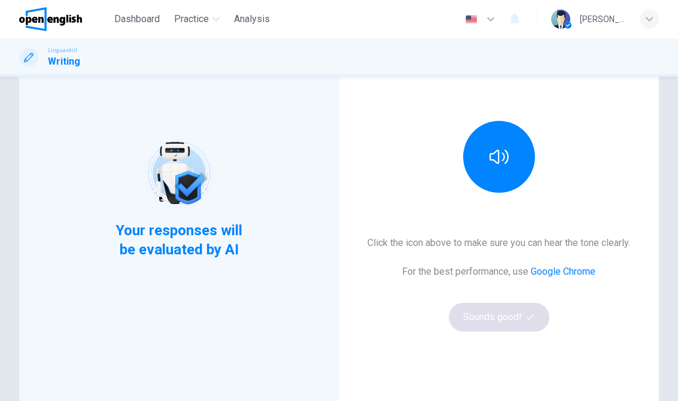
click at [502, 173] on button "button" at bounding box center [499, 157] width 72 height 72
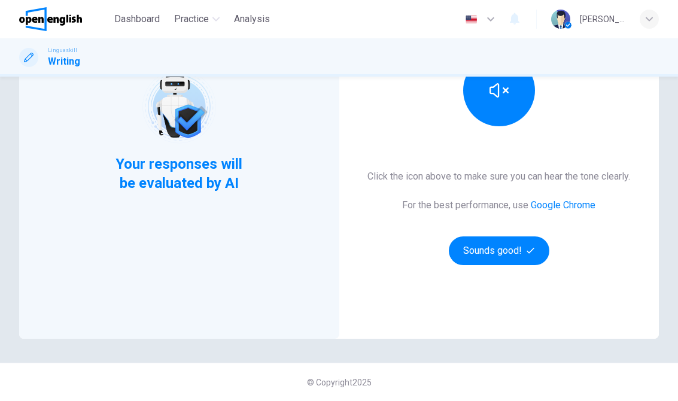
scroll to position [178, 0]
click at [508, 258] on button "Sounds good!" at bounding box center [499, 250] width 101 height 29
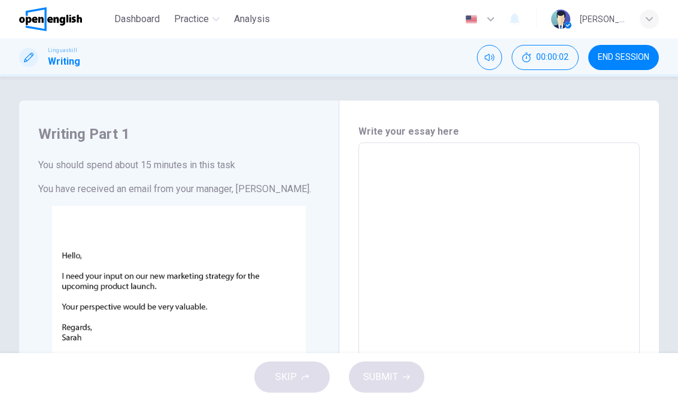
scroll to position [0, 0]
click at [188, 322] on button "Click to Zoom" at bounding box center [179, 309] width 104 height 29
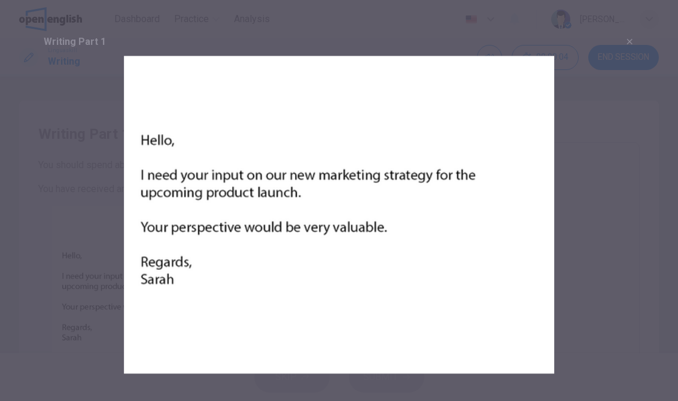
click at [398, 254] on img at bounding box center [339, 215] width 611 height 318
click at [409, 253] on img at bounding box center [339, 215] width 611 height 318
click at [432, 230] on img at bounding box center [339, 215] width 611 height 318
click at [350, 255] on img at bounding box center [339, 215] width 611 height 318
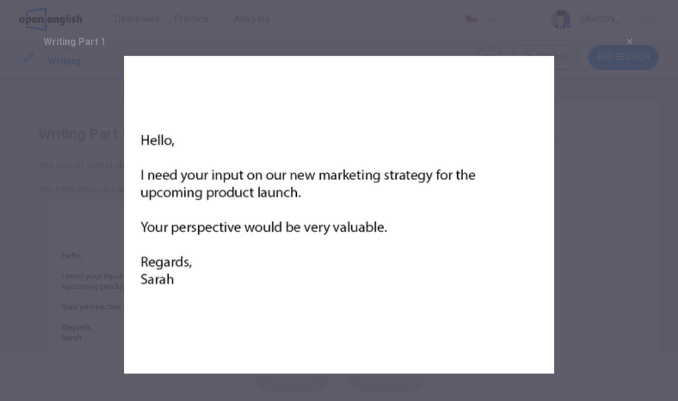
click at [343, 229] on img at bounding box center [339, 215] width 611 height 318
click at [376, 221] on img at bounding box center [339, 215] width 611 height 318
click at [368, 207] on img at bounding box center [339, 215] width 611 height 318
click at [384, 209] on img at bounding box center [339, 215] width 611 height 318
click at [508, 101] on img at bounding box center [339, 215] width 611 height 318
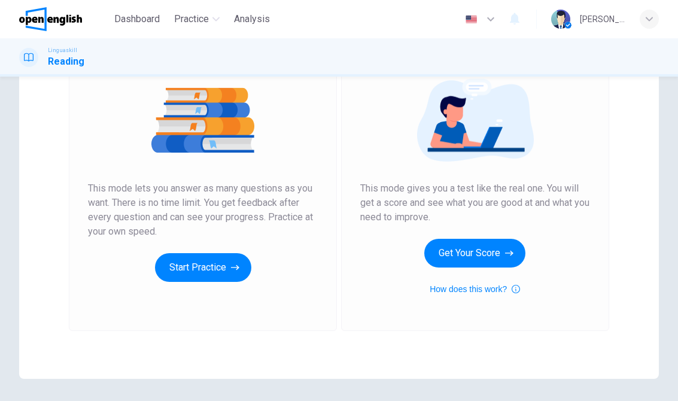
scroll to position [137, 0]
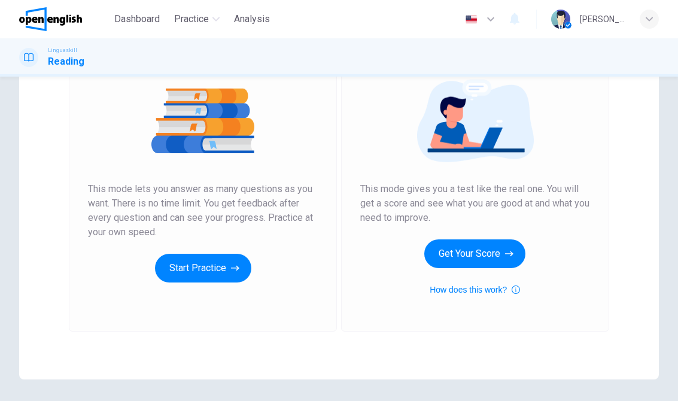
click at [479, 248] on button "Get Your Score" at bounding box center [474, 253] width 101 height 29
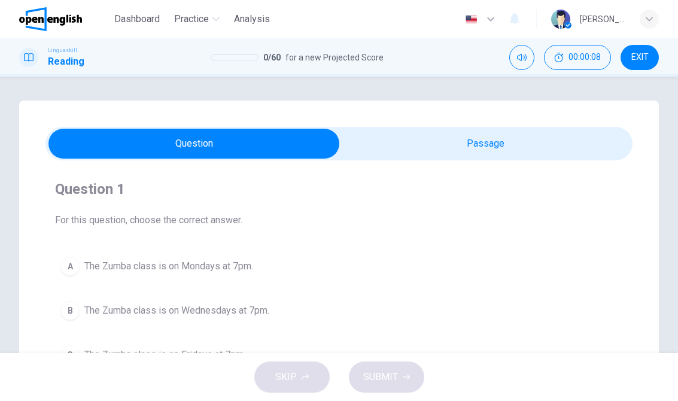
click at [525, 60] on icon "Mute" at bounding box center [522, 58] width 10 height 10
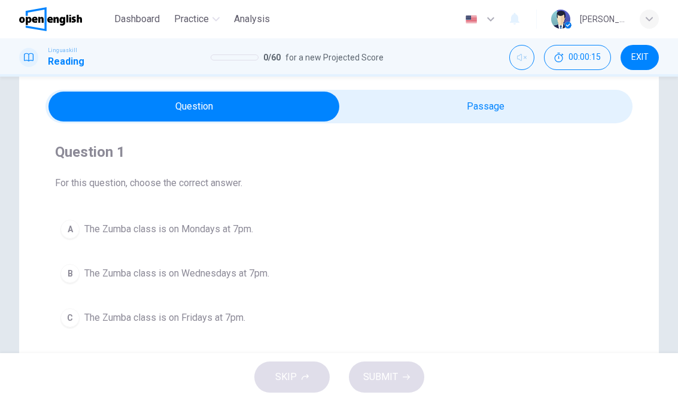
scroll to position [35, 0]
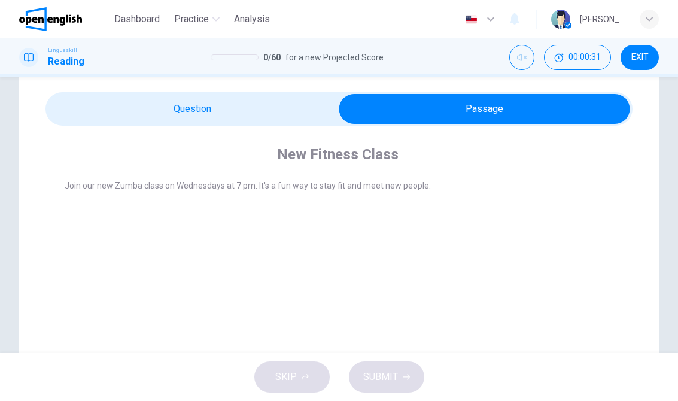
click at [638, 60] on span "EXIT" at bounding box center [639, 58] width 17 height 10
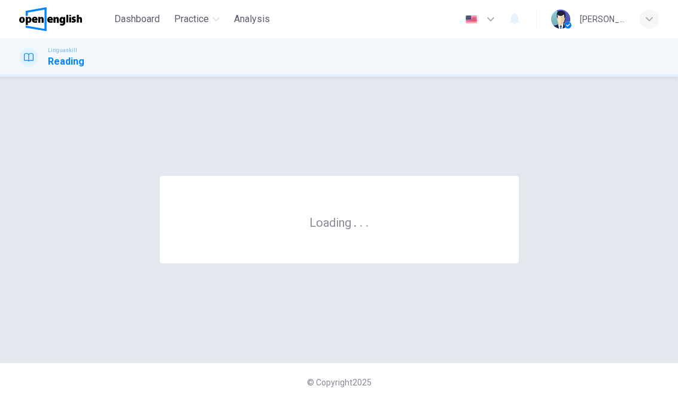
scroll to position [0, 0]
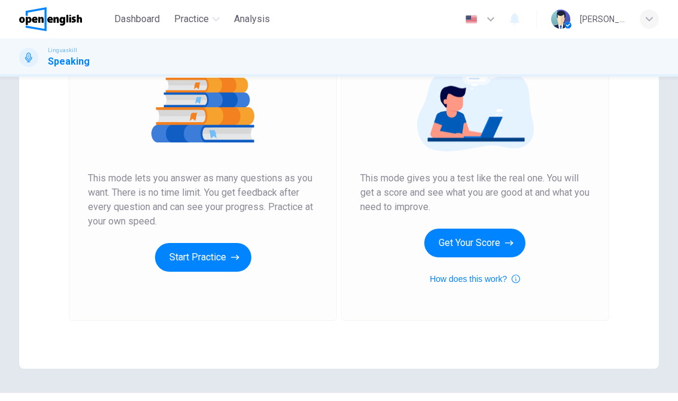
scroll to position [151, 0]
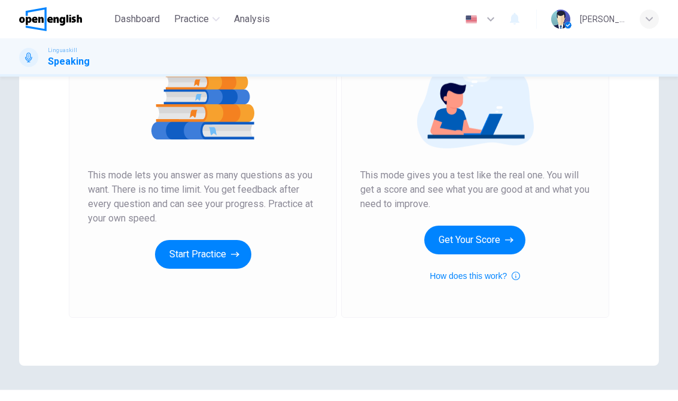
click at [202, 268] on button "Start Practice" at bounding box center [203, 254] width 96 height 29
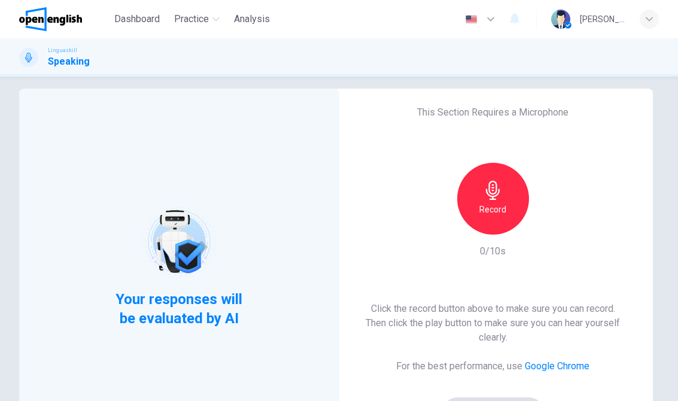
scroll to position [9, 0]
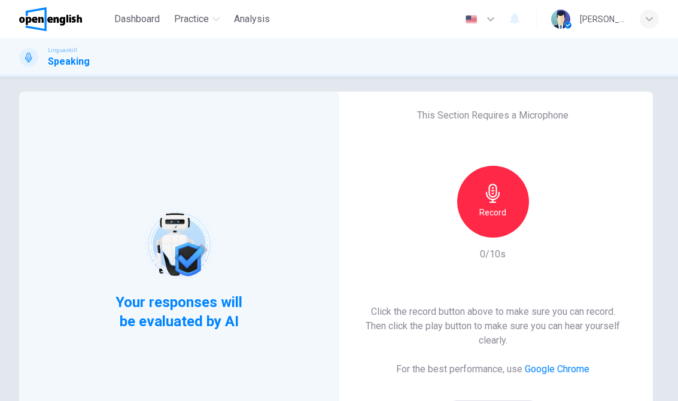
click at [497, 201] on icon "button" at bounding box center [493, 193] width 19 height 19
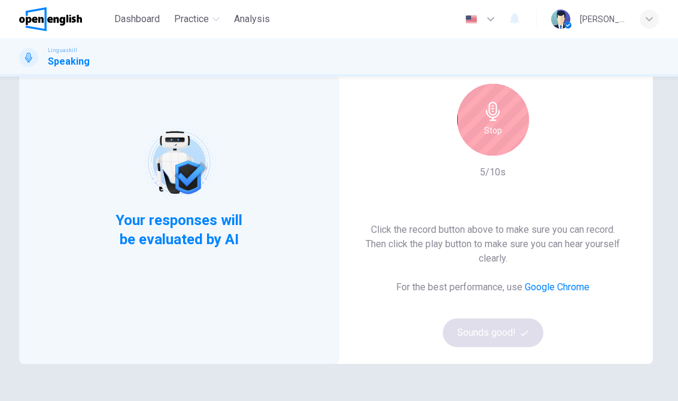
scroll to position [98, 0]
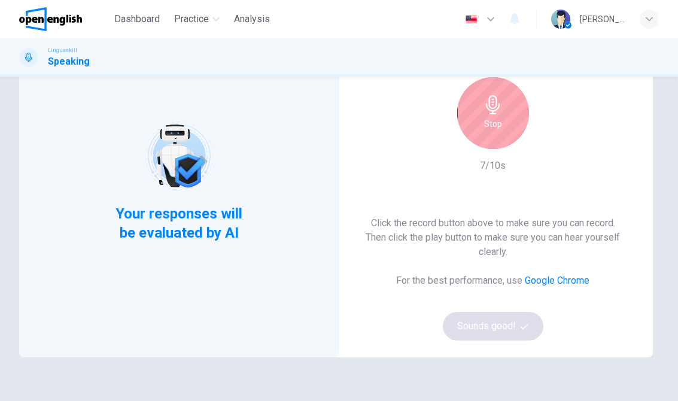
click at [506, 121] on div "Stop" at bounding box center [493, 113] width 72 height 72
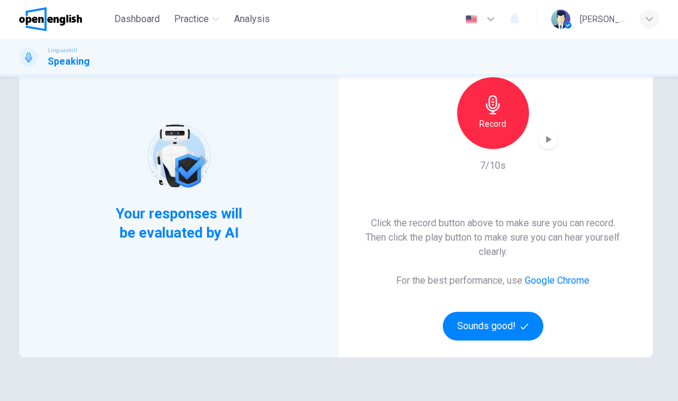
click at [521, 327] on icon "button" at bounding box center [525, 327] width 8 height 8
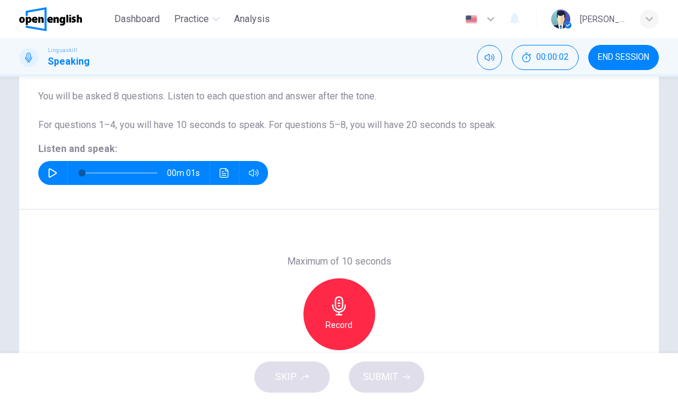
click at [78, 175] on span at bounding box center [81, 172] width 7 height 7
click at [59, 164] on button "button" at bounding box center [52, 173] width 19 height 24
click at [50, 183] on button "button" at bounding box center [52, 173] width 19 height 24
type input "*"
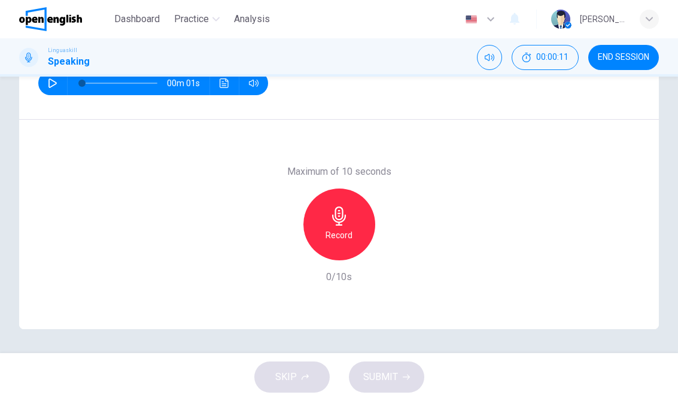
scroll to position [187, 0]
click at [355, 221] on div "Record" at bounding box center [339, 225] width 72 height 72
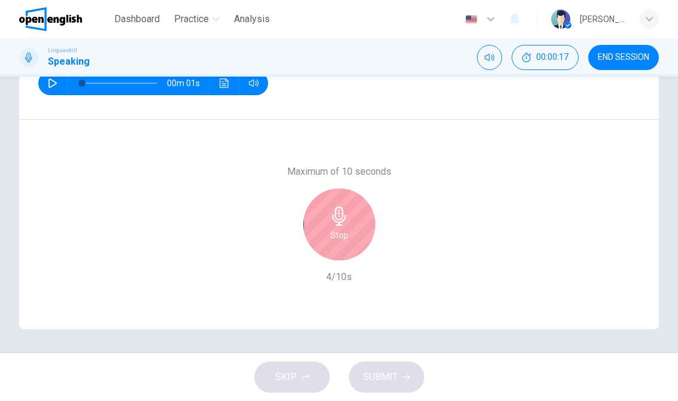
click at [370, 236] on div "Stop" at bounding box center [339, 225] width 72 height 72
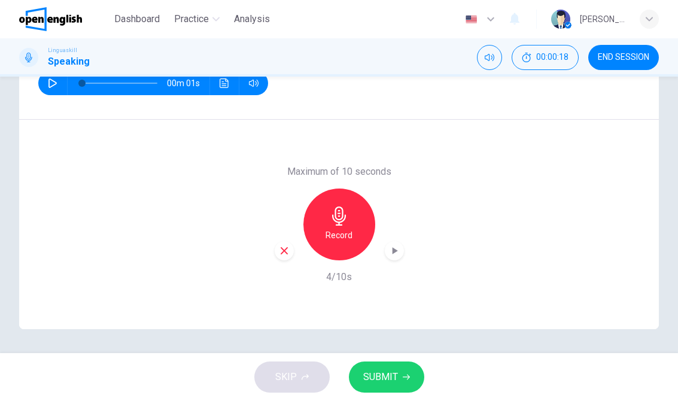
click at [398, 381] on button "SUBMIT" at bounding box center [386, 377] width 75 height 31
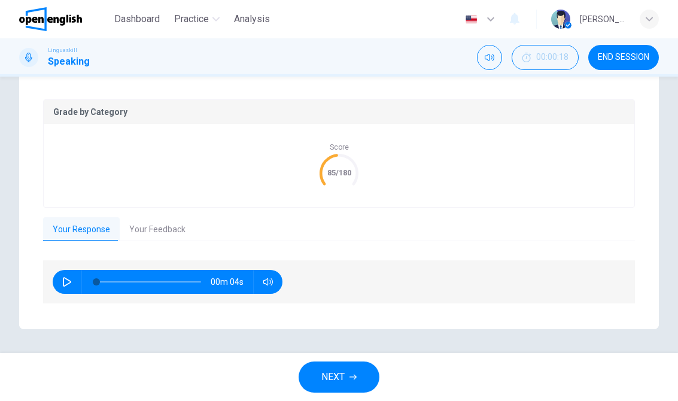
scroll to position [230, 0]
click at [74, 289] on button "button" at bounding box center [66, 283] width 19 height 24
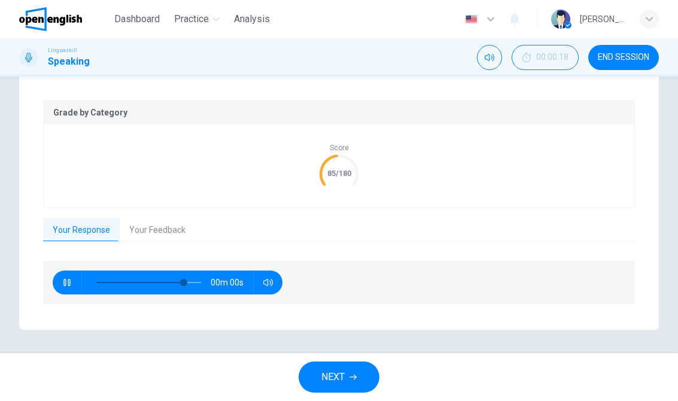
type input "*"
click at [344, 374] on span "NEXT" at bounding box center [332, 377] width 23 height 17
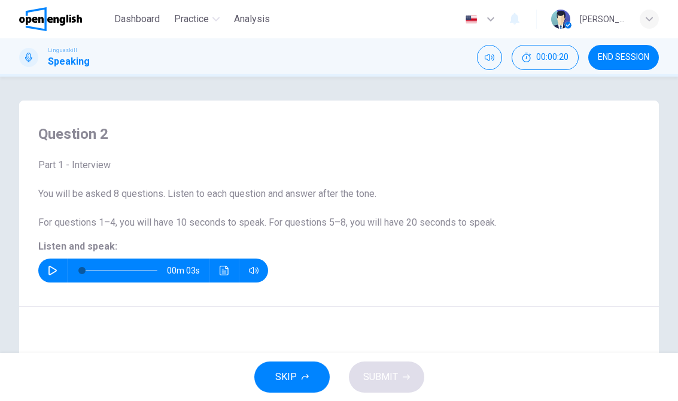
scroll to position [0, 0]
click at [51, 262] on button "button" at bounding box center [52, 271] width 19 height 24
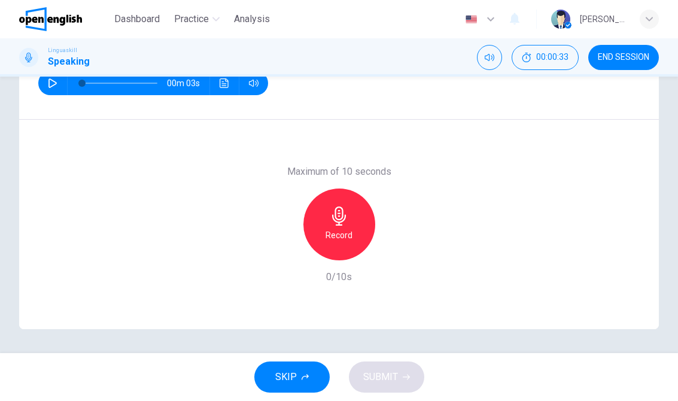
scroll to position [187, 0]
click at [342, 221] on icon "button" at bounding box center [339, 216] width 14 height 19
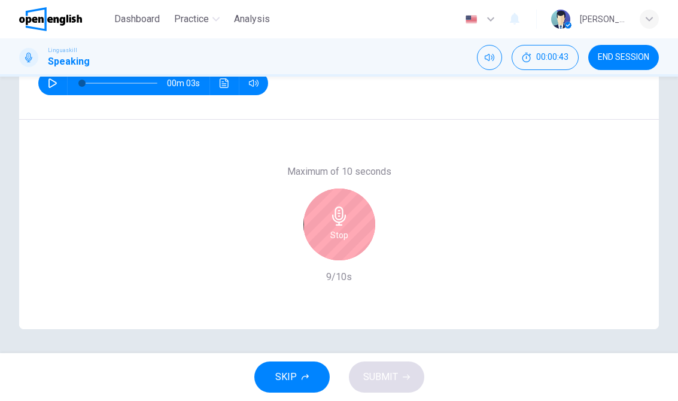
click at [345, 227] on div "Stop" at bounding box center [339, 225] width 72 height 72
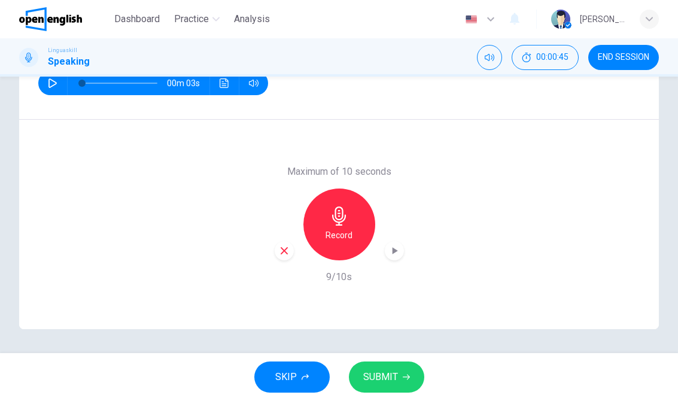
click at [397, 382] on span "SUBMIT" at bounding box center [380, 377] width 35 height 17
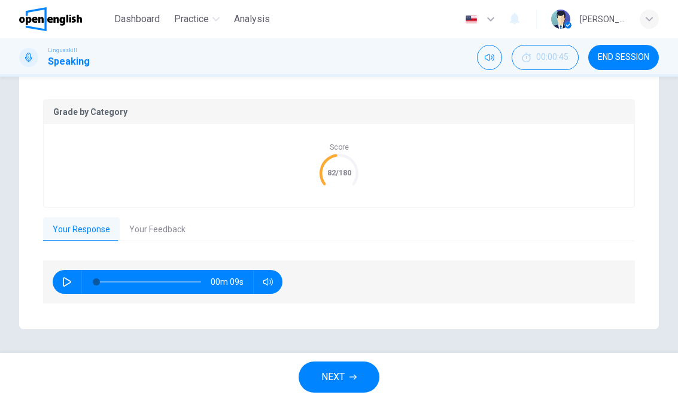
scroll to position [230, 0]
click at [362, 374] on button "NEXT" at bounding box center [339, 377] width 81 height 31
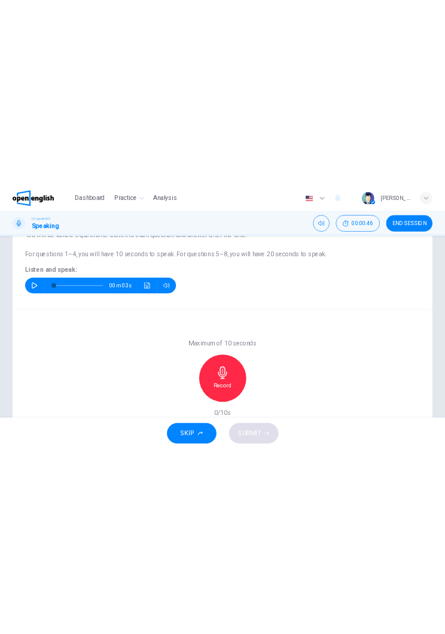
scroll to position [108, 0]
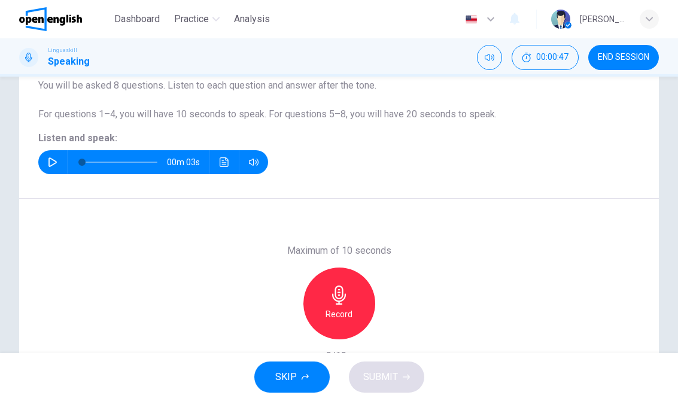
click at [38, 156] on div "00m 03s" at bounding box center [339, 162] width 602 height 24
click at [48, 162] on icon "button" at bounding box center [53, 162] width 10 height 10
click at [53, 157] on button "button" at bounding box center [52, 162] width 19 height 24
click at [344, 308] on h6 "Record" at bounding box center [339, 314] width 27 height 14
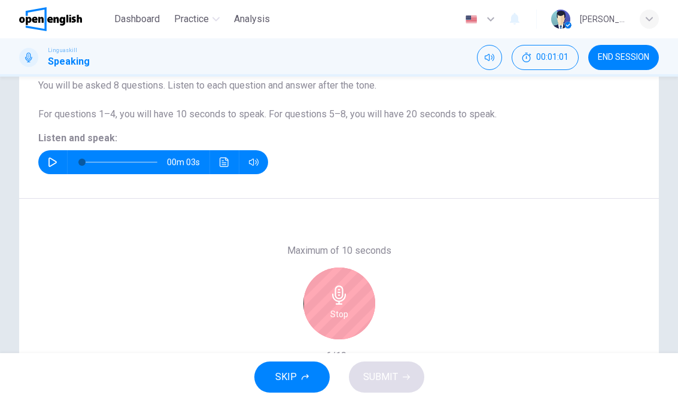
click at [364, 302] on div "Stop" at bounding box center [339, 304] width 72 height 72
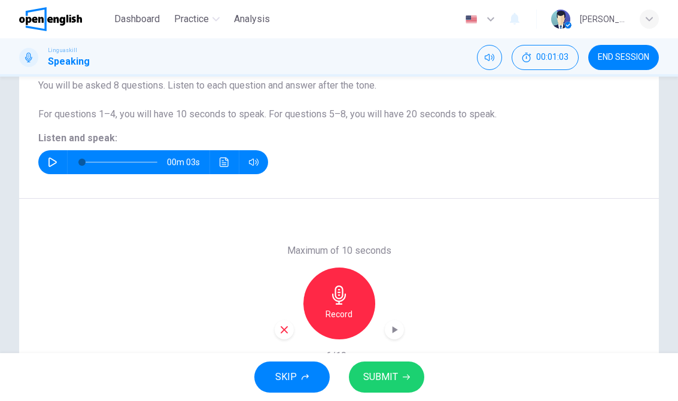
click at [406, 385] on button "SUBMIT" at bounding box center [386, 377] width 75 height 31
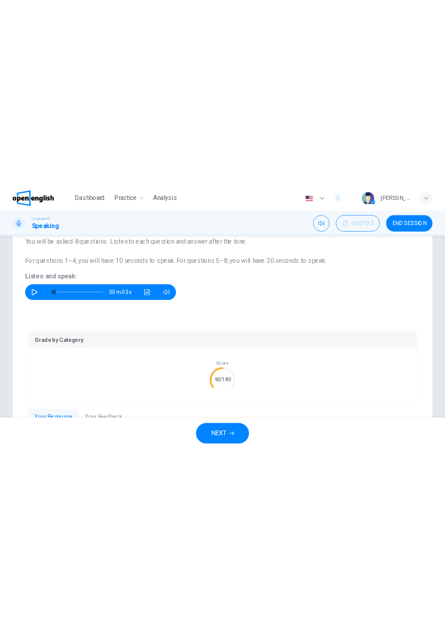
scroll to position [15, 0]
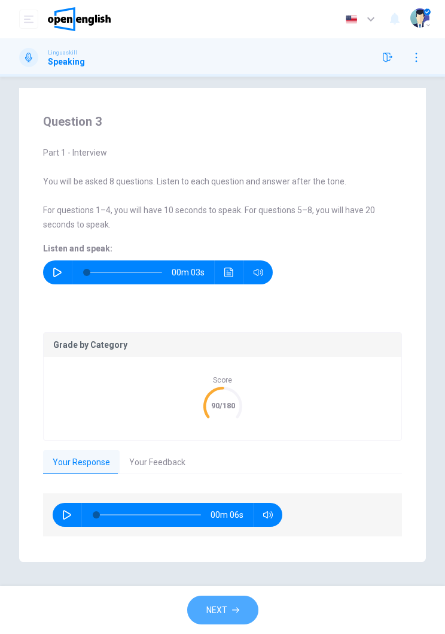
click at [219, 400] on span "NEXT" at bounding box center [217, 610] width 21 height 15
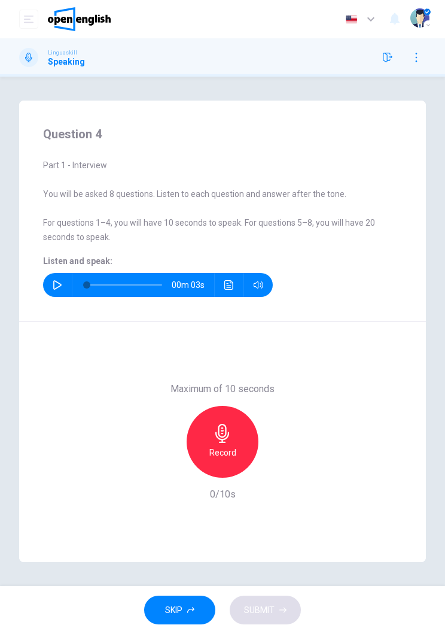
click at [58, 286] on icon "button" at bounding box center [57, 285] width 8 height 10
type input "*"
click at [218, 400] on icon "button" at bounding box center [222, 433] width 19 height 19
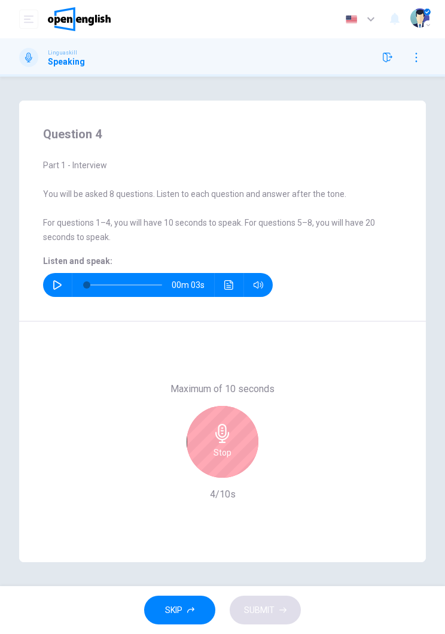
click at [229, 400] on h6 "Stop" at bounding box center [223, 452] width 18 height 14
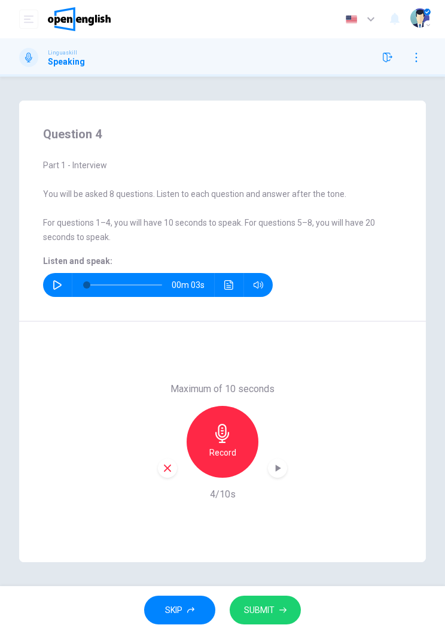
click at [280, 400] on button "SUBMIT" at bounding box center [265, 610] width 71 height 29
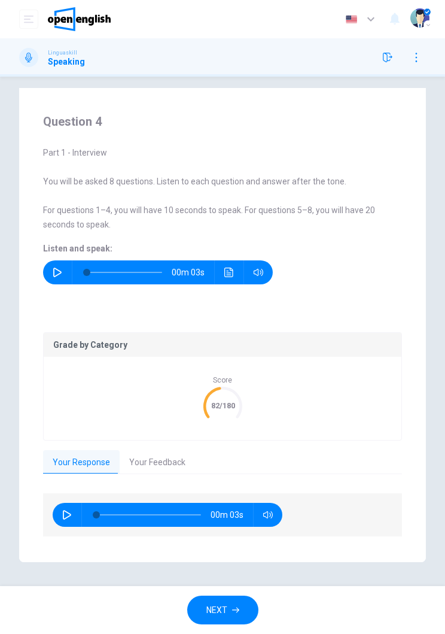
scroll to position [15, 0]
click at [59, 400] on button "button" at bounding box center [66, 515] width 19 height 24
type input "*"
click at [238, 400] on icon "button" at bounding box center [235, 609] width 7 height 7
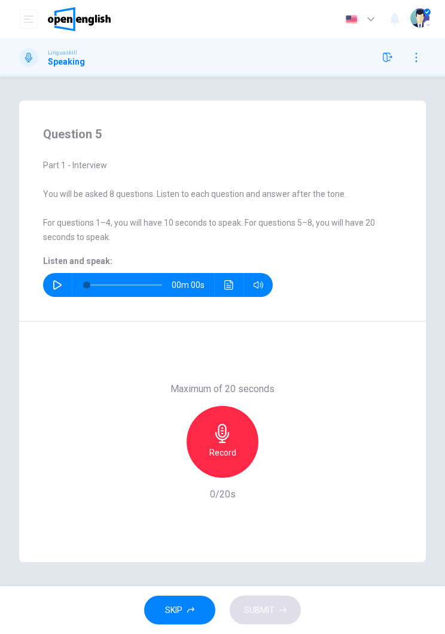
scroll to position [0, 0]
click at [52, 292] on button "button" at bounding box center [57, 285] width 19 height 24
click at [232, 400] on h6 "Record" at bounding box center [222, 452] width 27 height 14
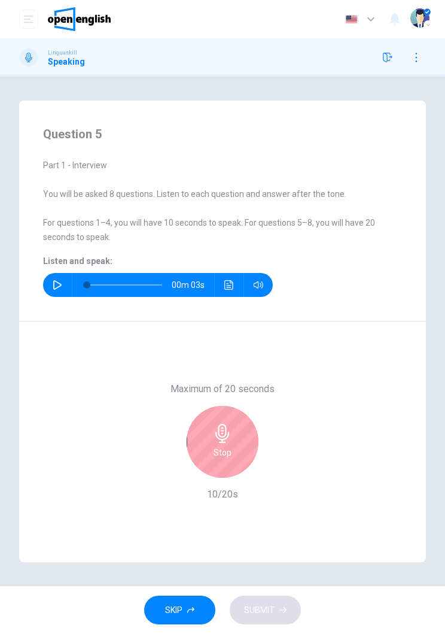
click at [231, 400] on h6 "Stop" at bounding box center [223, 452] width 18 height 14
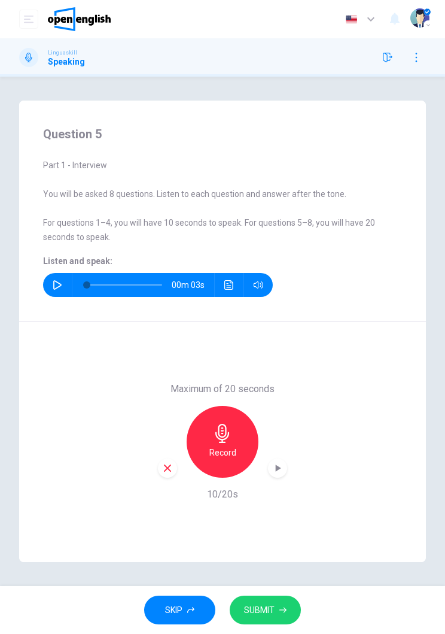
click at [277, 400] on button "SUBMIT" at bounding box center [265, 610] width 71 height 29
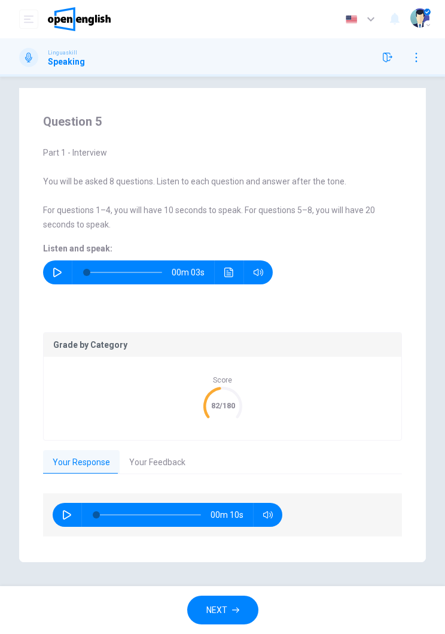
scroll to position [17, 0]
click at [228, 400] on button "NEXT" at bounding box center [222, 610] width 71 height 29
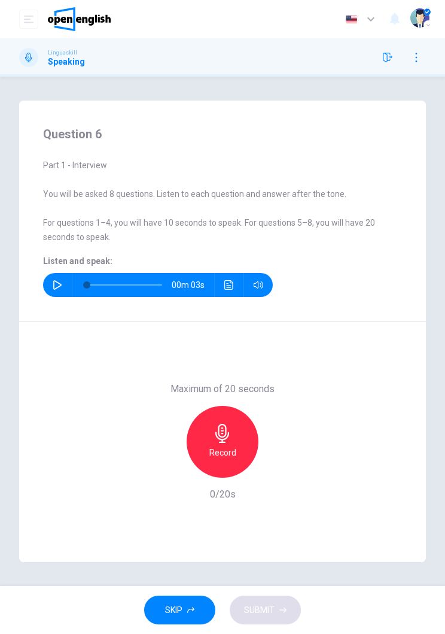
click at [53, 285] on icon "button" at bounding box center [58, 285] width 10 height 10
click at [231, 400] on h6 "Record" at bounding box center [222, 452] width 27 height 14
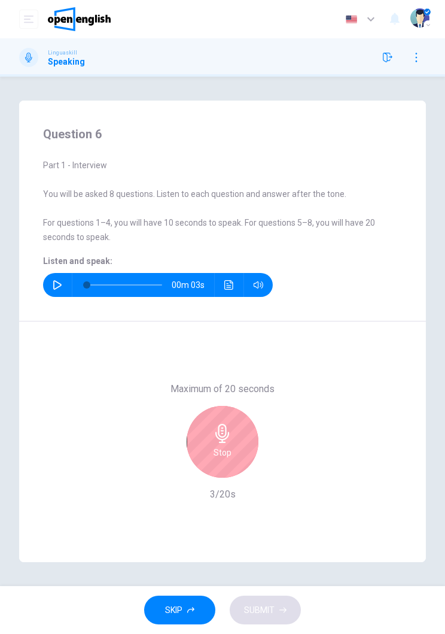
click at [214, 400] on icon "button" at bounding box center [222, 433] width 19 height 19
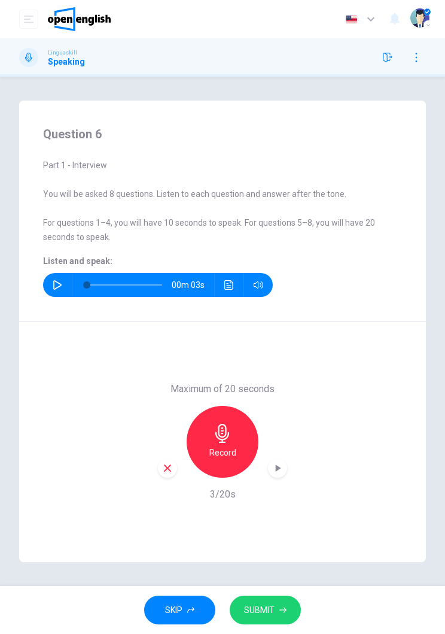
click at [271, 400] on span "SUBMIT" at bounding box center [259, 610] width 31 height 15
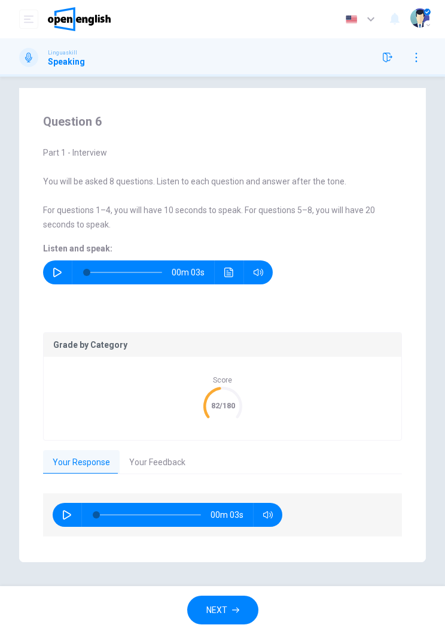
scroll to position [17, 0]
click at [239, 400] on button "NEXT" at bounding box center [222, 610] width 71 height 29
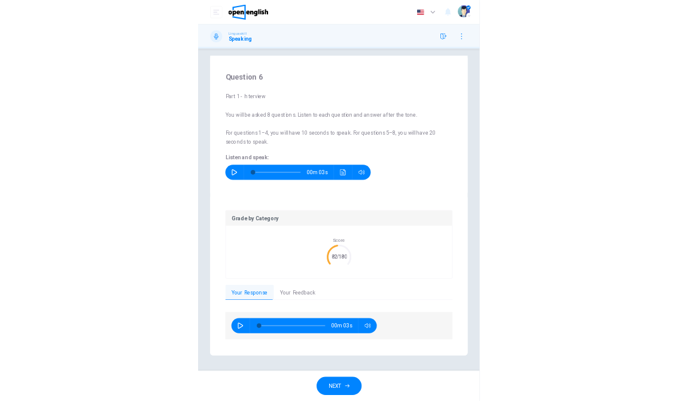
scroll to position [0, 0]
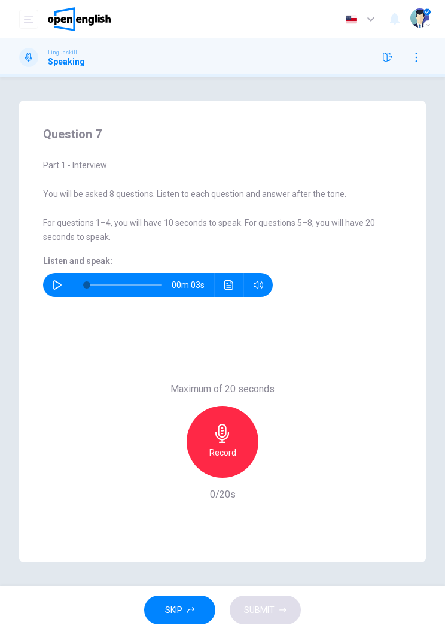
click at [60, 297] on button "button" at bounding box center [57, 285] width 19 height 24
click at [223, 400] on icon "button" at bounding box center [222, 433] width 19 height 19
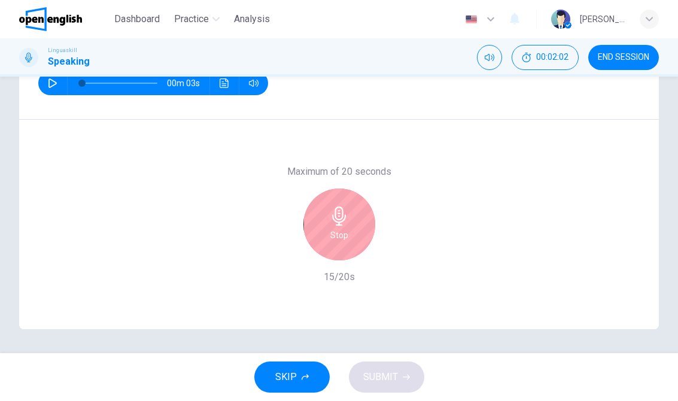
scroll to position [187, 0]
click at [362, 223] on div "Stop" at bounding box center [339, 225] width 72 height 72
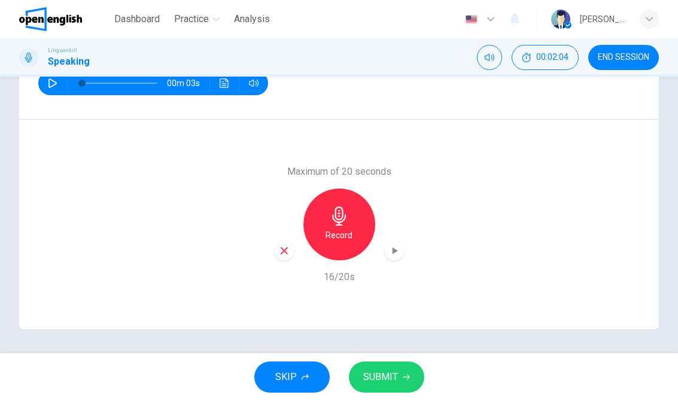
click at [403, 388] on button "SUBMIT" at bounding box center [386, 377] width 75 height 31
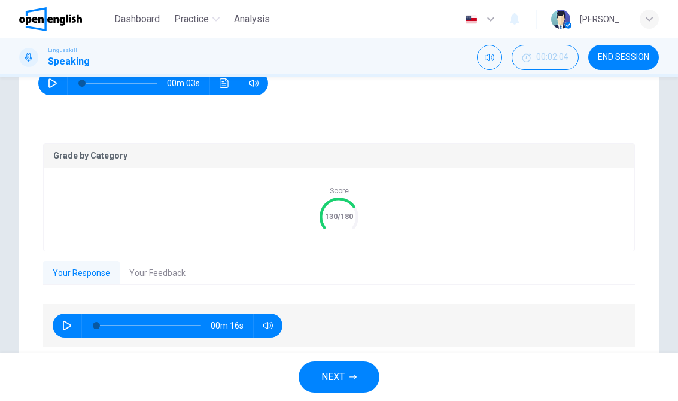
click at [357, 381] on button "NEXT" at bounding box center [339, 377] width 81 height 31
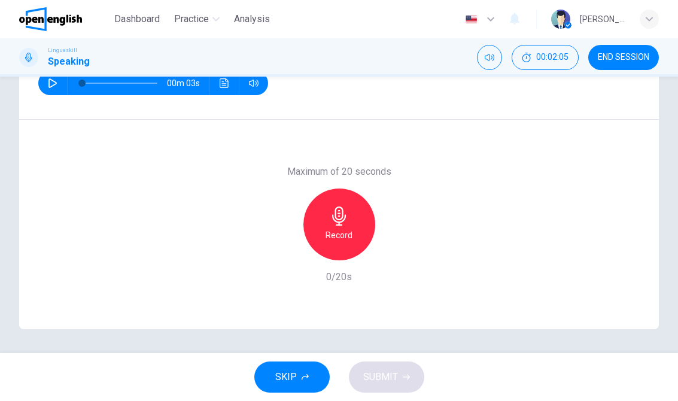
click at [56, 83] on icon "button" at bounding box center [52, 83] width 8 height 10
type input "*"
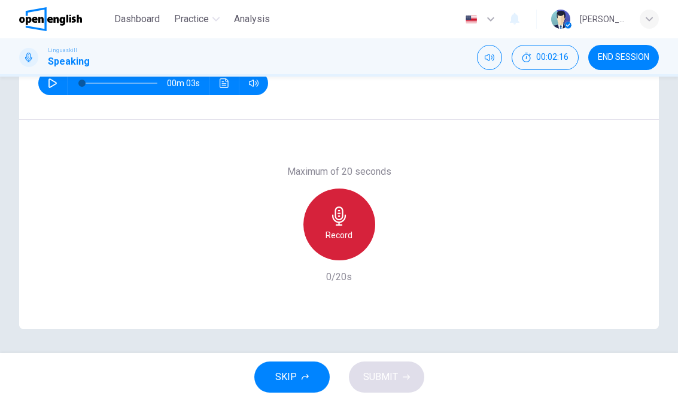
click at [336, 223] on icon "button" at bounding box center [339, 216] width 19 height 19
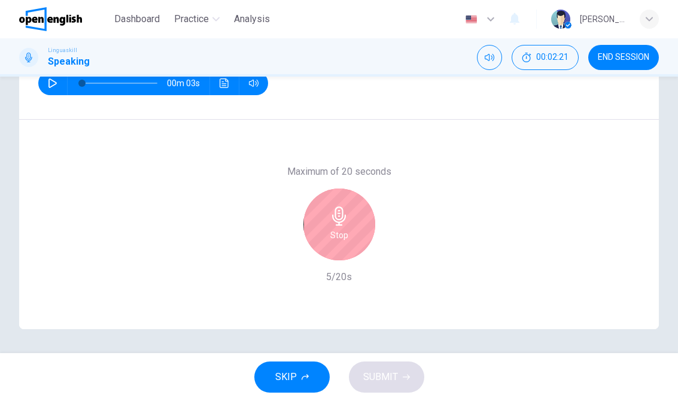
click at [336, 209] on icon "button" at bounding box center [339, 216] width 14 height 19
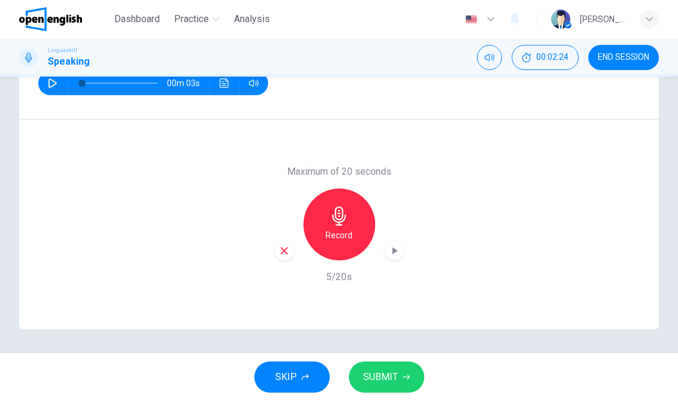
click at [394, 381] on span "SUBMIT" at bounding box center [380, 377] width 35 height 17
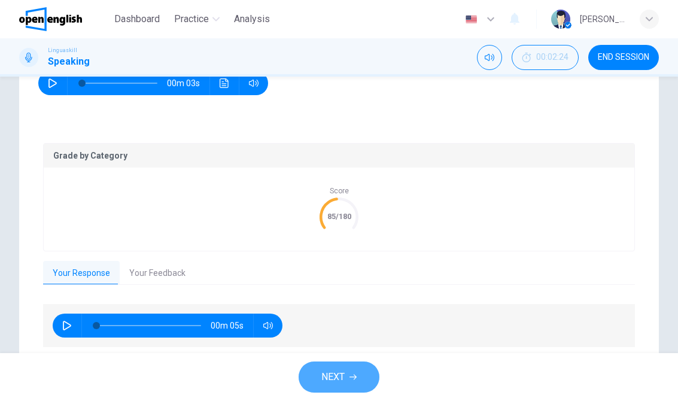
click at [371, 372] on button "NEXT" at bounding box center [339, 377] width 81 height 31
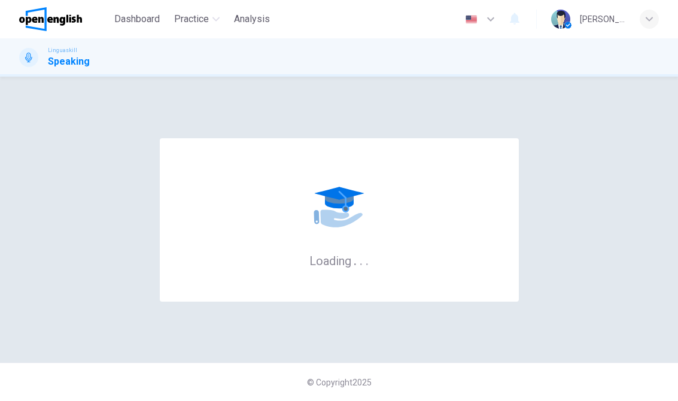
scroll to position [0, 0]
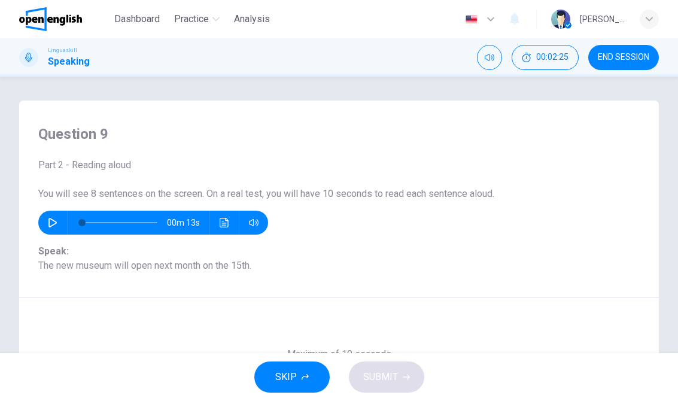
click at [59, 221] on button "button" at bounding box center [52, 223] width 19 height 24
click at [51, 221] on icon "button" at bounding box center [53, 223] width 10 height 10
click at [81, 221] on span at bounding box center [84, 222] width 7 height 7
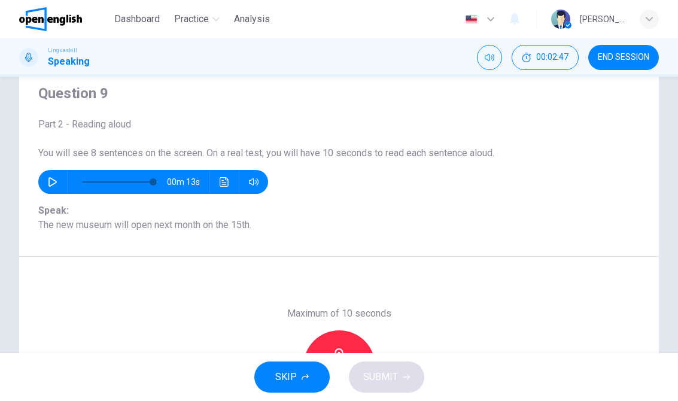
type input "*"
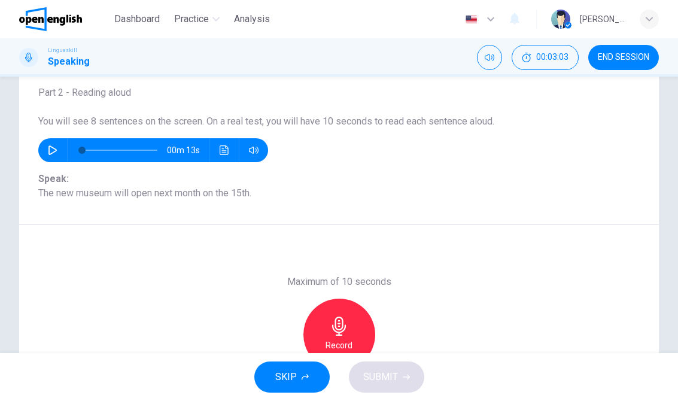
scroll to position [76, 0]
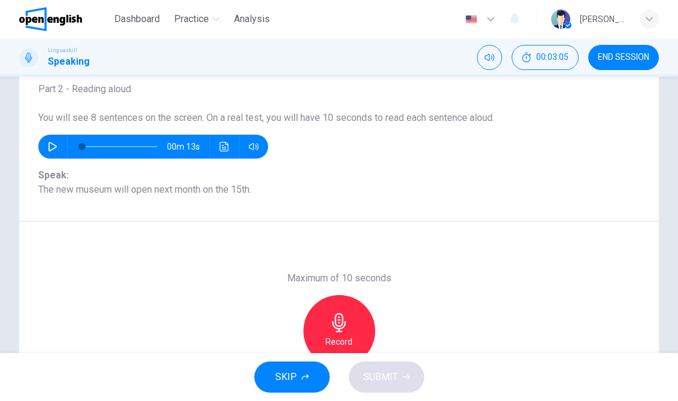
click at [344, 324] on icon "button" at bounding box center [339, 322] width 19 height 19
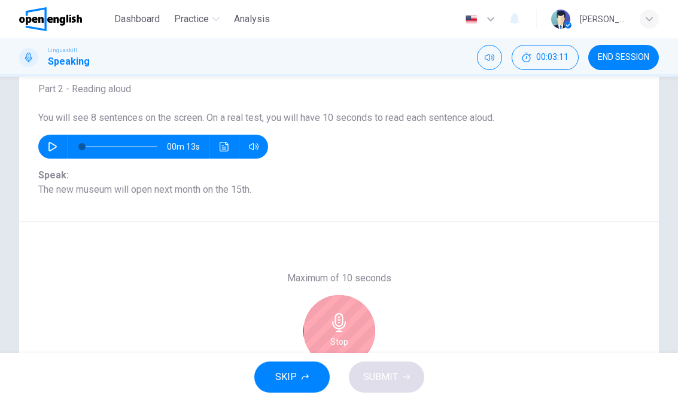
scroll to position [111, 0]
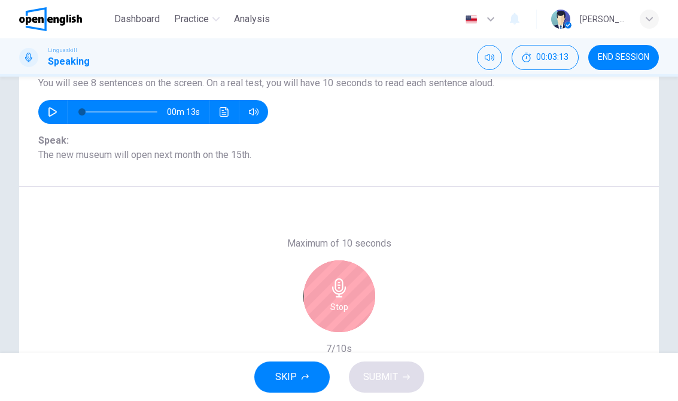
click at [353, 292] on div "Stop" at bounding box center [339, 296] width 72 height 72
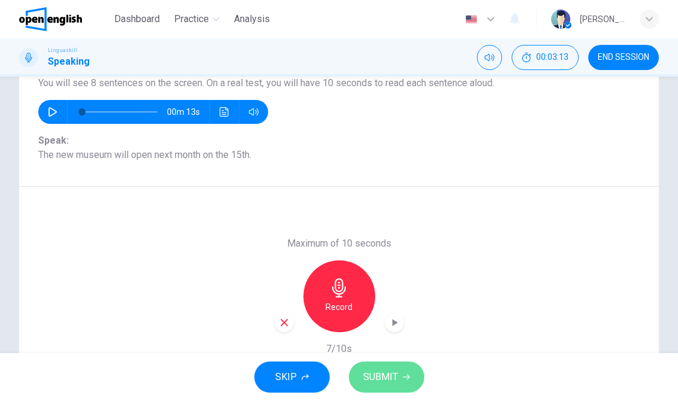
click at [409, 374] on button "SUBMIT" at bounding box center [386, 377] width 75 height 31
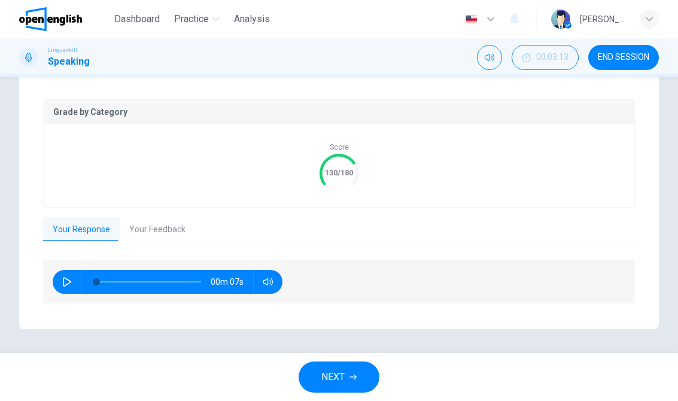
scroll to position [221, 0]
click at [72, 284] on button "button" at bounding box center [66, 283] width 19 height 24
type input "**"
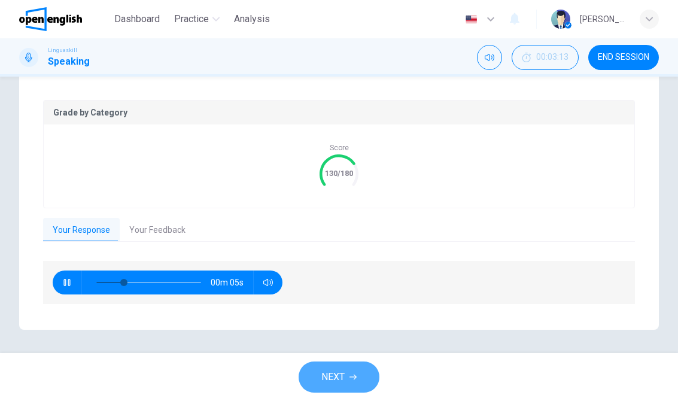
click at [343, 380] on span "NEXT" at bounding box center [332, 377] width 23 height 17
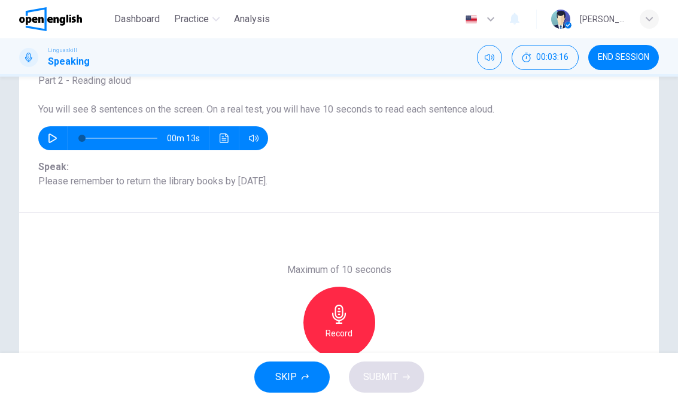
scroll to position [86, 0]
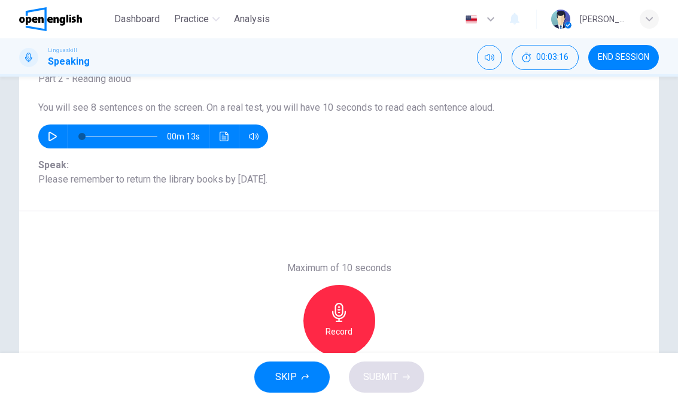
click at [347, 316] on icon "button" at bounding box center [339, 312] width 19 height 19
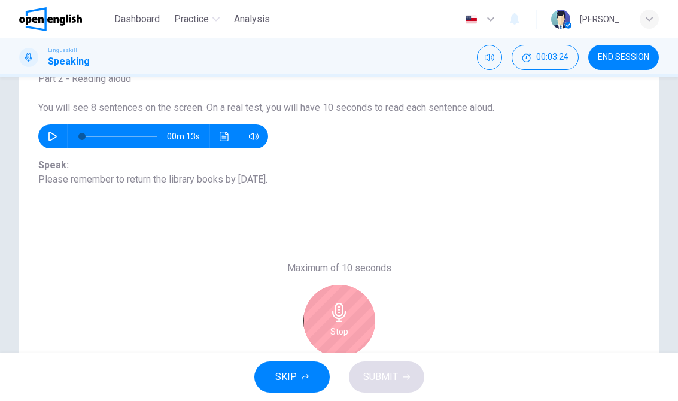
click at [350, 320] on div "Stop" at bounding box center [339, 321] width 72 height 72
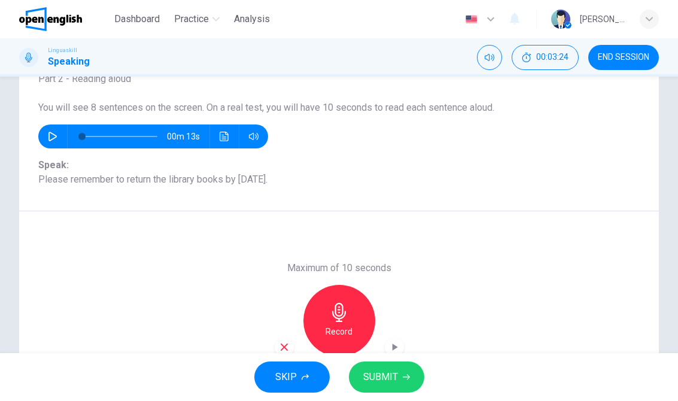
click at [408, 374] on icon "button" at bounding box center [406, 377] width 7 height 7
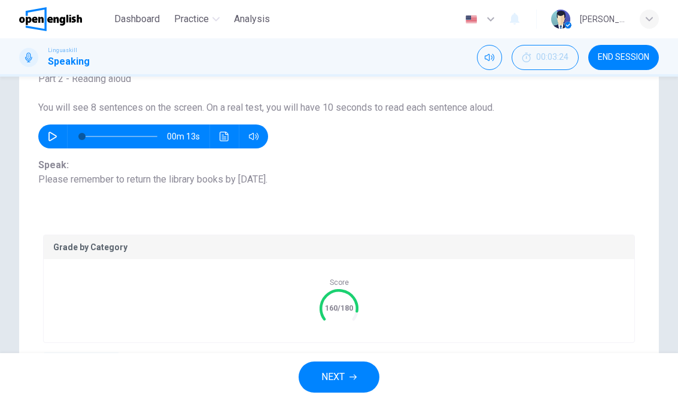
click at [357, 371] on button "NEXT" at bounding box center [339, 377] width 81 height 31
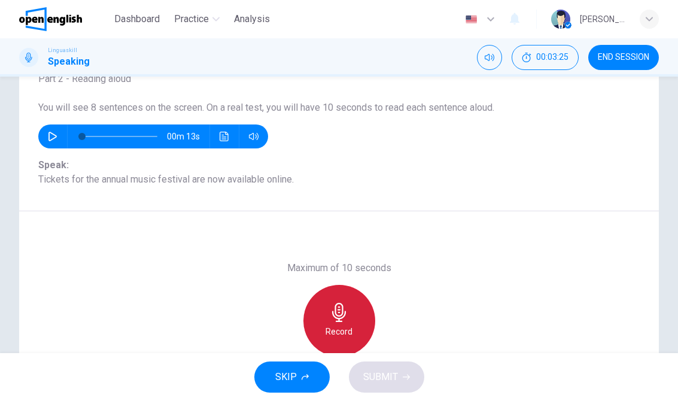
click at [345, 319] on icon "button" at bounding box center [339, 312] width 19 height 19
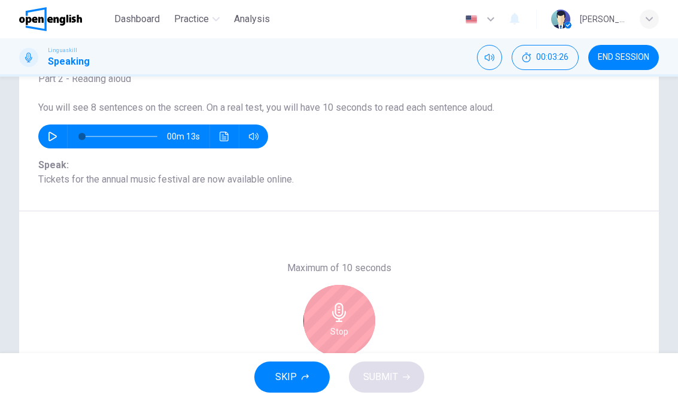
click at [353, 315] on div "Stop" at bounding box center [339, 321] width 72 height 72
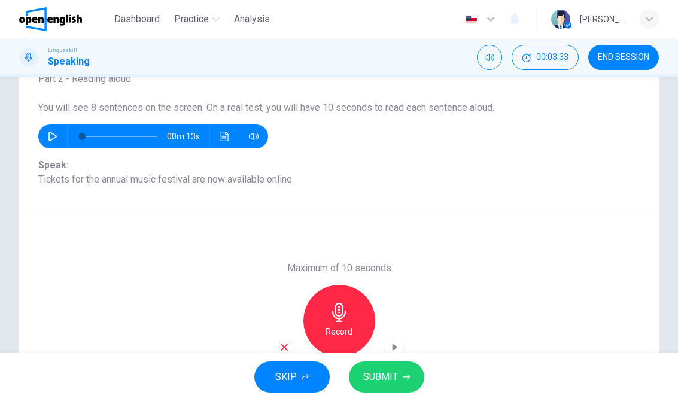
click at [393, 376] on span "SUBMIT" at bounding box center [380, 377] width 35 height 17
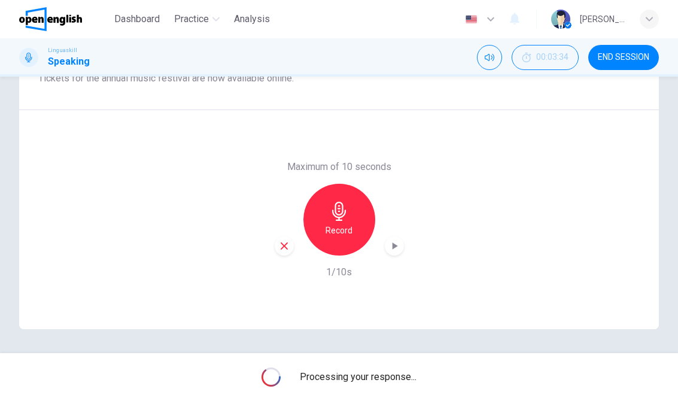
scroll to position [187, 0]
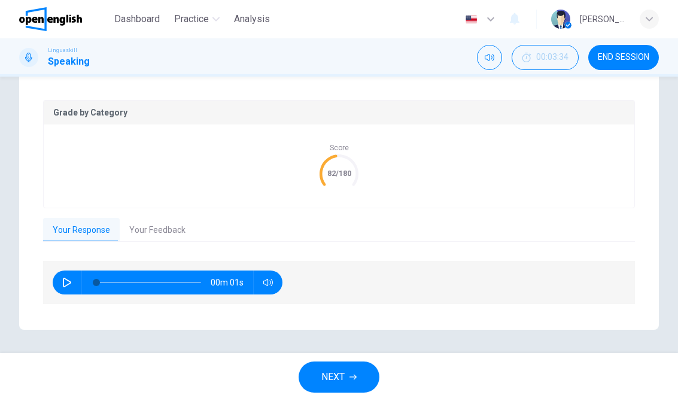
click at [358, 384] on button "NEXT" at bounding box center [339, 377] width 81 height 31
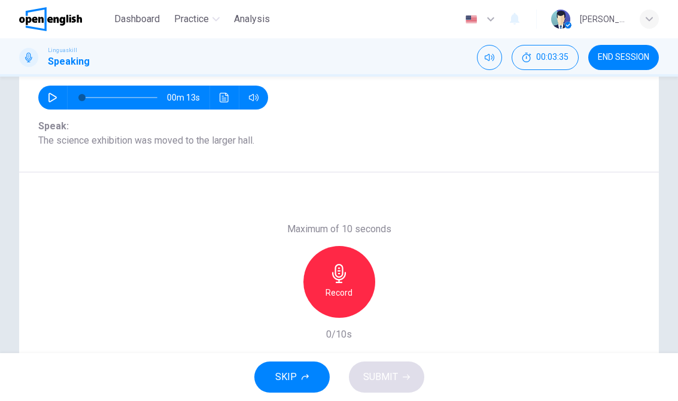
scroll to position [125, 0]
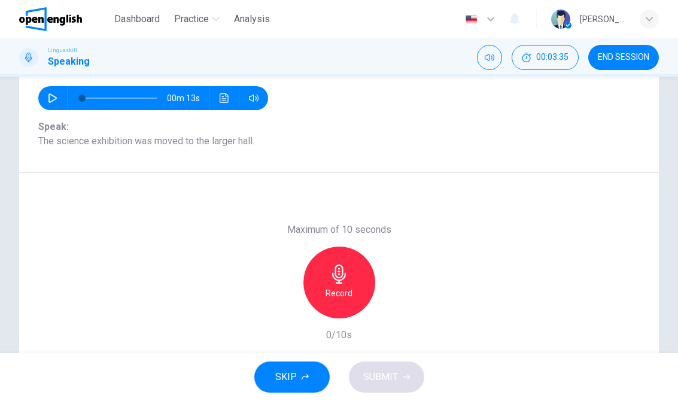
click at [344, 289] on h6 "Record" at bounding box center [339, 293] width 27 height 14
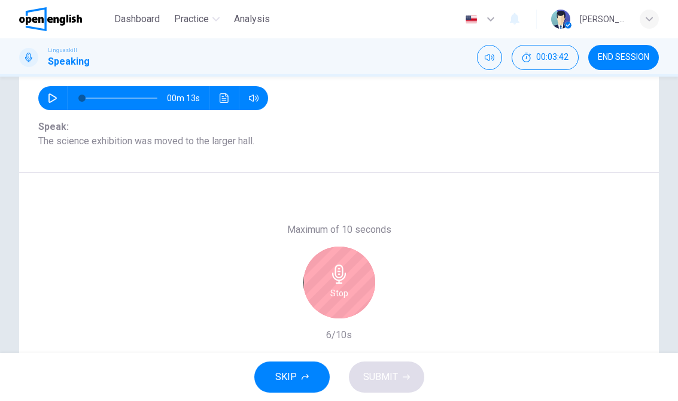
click at [343, 287] on h6 "Stop" at bounding box center [339, 293] width 18 height 14
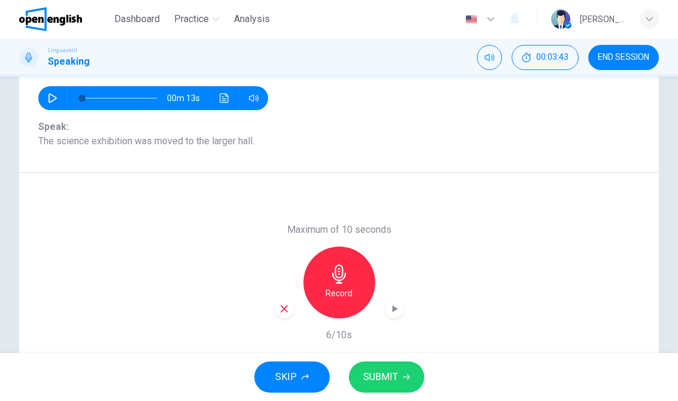
click at [392, 377] on span "SUBMIT" at bounding box center [380, 377] width 35 height 17
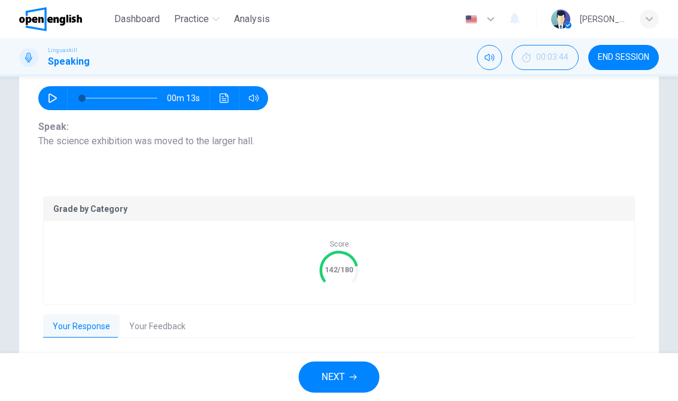
click at [365, 371] on button "NEXT" at bounding box center [339, 377] width 81 height 31
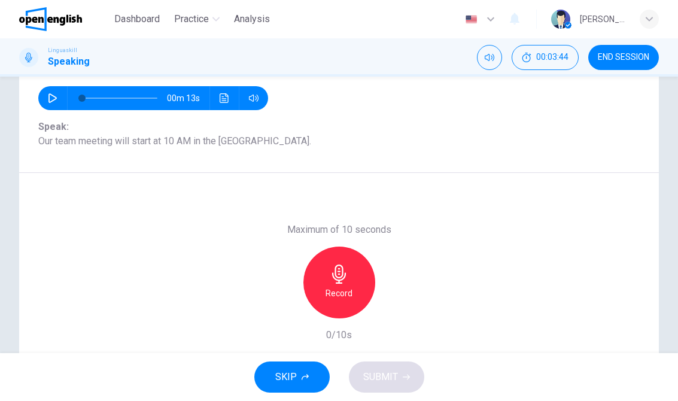
click at [336, 282] on icon "button" at bounding box center [339, 274] width 19 height 19
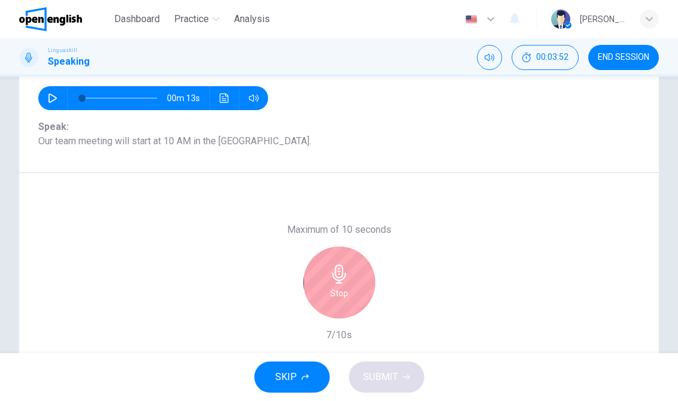
click at [347, 286] on div "Stop" at bounding box center [339, 283] width 72 height 72
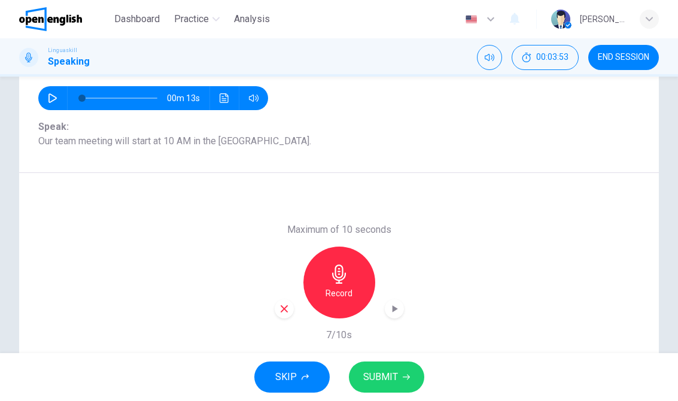
click at [399, 389] on button "SUBMIT" at bounding box center [386, 377] width 75 height 31
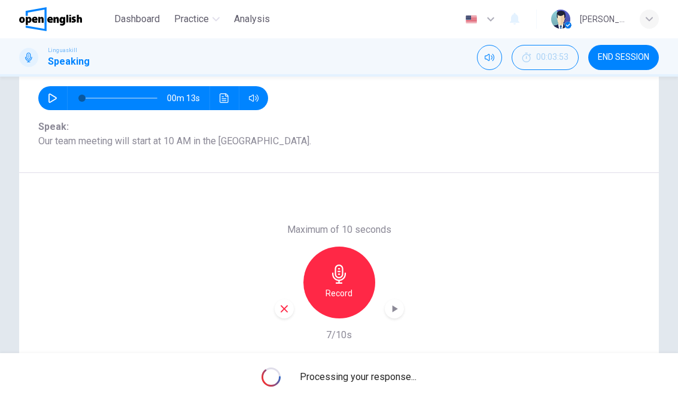
click at [390, 385] on div "Processing your response..." at bounding box center [339, 377] width 678 height 48
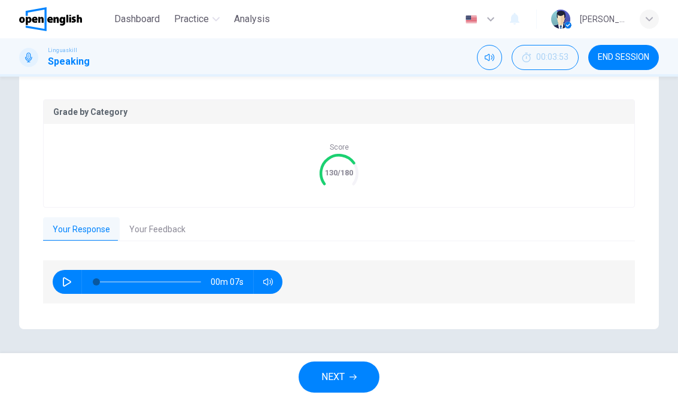
click at [352, 377] on icon "button" at bounding box center [353, 377] width 7 height 5
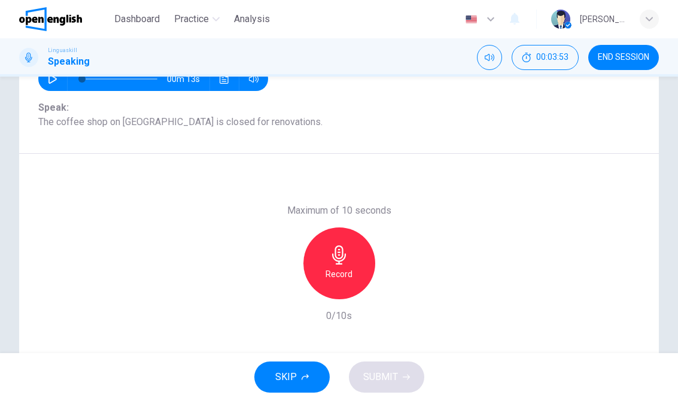
scroll to position [129, 0]
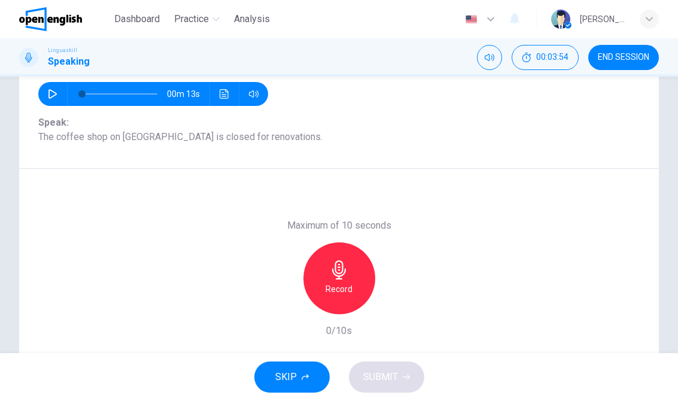
click at [345, 275] on icon "button" at bounding box center [339, 269] width 19 height 19
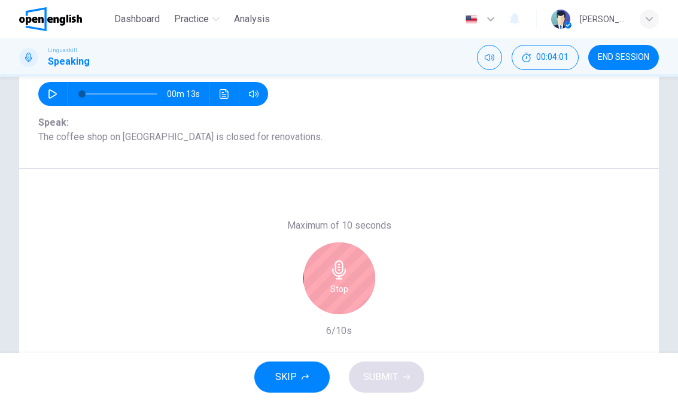
click at [348, 284] on div "Stop" at bounding box center [339, 278] width 72 height 72
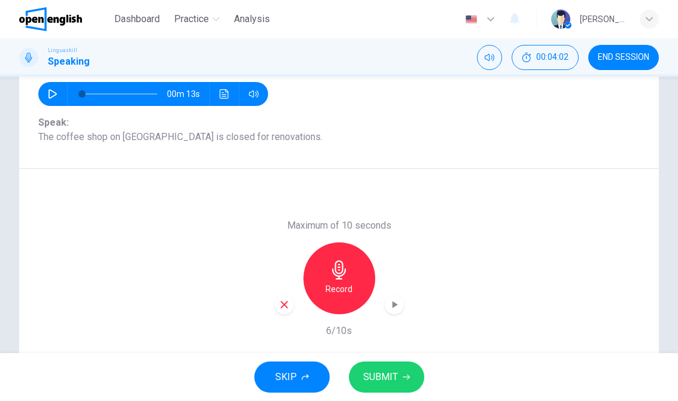
click at [395, 373] on span "SUBMIT" at bounding box center [380, 377] width 35 height 17
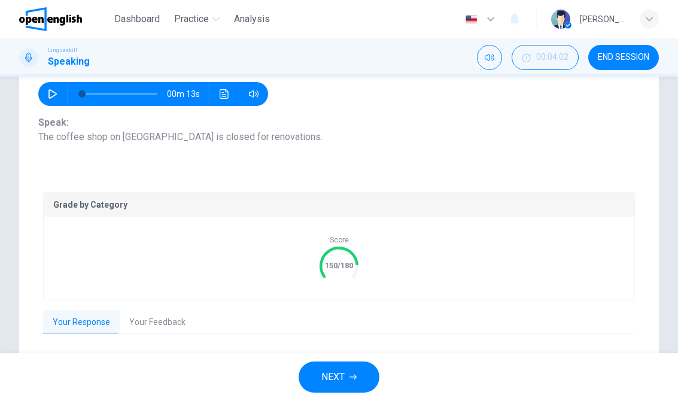
click at [353, 378] on icon "button" at bounding box center [353, 377] width 7 height 7
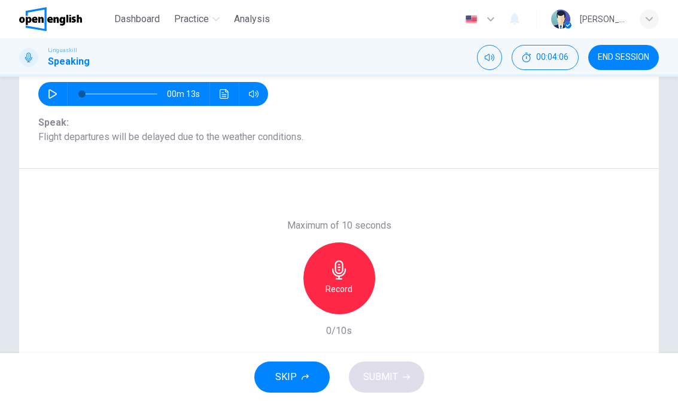
click at [352, 286] on h6 "Record" at bounding box center [339, 289] width 27 height 14
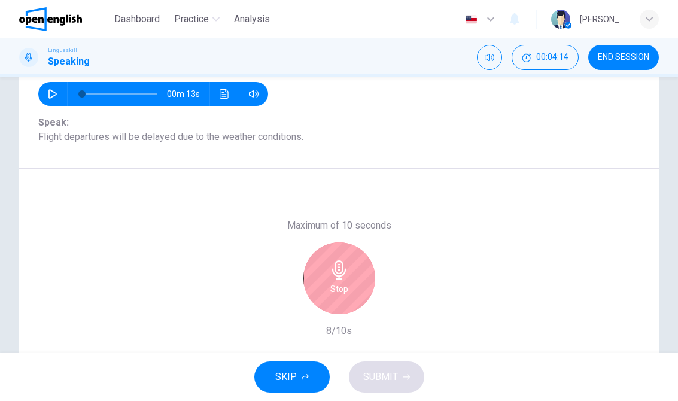
click at [342, 281] on div "Stop" at bounding box center [339, 278] width 72 height 72
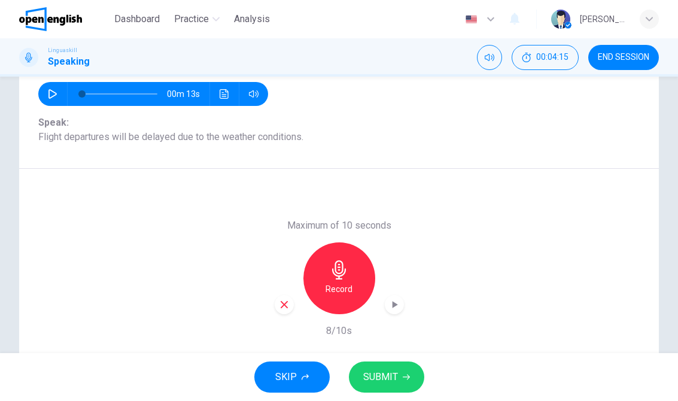
click at [402, 385] on button "SUBMIT" at bounding box center [386, 377] width 75 height 31
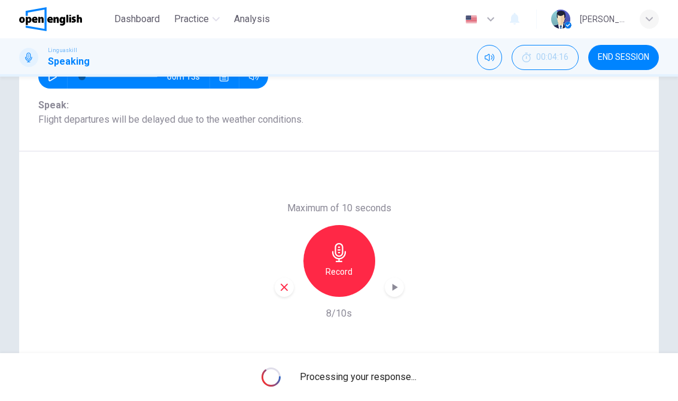
scroll to position [142, 0]
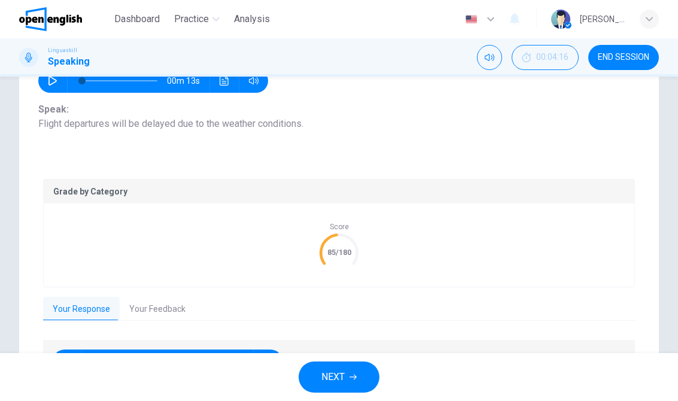
click at [348, 376] on button "NEXT" at bounding box center [339, 377] width 81 height 31
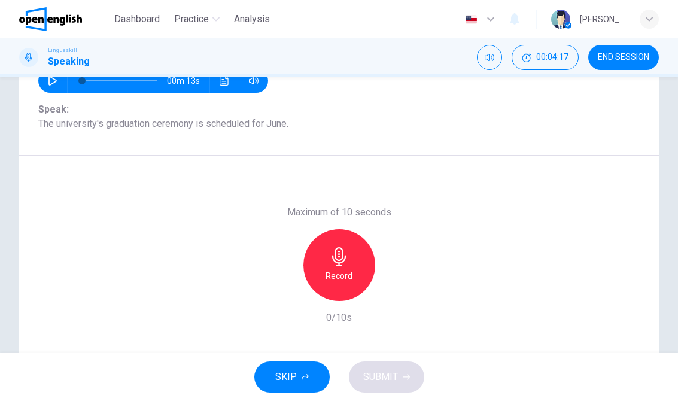
click at [341, 270] on h6 "Record" at bounding box center [339, 276] width 27 height 14
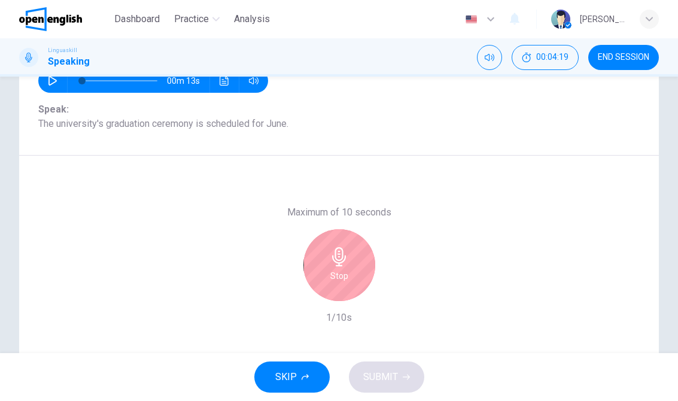
click at [353, 282] on div "Stop" at bounding box center [339, 265] width 72 height 72
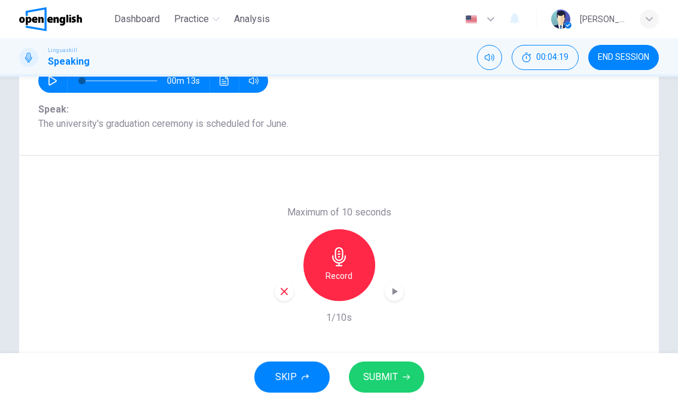
click at [338, 272] on h6 "Record" at bounding box center [339, 276] width 27 height 14
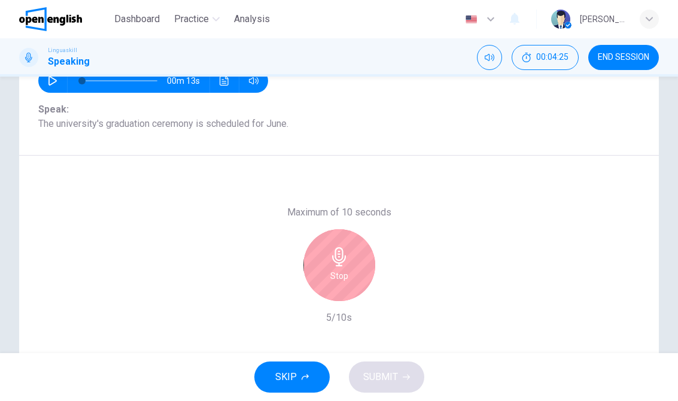
click at [346, 266] on icon "button" at bounding box center [339, 256] width 19 height 19
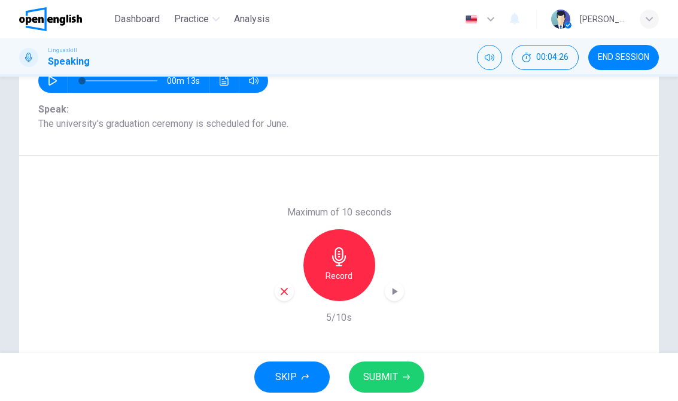
click at [402, 384] on button "SUBMIT" at bounding box center [386, 377] width 75 height 31
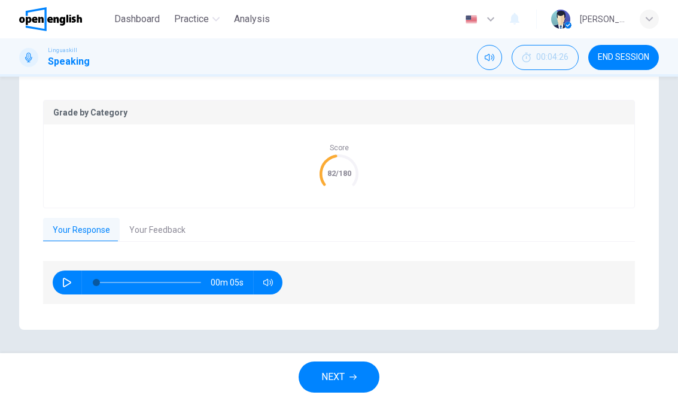
scroll to position [221, 0]
click at [356, 386] on button "NEXT" at bounding box center [339, 377] width 81 height 31
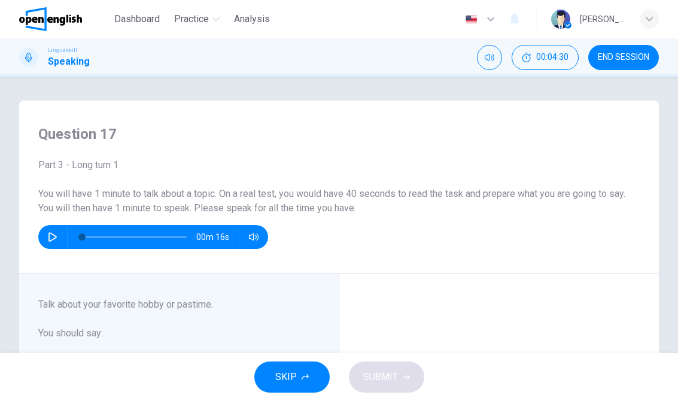
click at [57, 232] on button "button" at bounding box center [52, 237] width 19 height 24
type input "*"
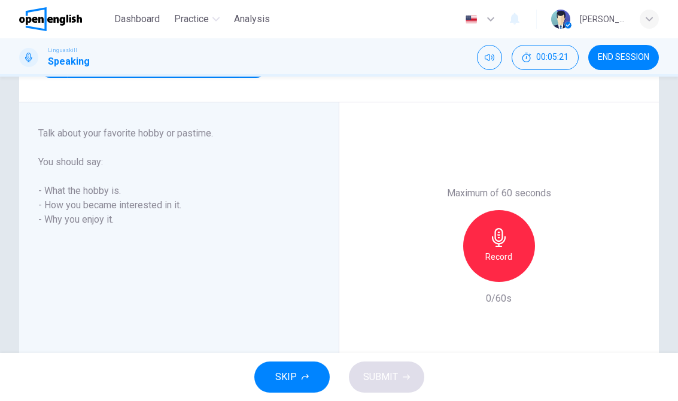
scroll to position [169, 0]
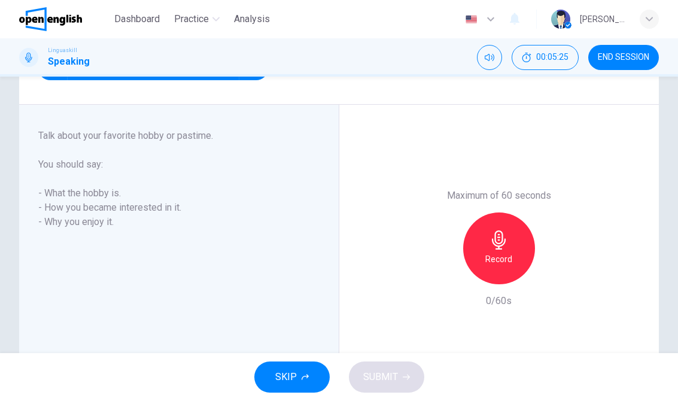
click at [512, 251] on div "Record" at bounding box center [499, 248] width 72 height 72
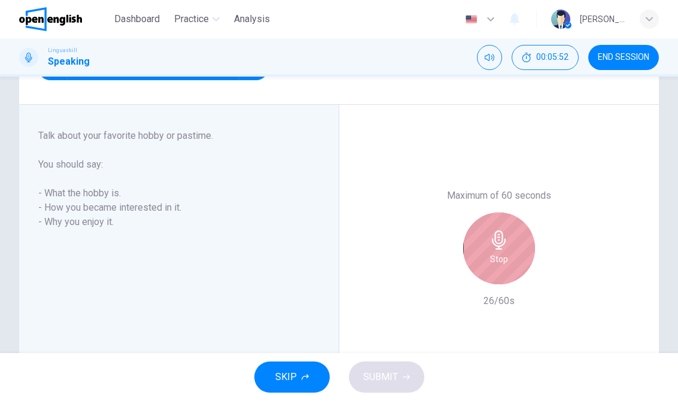
click at [508, 245] on icon "button" at bounding box center [499, 239] width 19 height 19
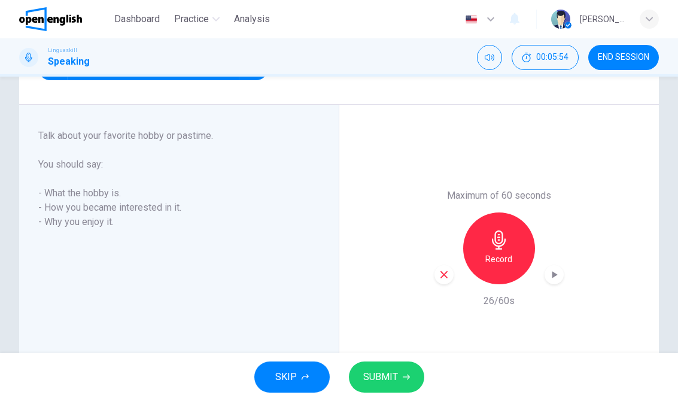
click at [563, 278] on div "button" at bounding box center [554, 274] width 19 height 19
click at [445, 277] on icon "button" at bounding box center [444, 274] width 11 height 11
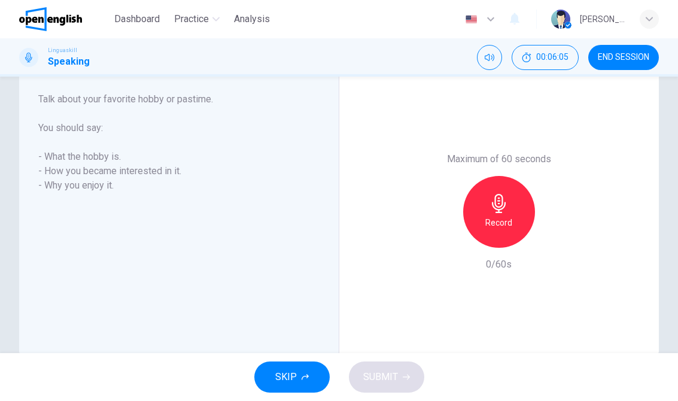
scroll to position [208, 0]
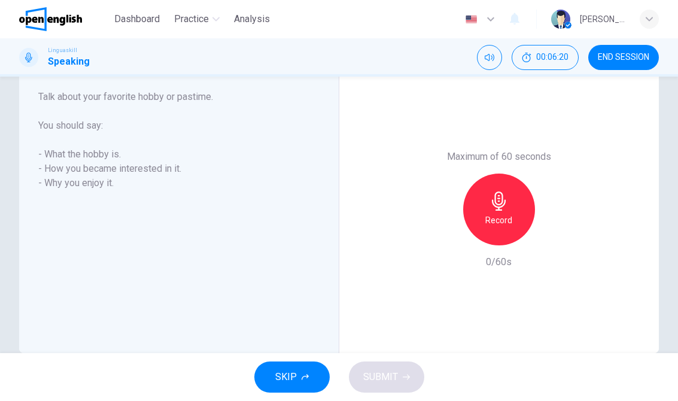
click at [507, 211] on div "Record" at bounding box center [499, 210] width 72 height 72
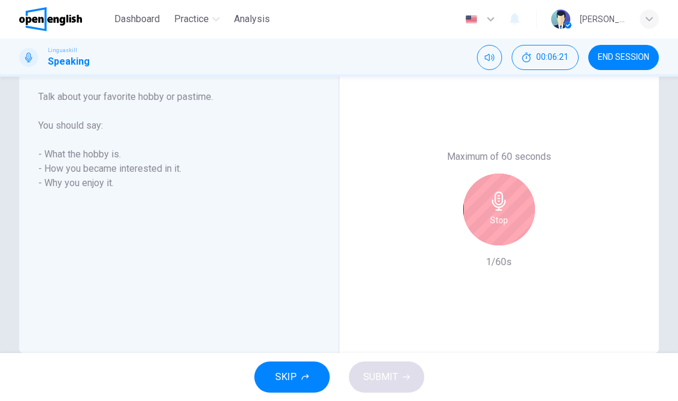
click at [511, 212] on div "Stop" at bounding box center [499, 210] width 72 height 72
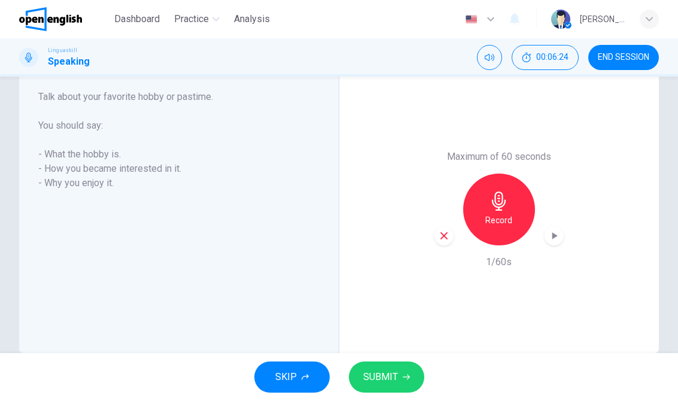
click at [447, 238] on icon "button" at bounding box center [444, 235] width 11 height 11
click at [520, 215] on div "Record" at bounding box center [499, 210] width 72 height 72
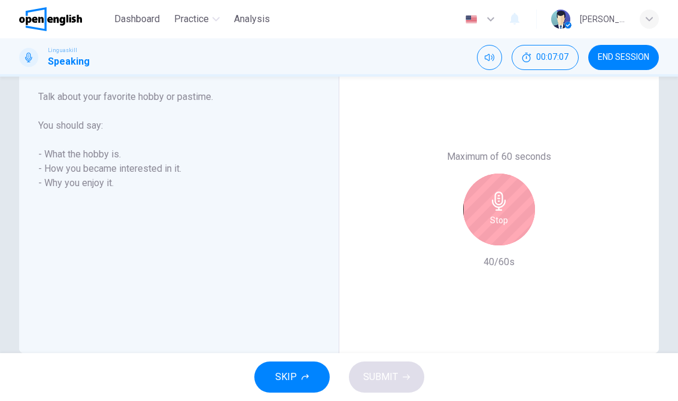
click at [505, 217] on h6 "Stop" at bounding box center [499, 220] width 18 height 14
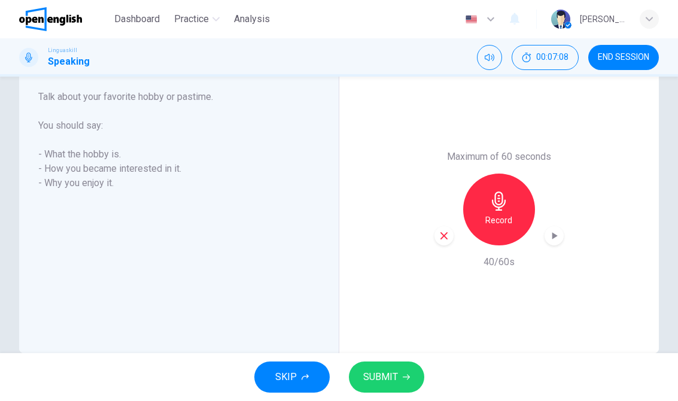
click at [400, 388] on button "SUBMIT" at bounding box center [386, 377] width 75 height 31
